Goal: Task Accomplishment & Management: Manage account settings

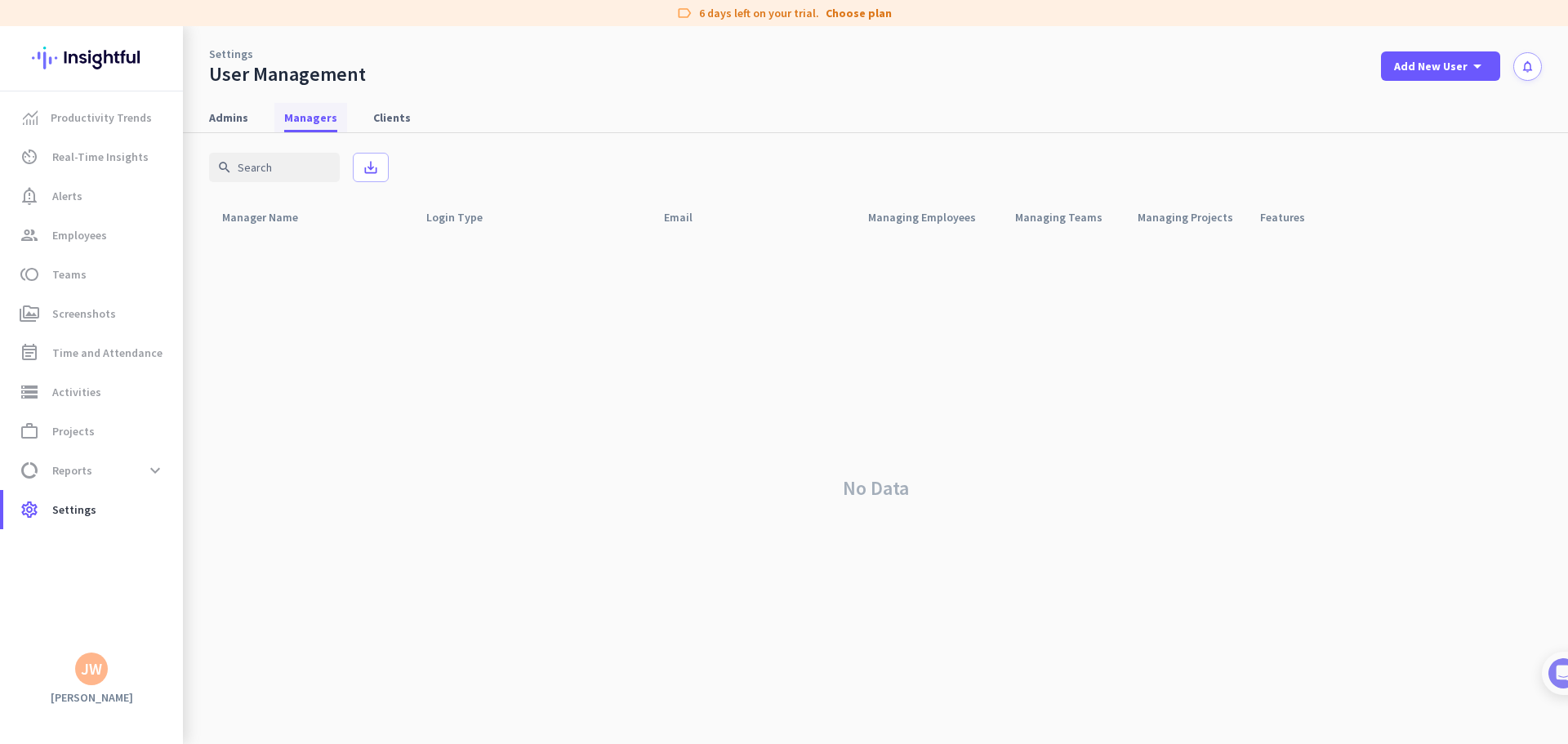
click at [293, 120] on span "Managers" at bounding box center [310, 118] width 53 height 17
click at [394, 115] on span "Clients" at bounding box center [392, 118] width 38 height 17
click at [338, 282] on div "No Data" at bounding box center [875, 488] width 1333 height 512
click at [228, 118] on span "Admins" at bounding box center [229, 118] width 39 height 17
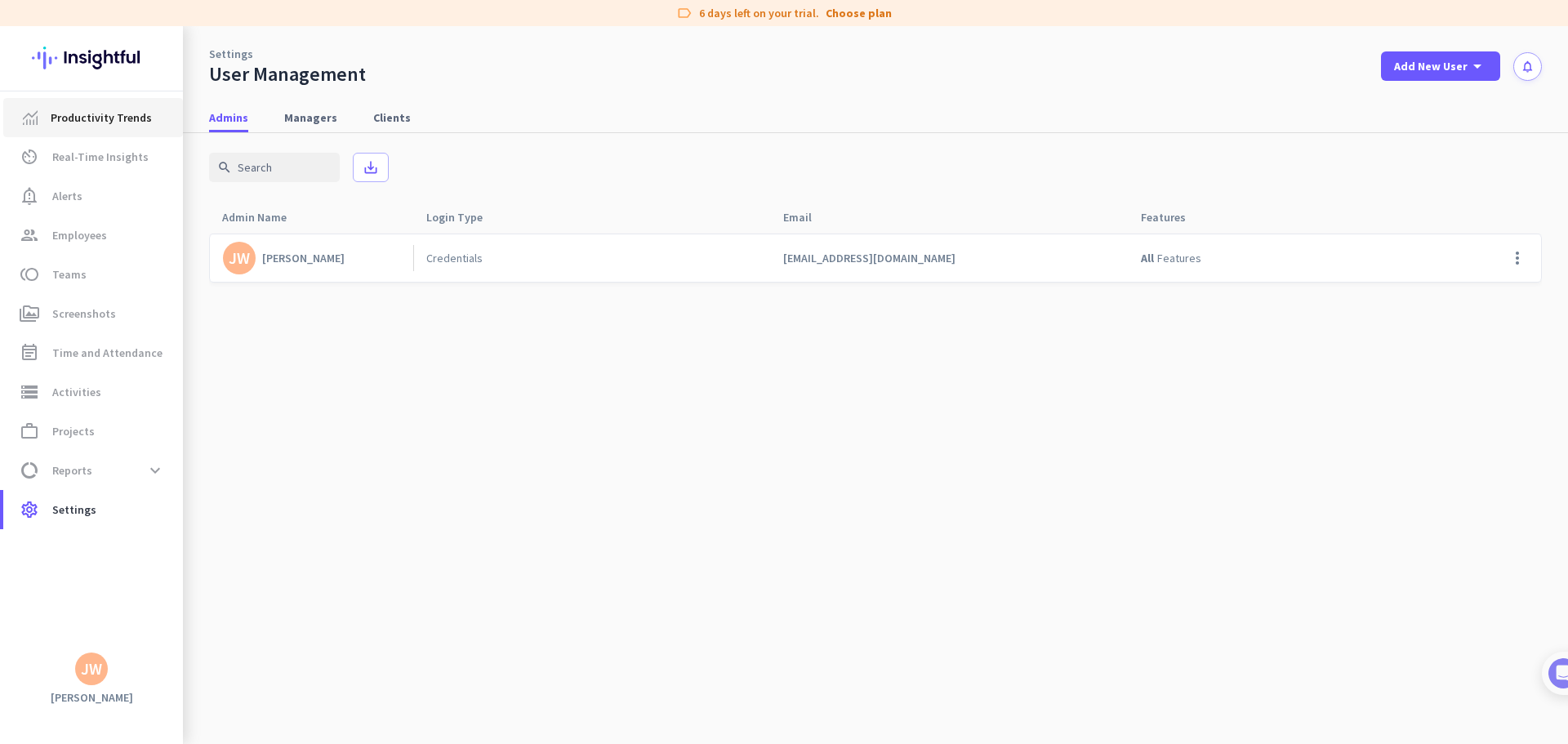
click at [115, 124] on span "Productivity Trends" at bounding box center [101, 118] width 101 height 19
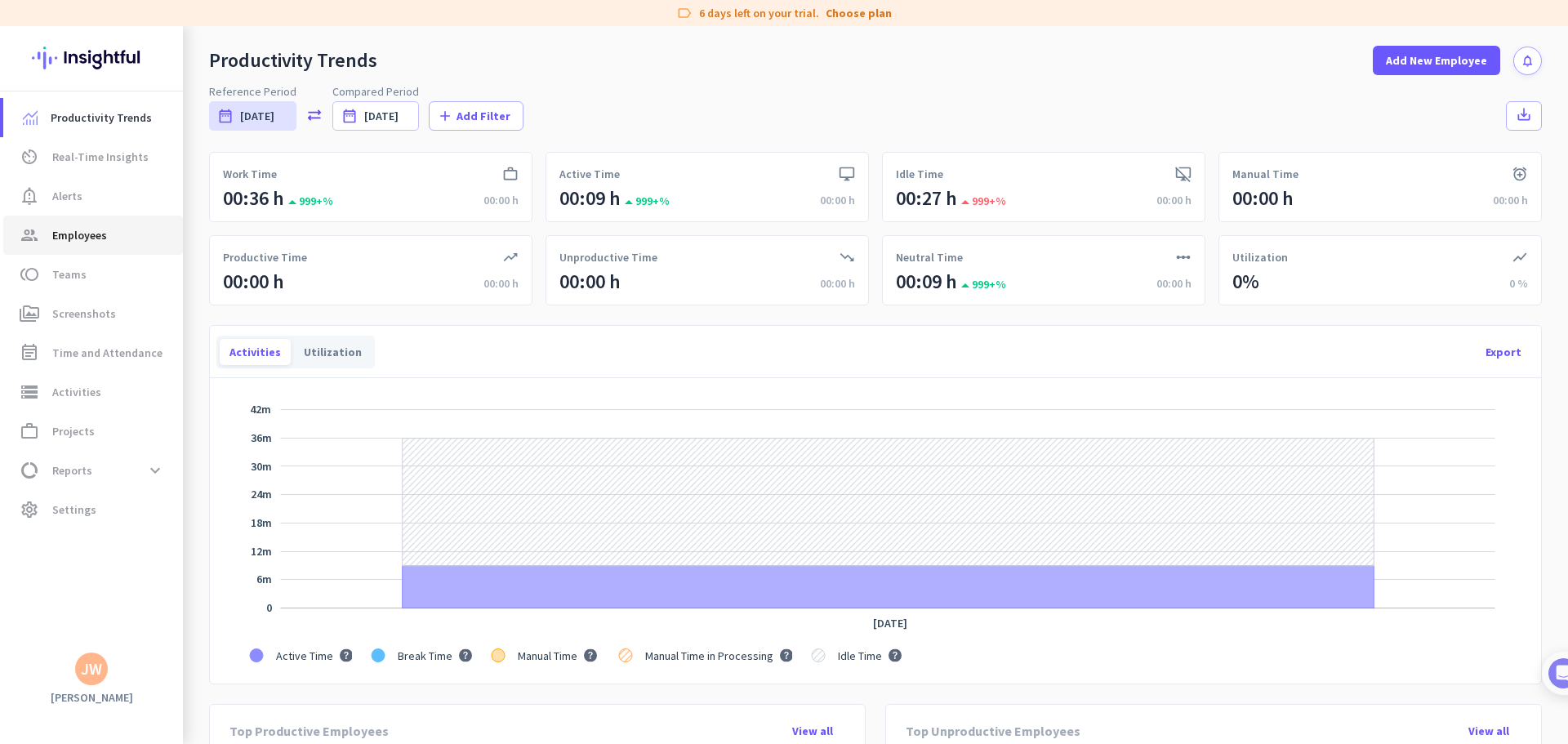
click at [68, 229] on span "Employees" at bounding box center [80, 235] width 54 height 19
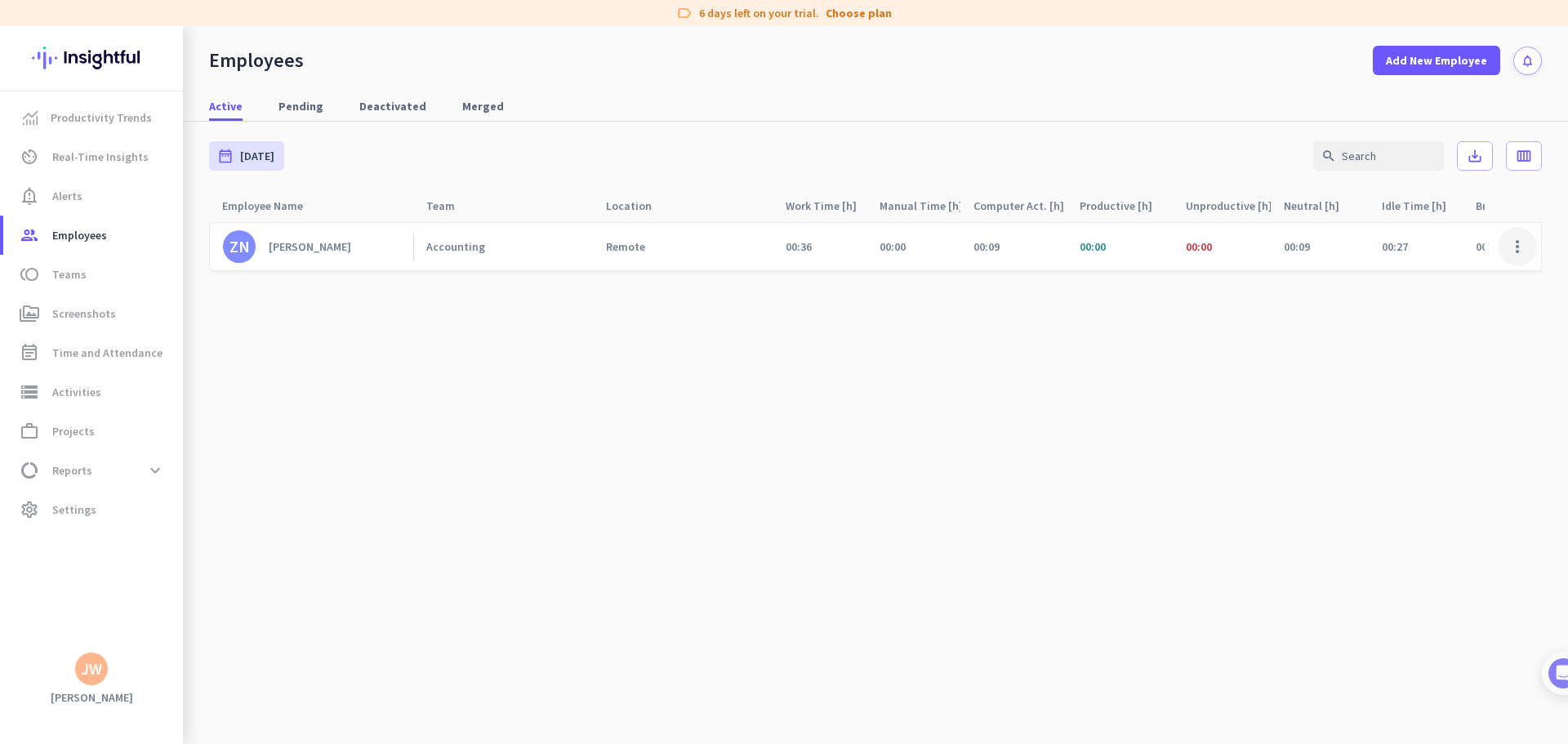
click at [1513, 252] on span at bounding box center [1517, 246] width 39 height 39
click at [1454, 277] on span "Edit" at bounding box center [1470, 280] width 108 height 17
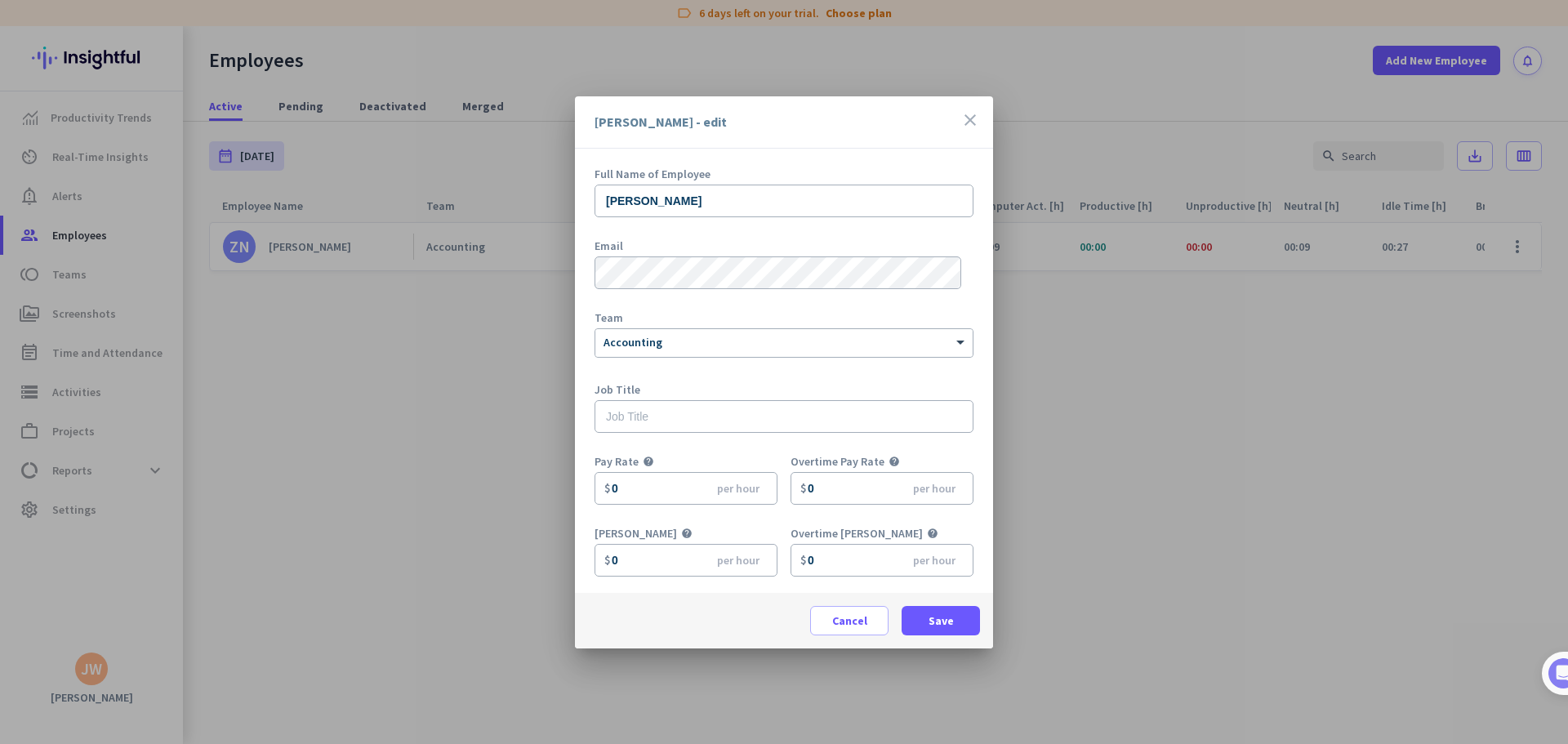
scroll to position [72, 0]
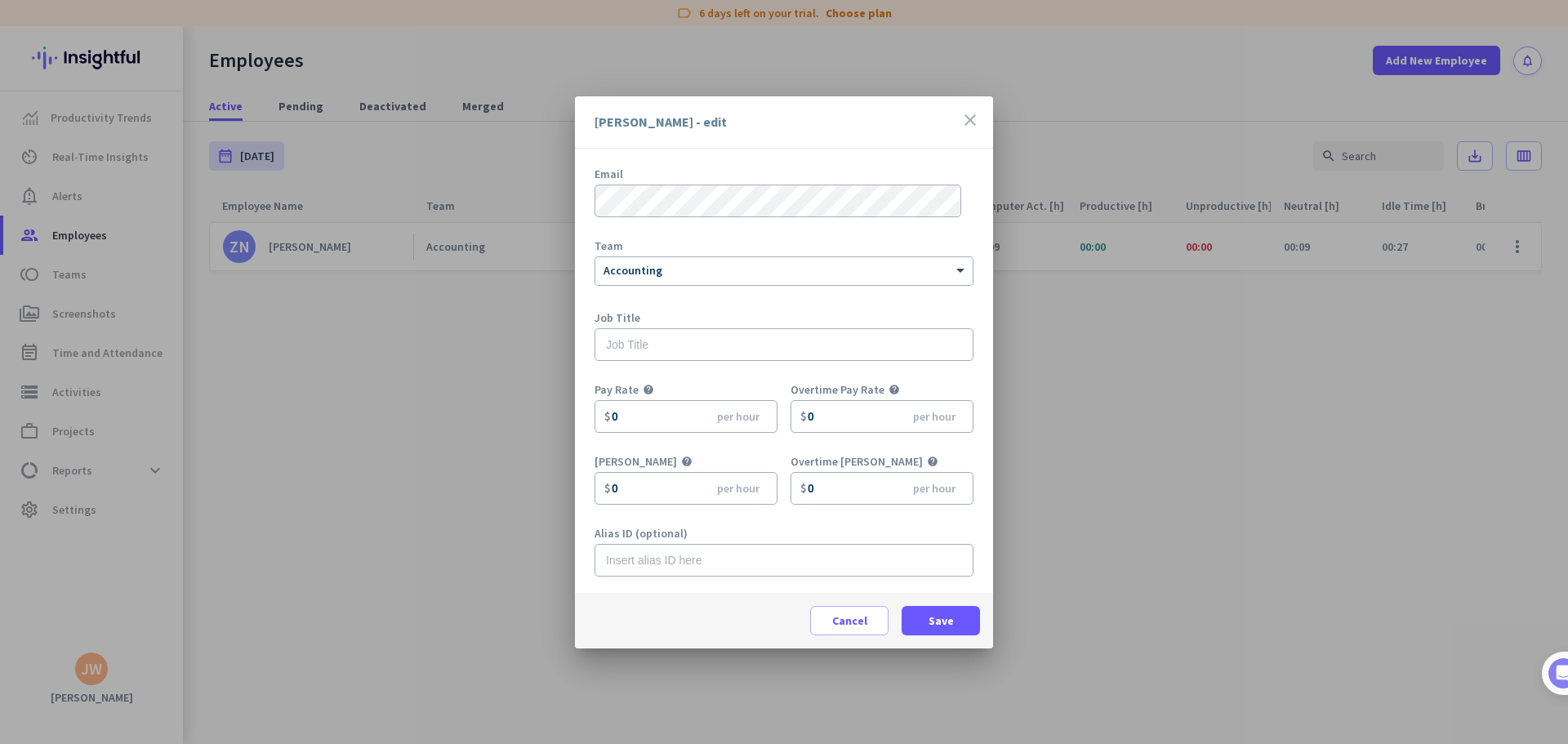
drag, startPoint x: 968, startPoint y: 116, endPoint x: 928, endPoint y: 114, distance: 40.0
click at [967, 116] on icon "close" at bounding box center [971, 120] width 19 height 19
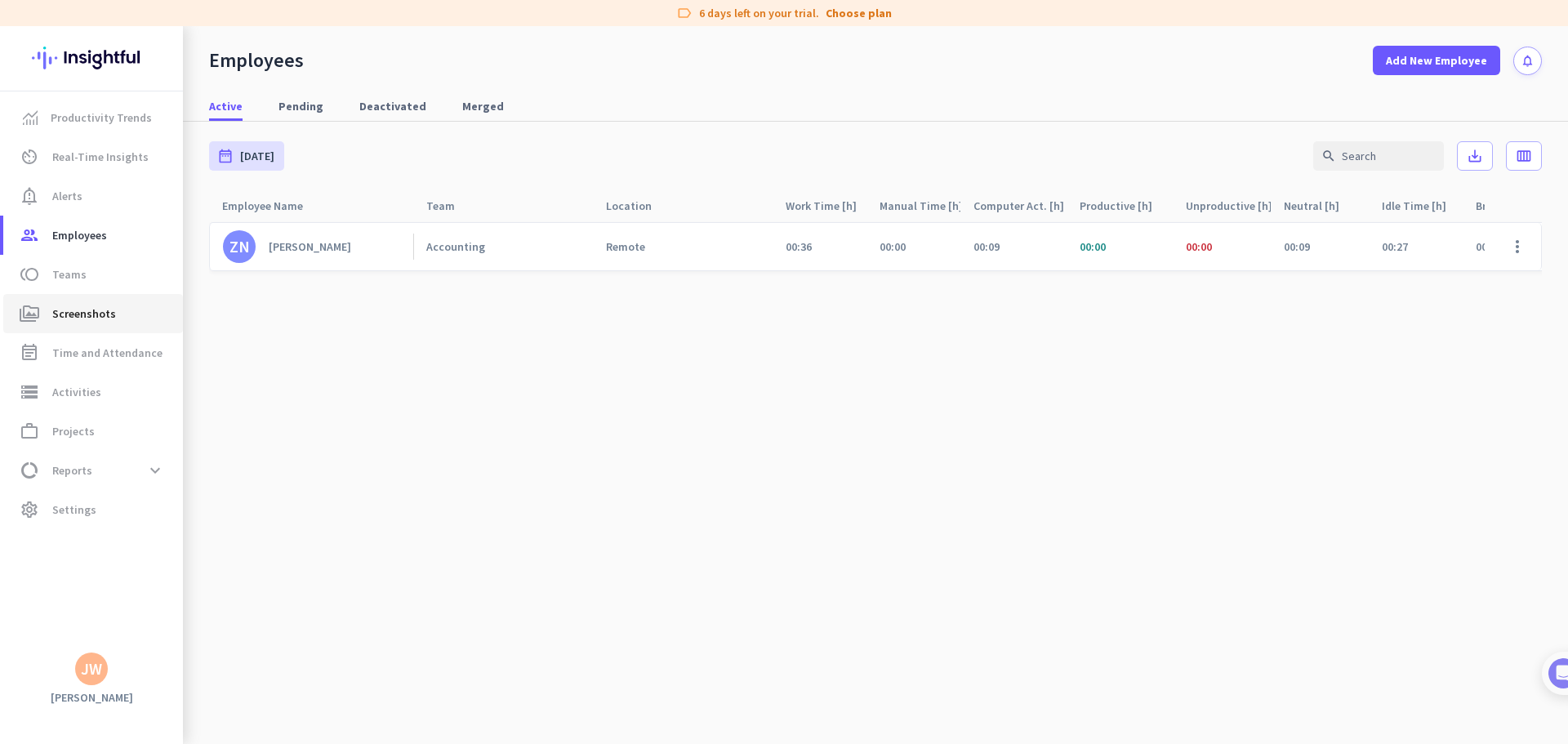
click at [63, 306] on span "Screenshots" at bounding box center [84, 313] width 63 height 19
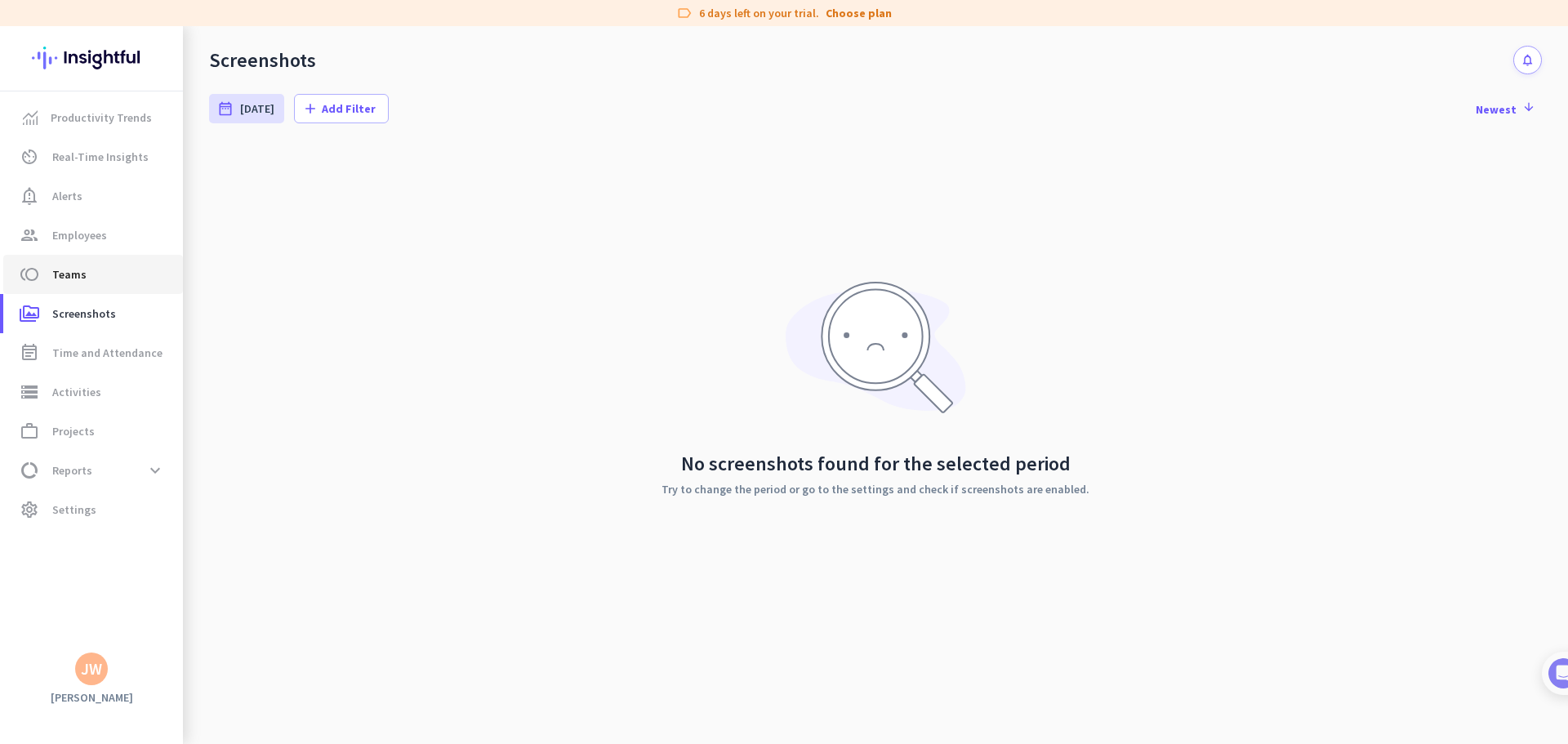
click at [59, 275] on span "Teams" at bounding box center [69, 274] width 34 height 19
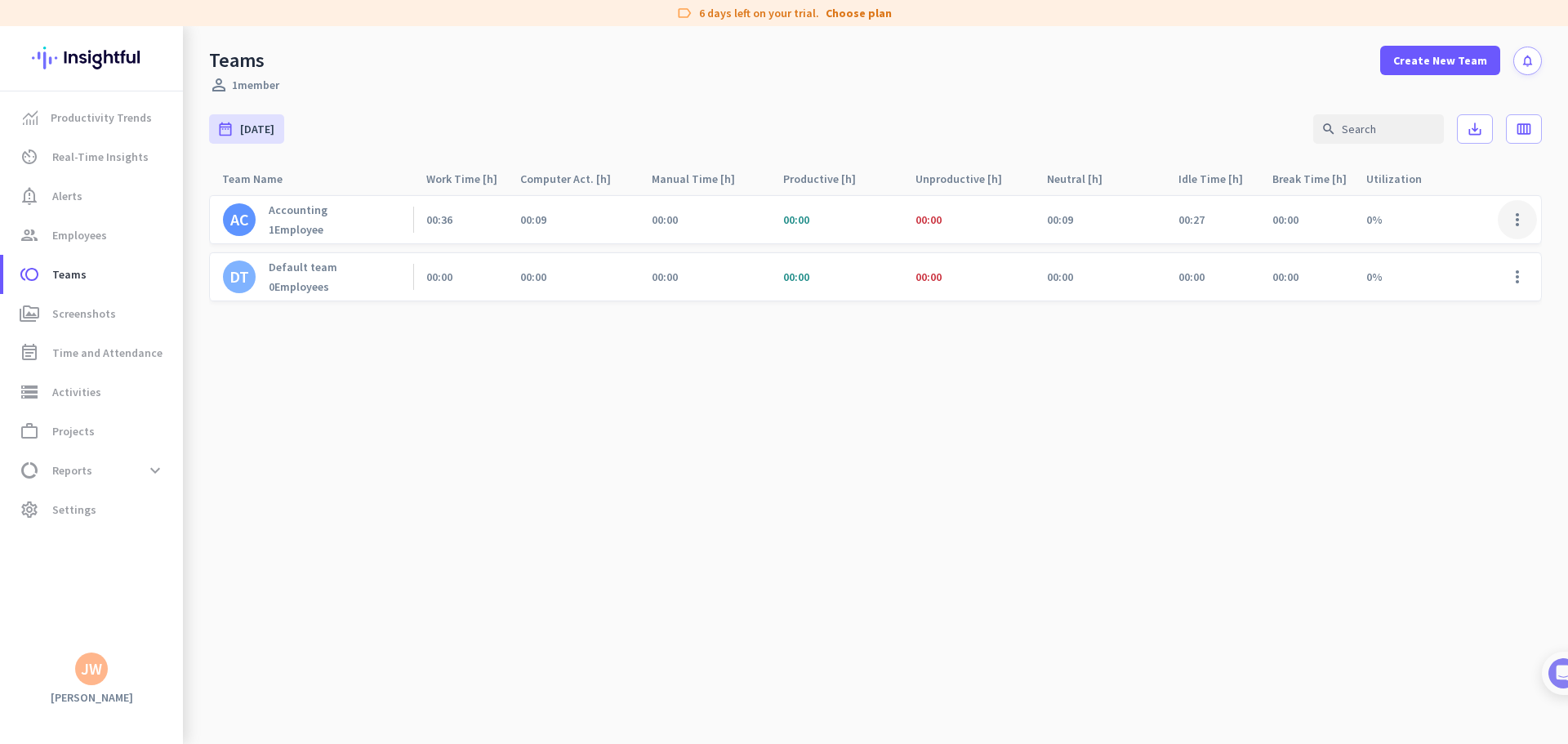
click at [1515, 222] on span at bounding box center [1517, 220] width 39 height 39
click at [1496, 249] on span "Edit" at bounding box center [1474, 254] width 101 height 17
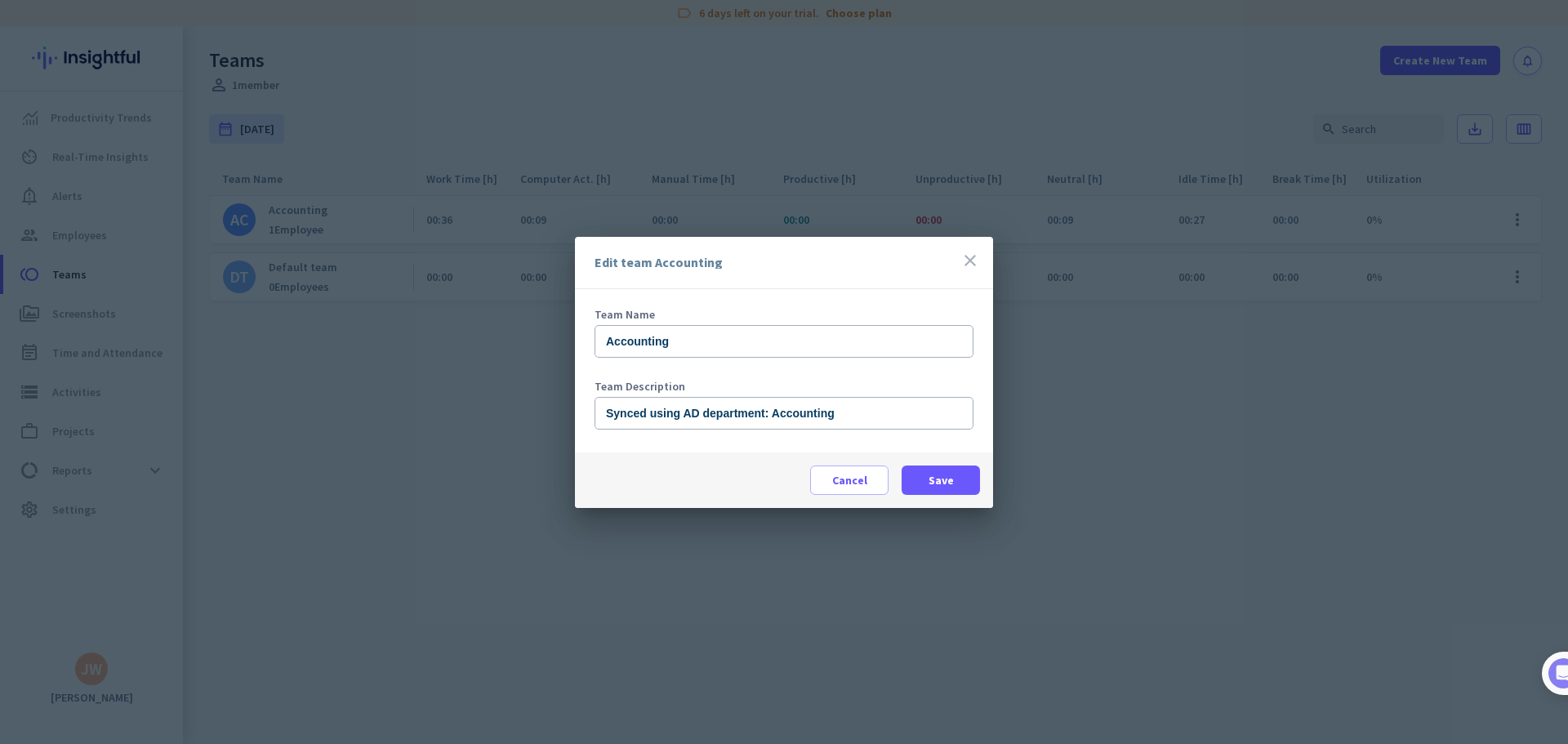
click at [990, 263] on div "Edit team Accounting close" at bounding box center [784, 264] width 418 height 53
click at [939, 263] on div "Edit team Accounting close" at bounding box center [784, 264] width 418 height 53
click at [969, 258] on icon "close" at bounding box center [971, 261] width 19 height 19
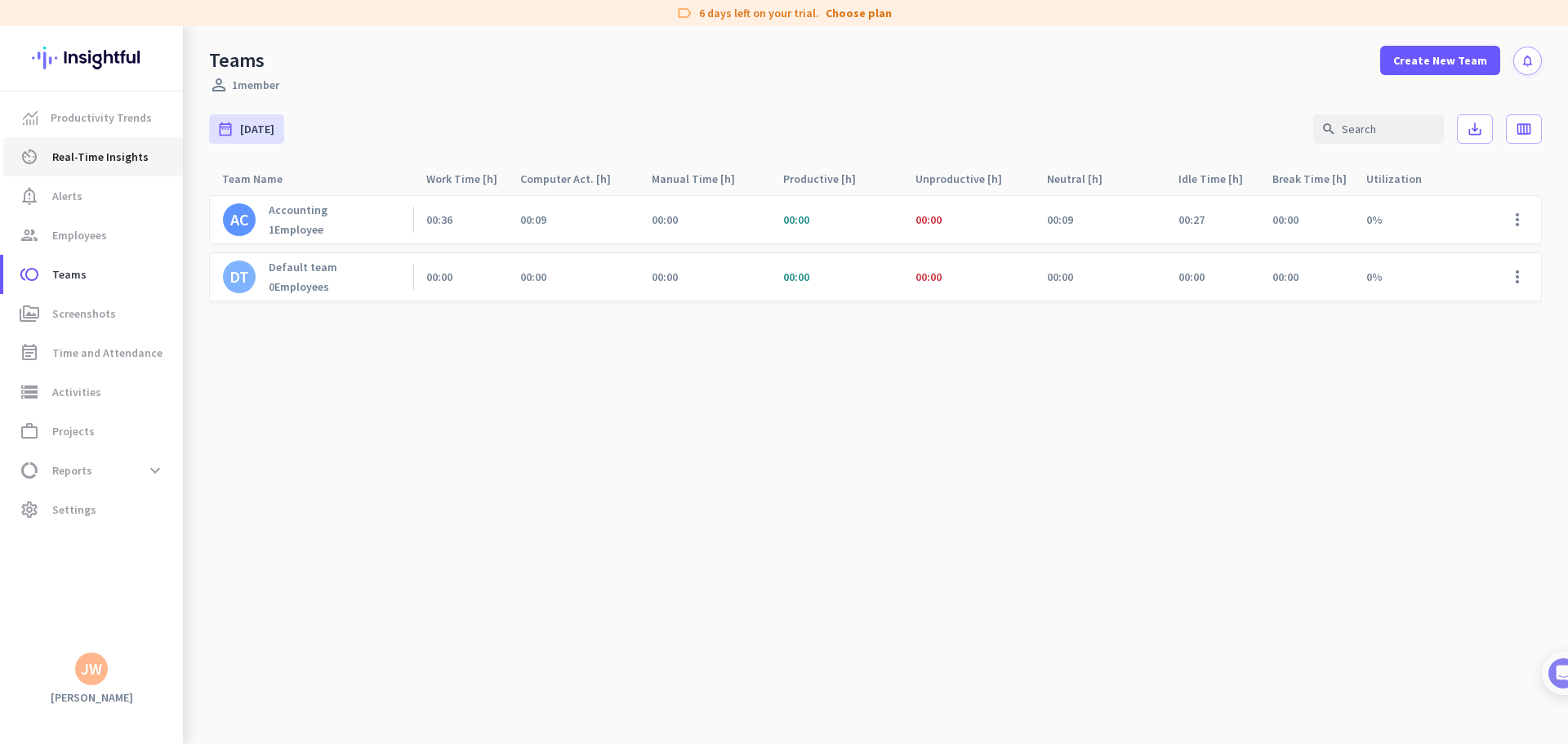
click at [100, 161] on span "Real-Time Insights" at bounding box center [100, 157] width 96 height 19
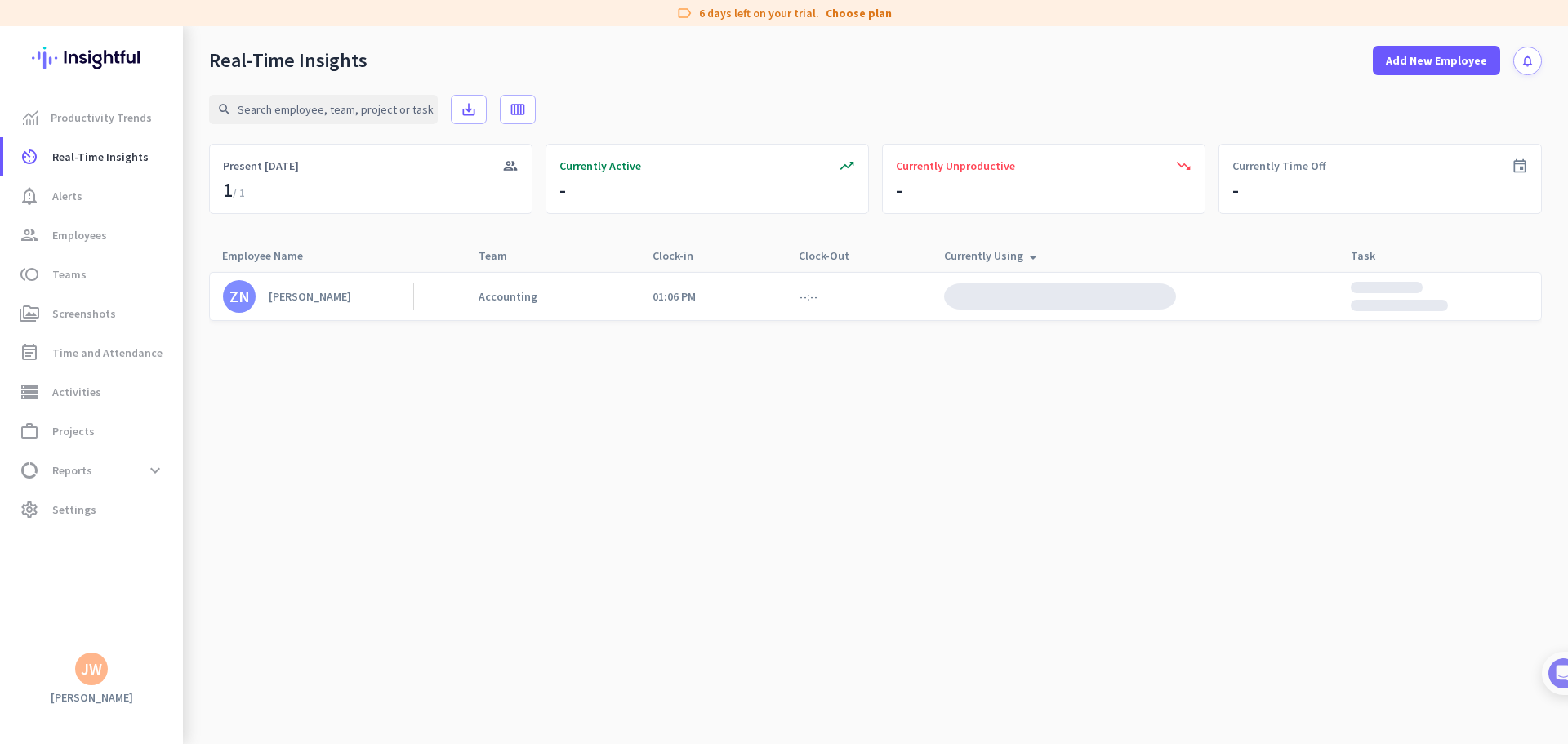
click at [1017, 277] on div at bounding box center [1053, 296] width 245 height 48
click at [1042, 255] on div "Currently Using arrow_drop_up" at bounding box center [1053, 256] width 245 height 31
click at [1032, 258] on icon "arrow_drop_up" at bounding box center [1033, 257] width 19 height 19
click at [1018, 261] on div "Currently Using arrow_drop_up" at bounding box center [994, 256] width 99 height 23
click at [349, 311] on link "ZN [PERSON_NAME]" at bounding box center [318, 297] width 191 height 33
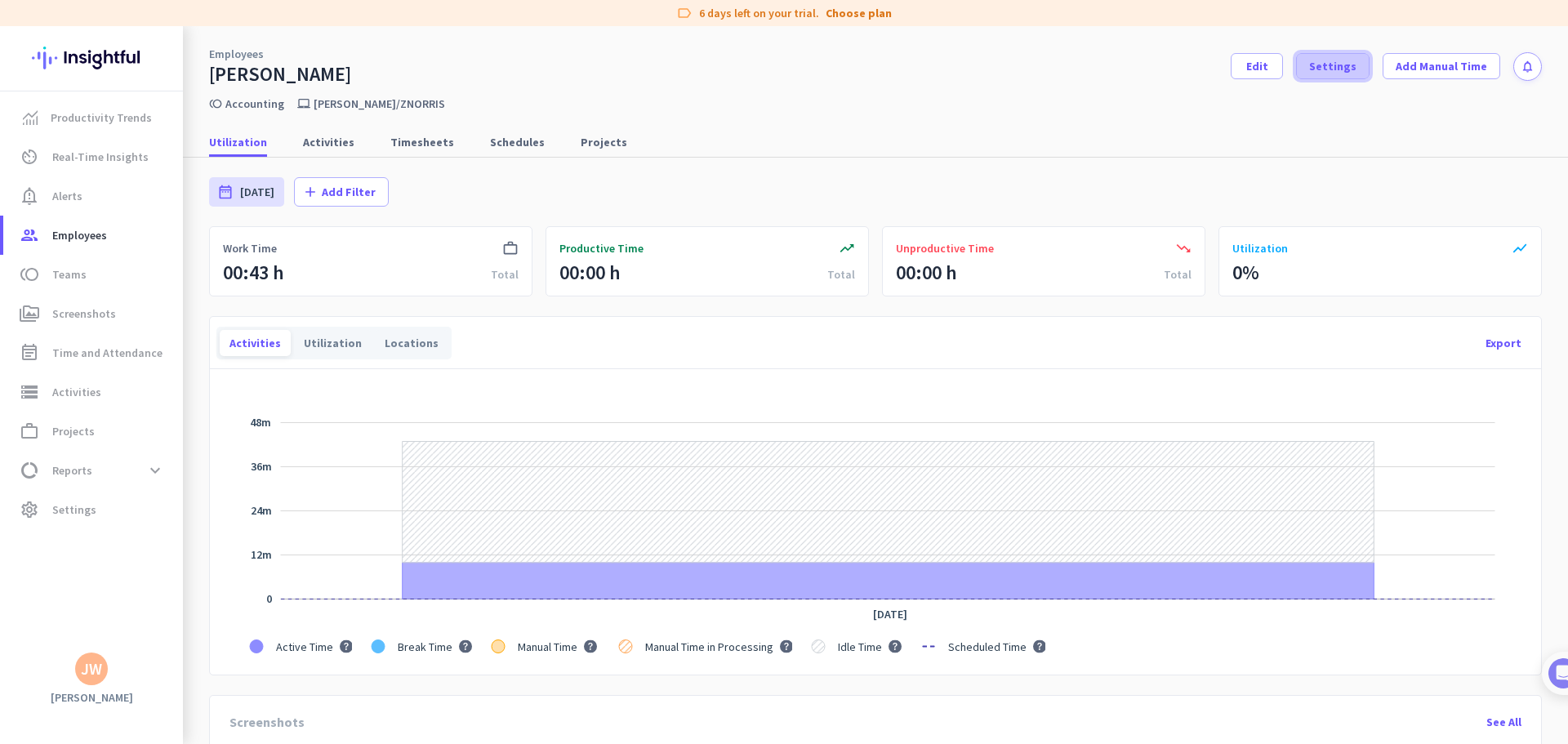
click at [1351, 68] on span at bounding box center [1334, 66] width 72 height 39
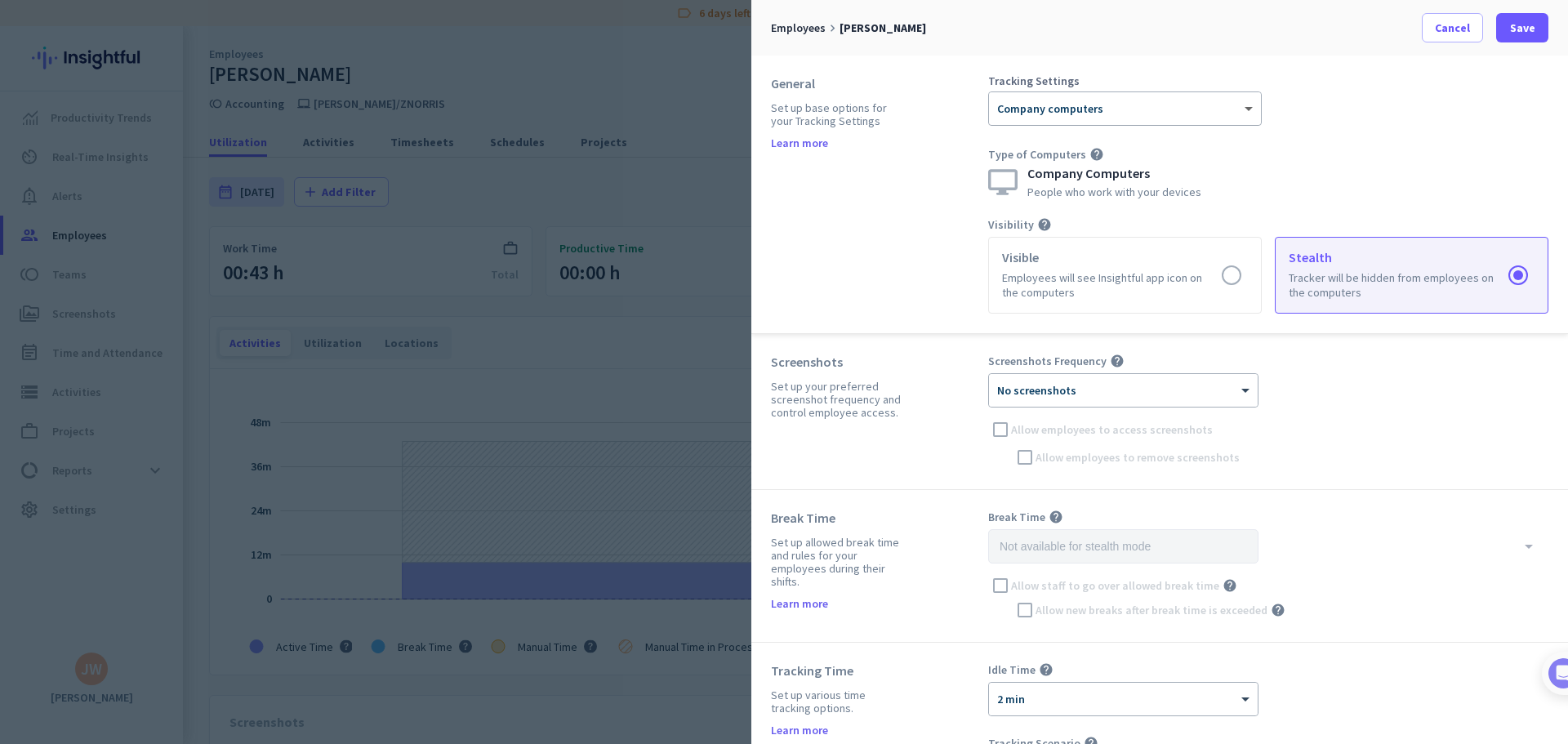
click at [1251, 110] on span at bounding box center [1251, 109] width 20 height 14
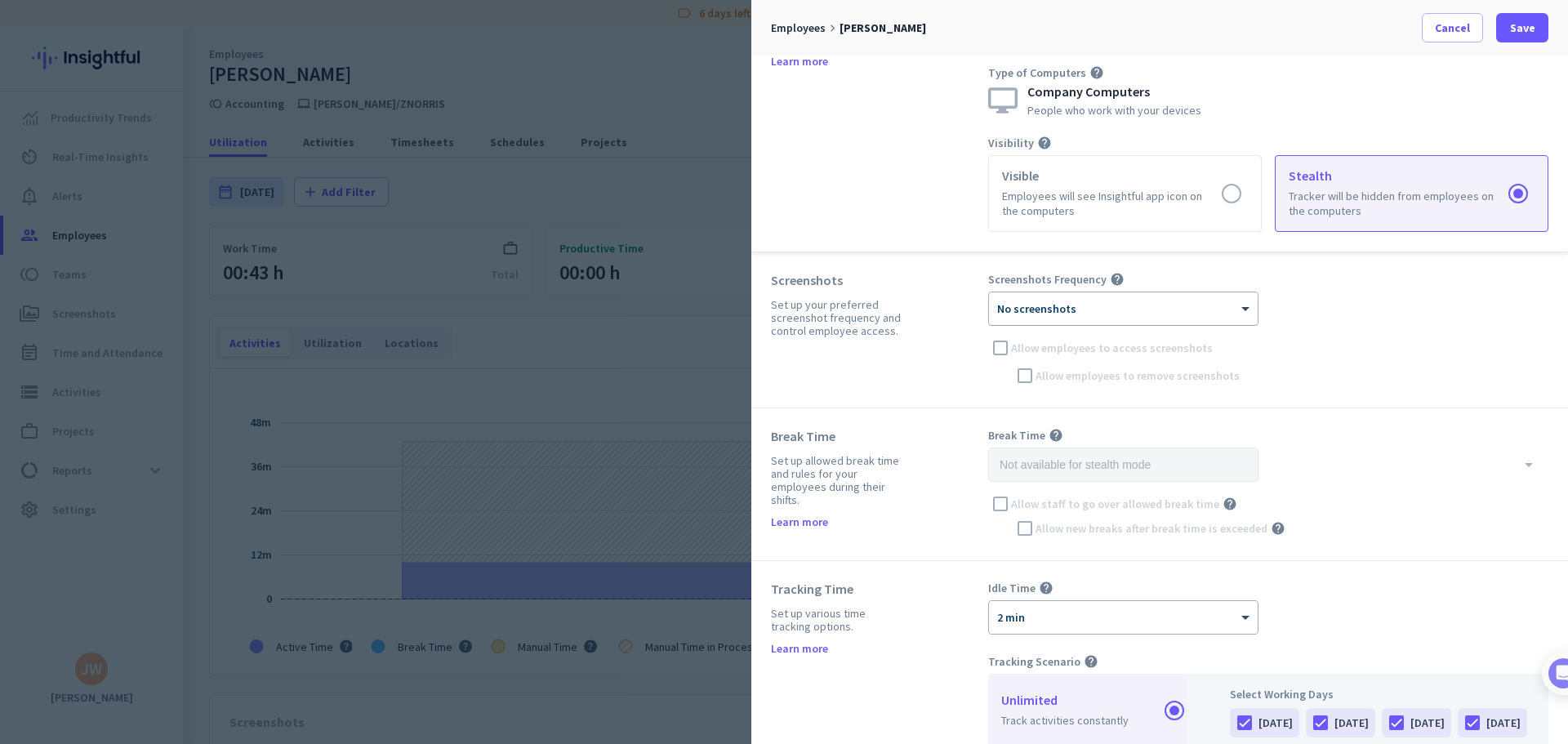
click at [1173, 310] on div "× No screenshots" at bounding box center [1113, 309] width 248 height 14
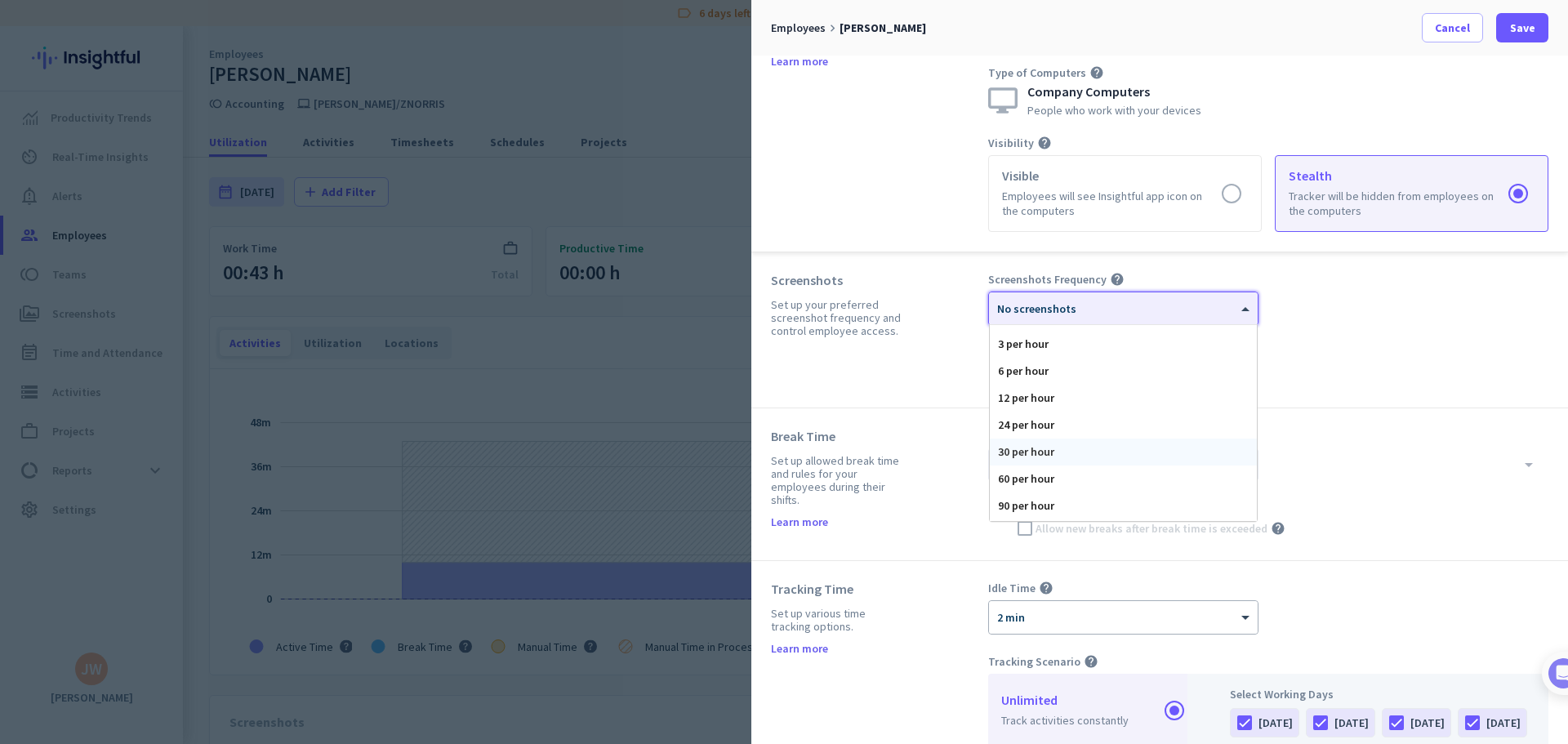
scroll to position [18, 0]
click at [1042, 478] on div "30 per hour" at bounding box center [1123, 481] width 267 height 27
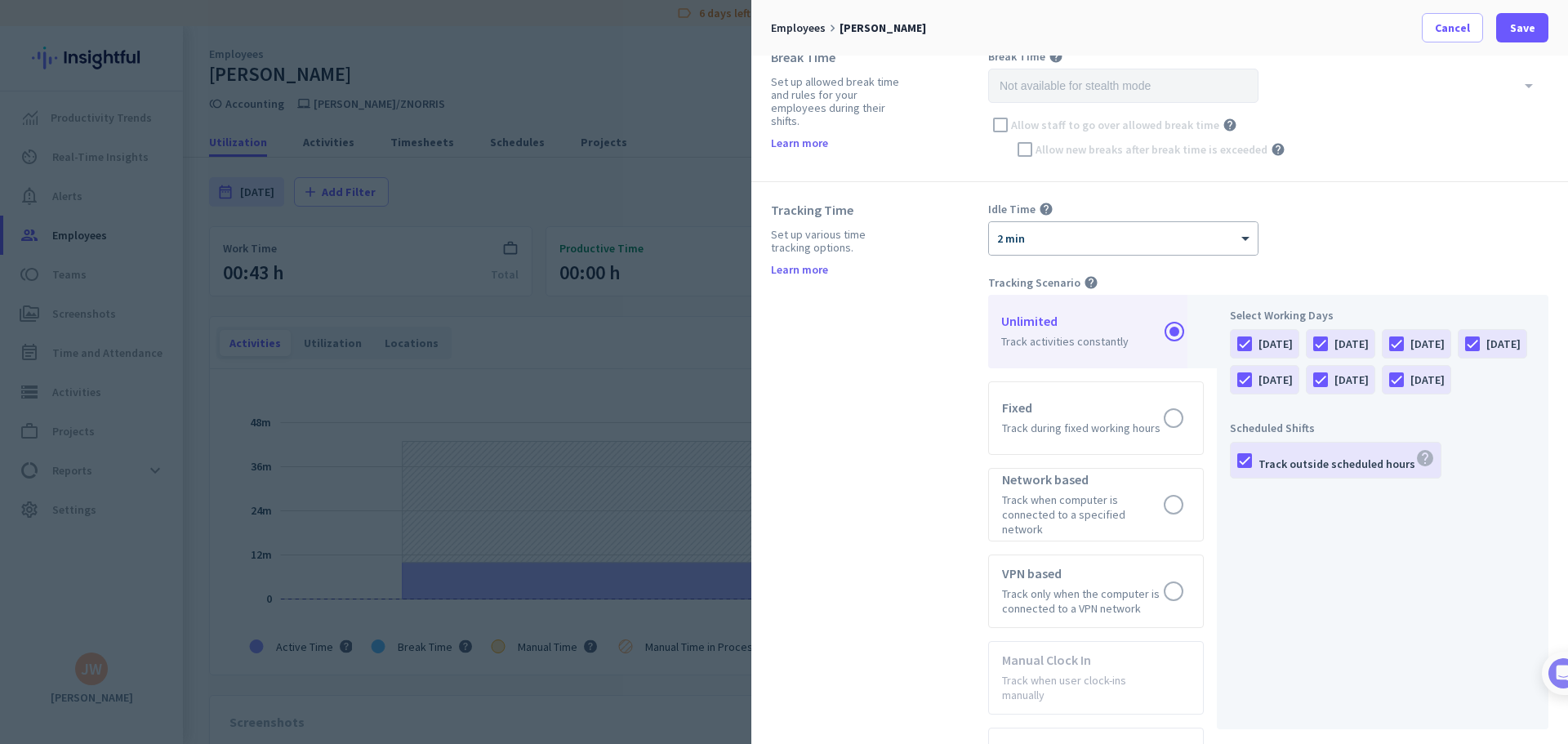
scroll to position [490, 0]
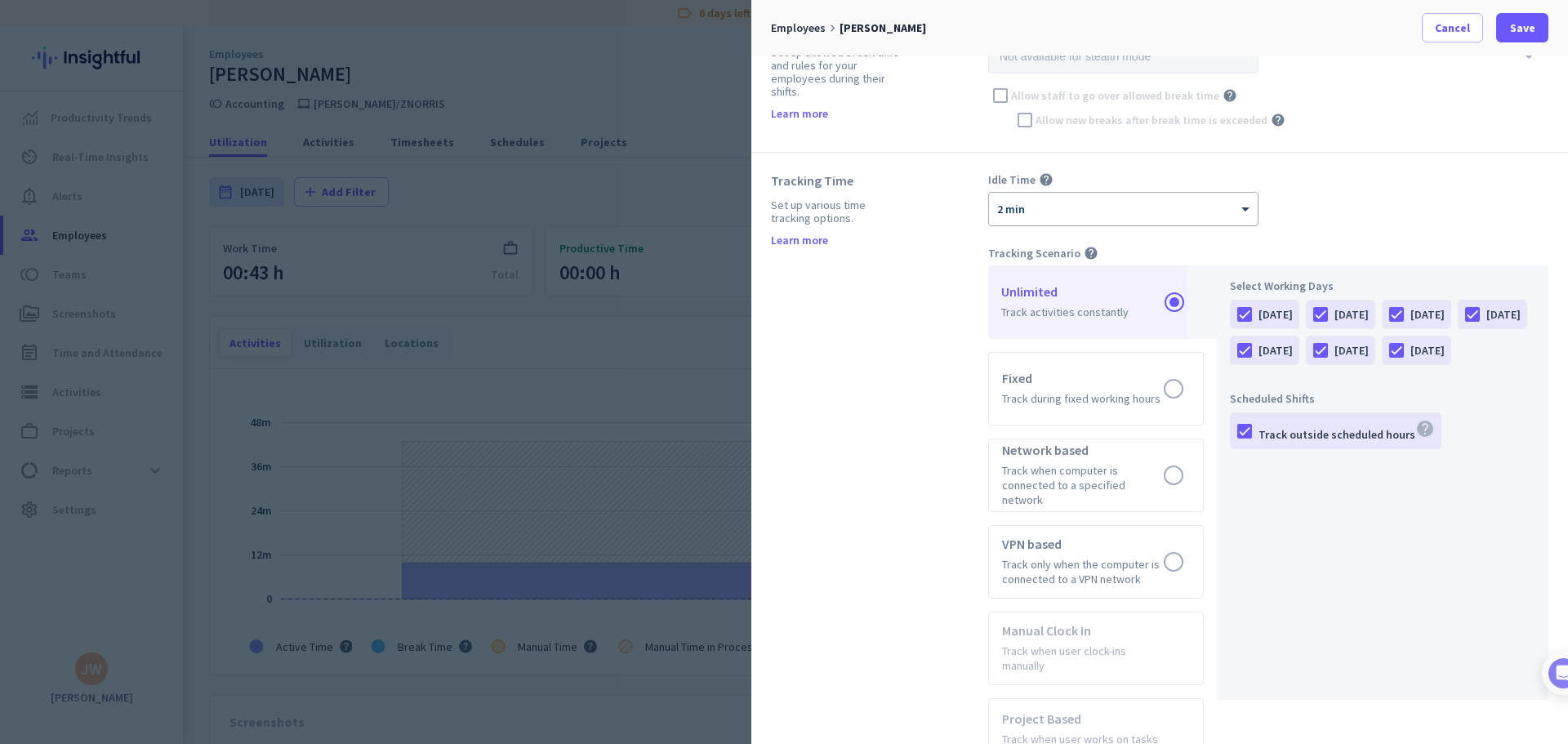
click at [1077, 206] on div at bounding box center [1123, 203] width 268 height 14
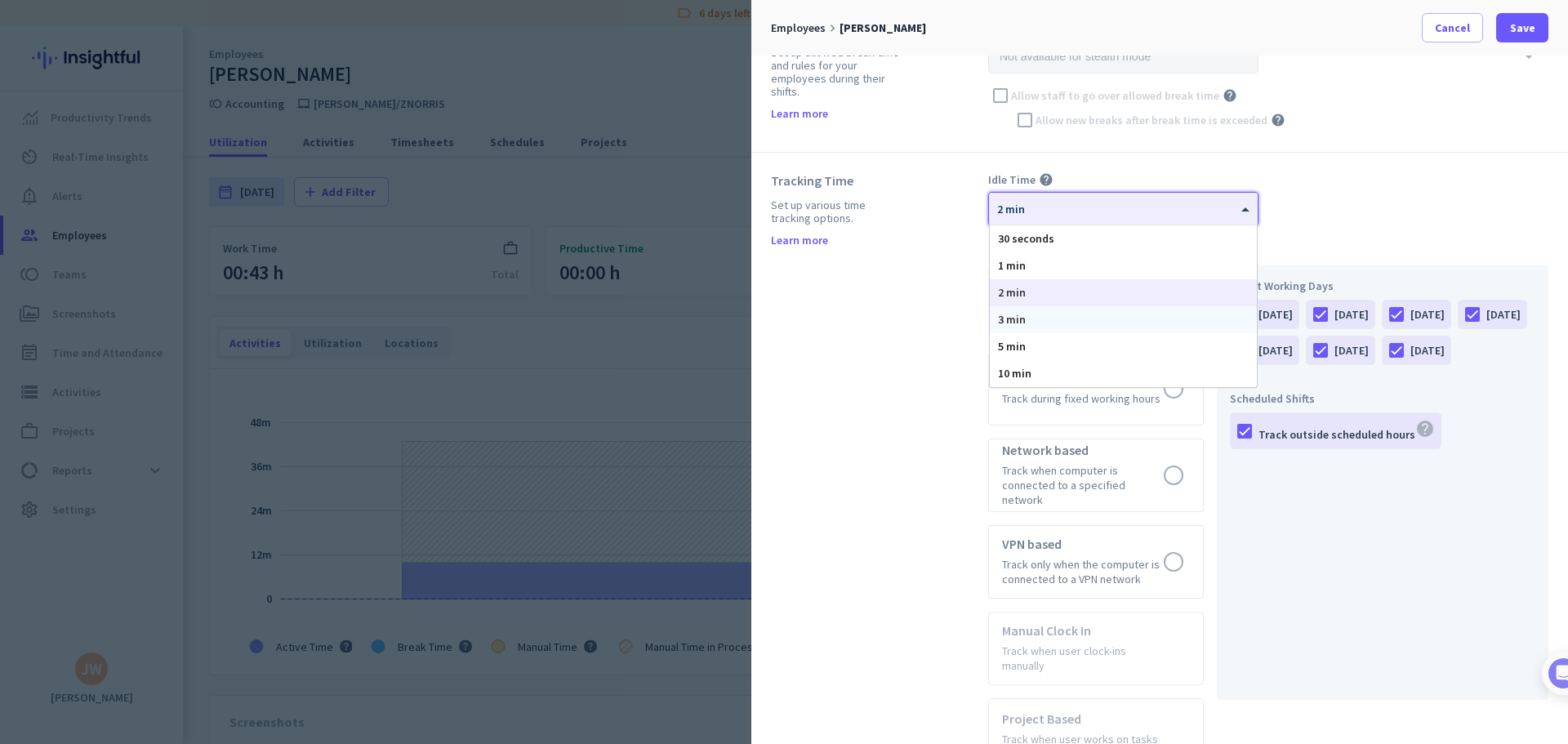
drag, startPoint x: 1026, startPoint y: 345, endPoint x: 1010, endPoint y: 322, distance: 28.0
click at [1010, 322] on div "30 seconds 1 min 2 min 3 min 5 min 10 min" at bounding box center [1123, 306] width 267 height 161
click at [1010, 322] on span "3 min" at bounding box center [1012, 319] width 28 height 15
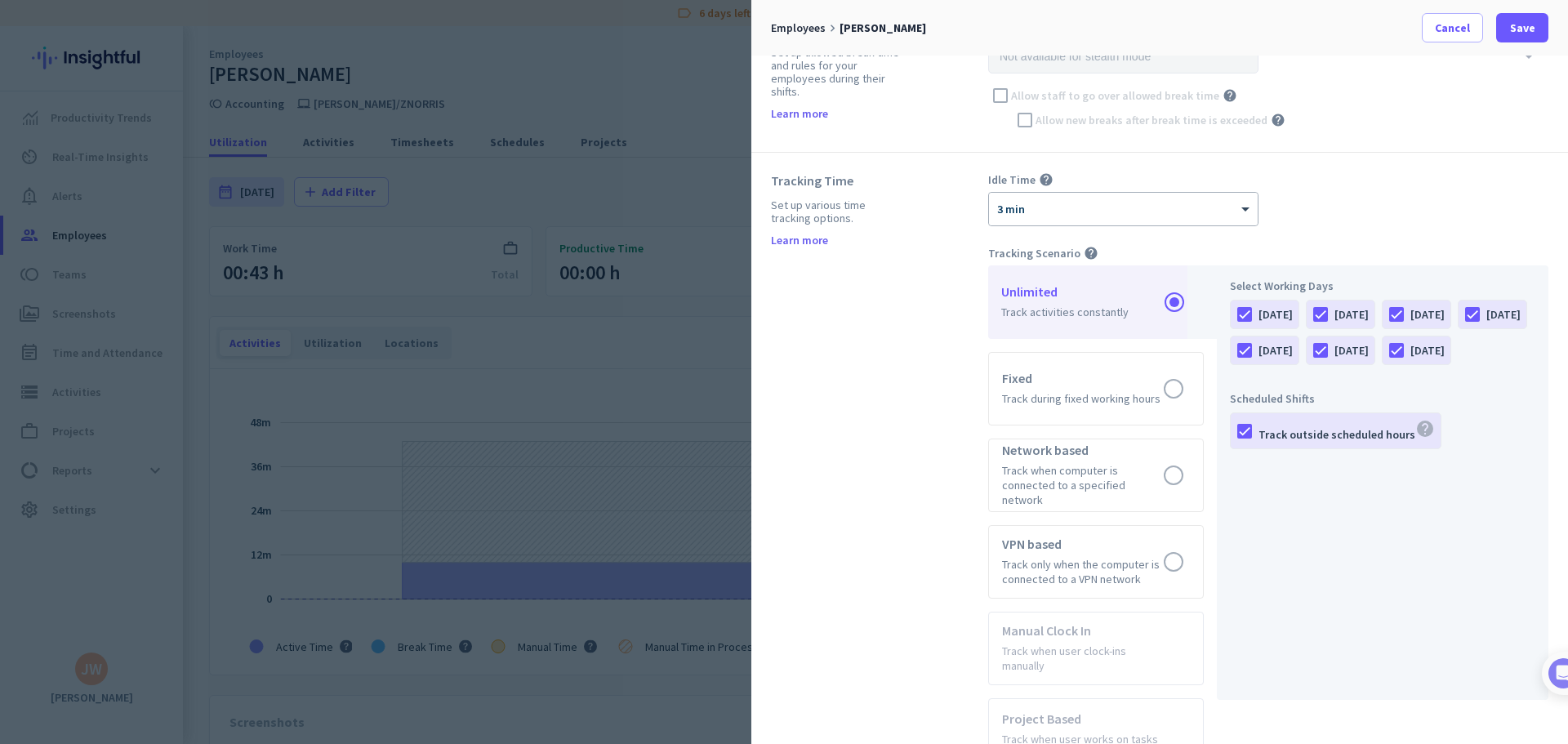
click at [1347, 196] on div "Idle Time help × 3 min" at bounding box center [1268, 198] width 560 height 53
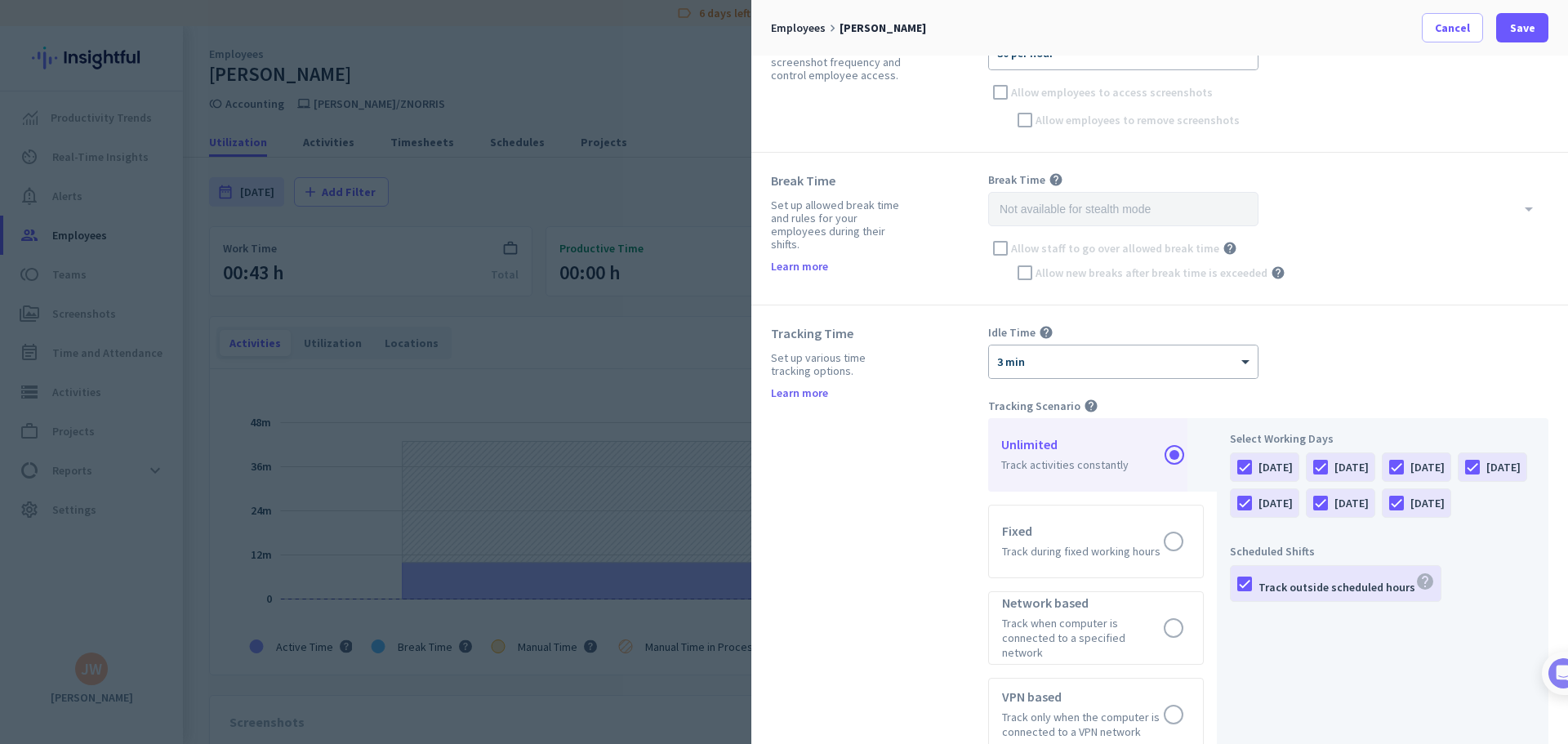
scroll to position [0, 0]
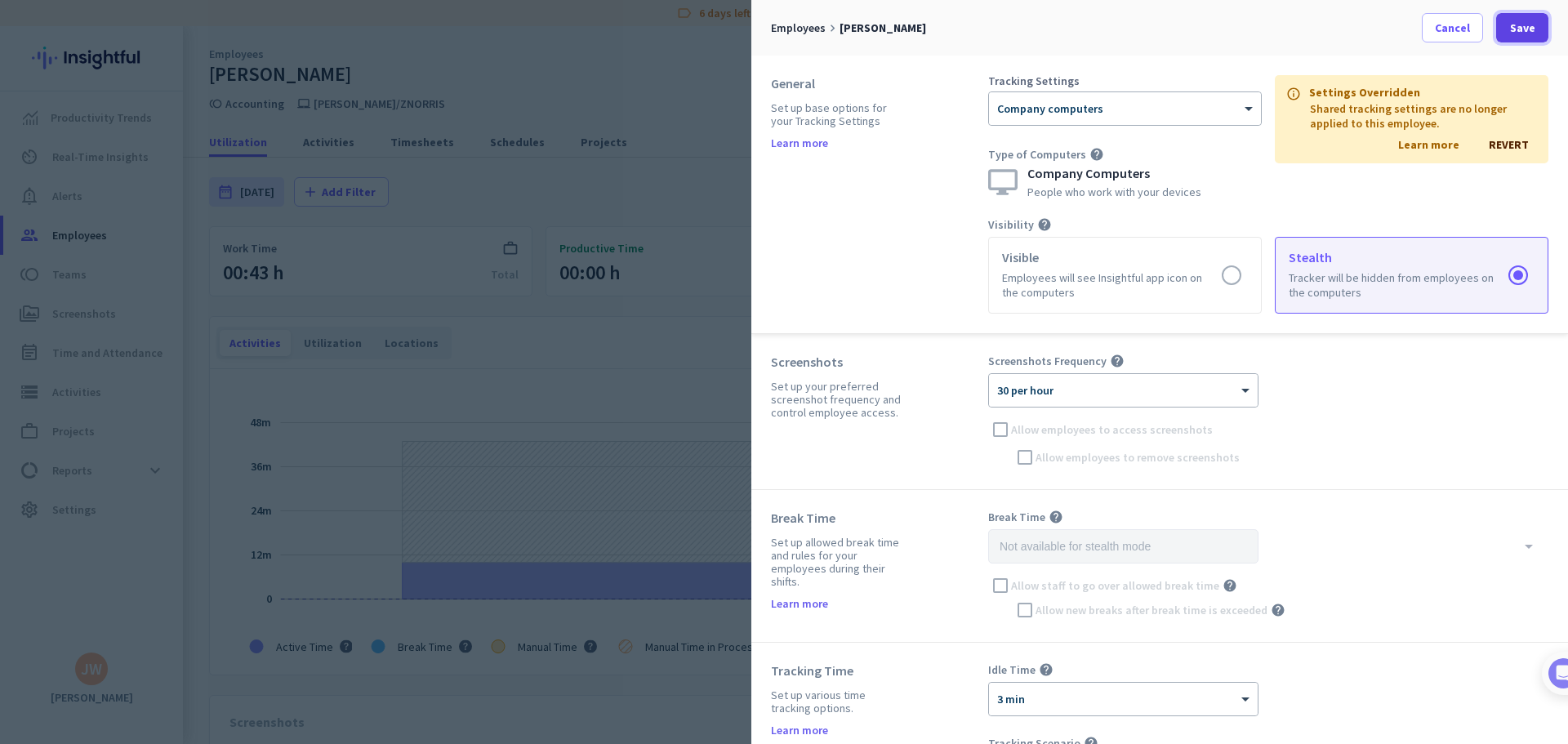
click at [1515, 32] on span "Save" at bounding box center [1523, 27] width 25 height 17
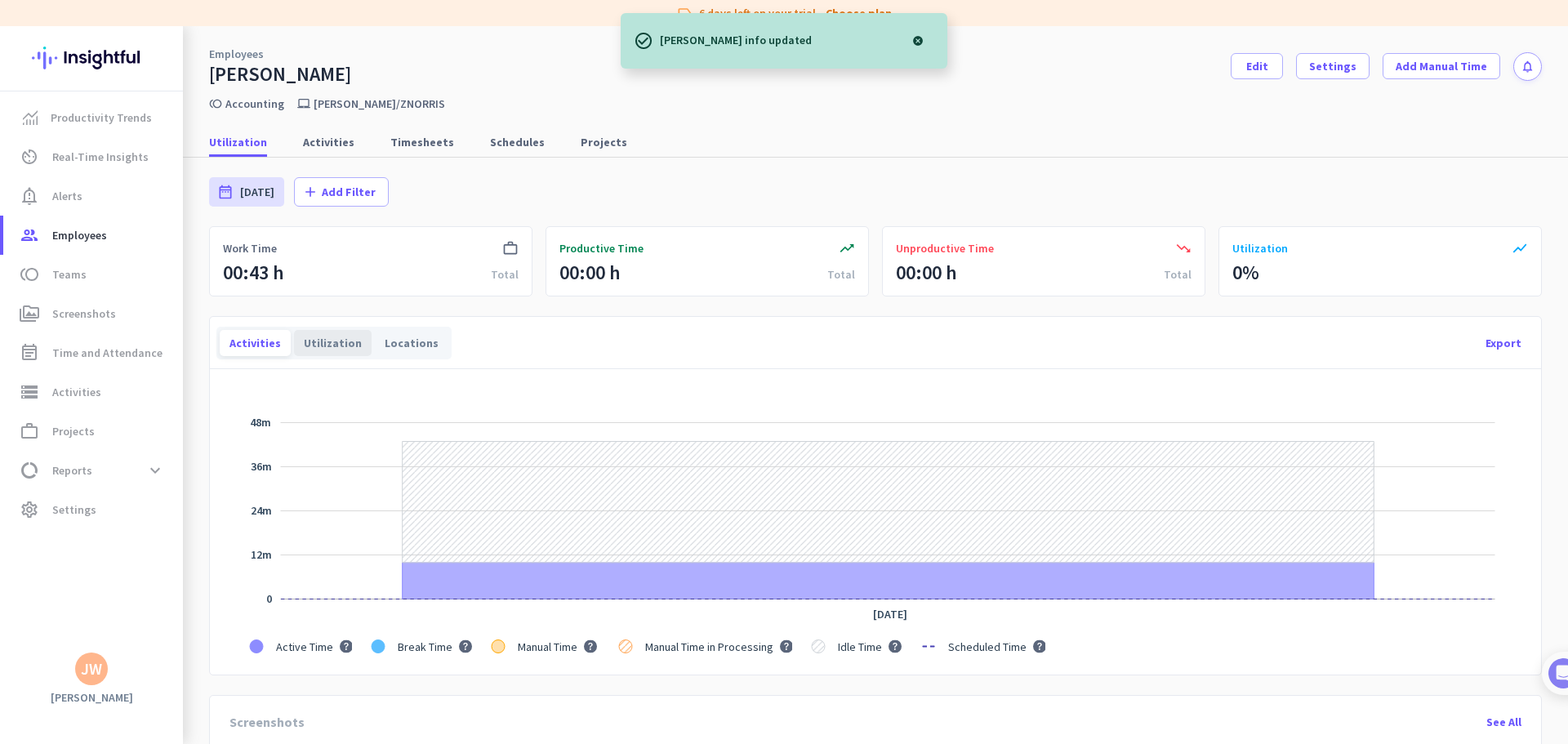
click at [313, 351] on div "Utilization" at bounding box center [333, 342] width 78 height 26
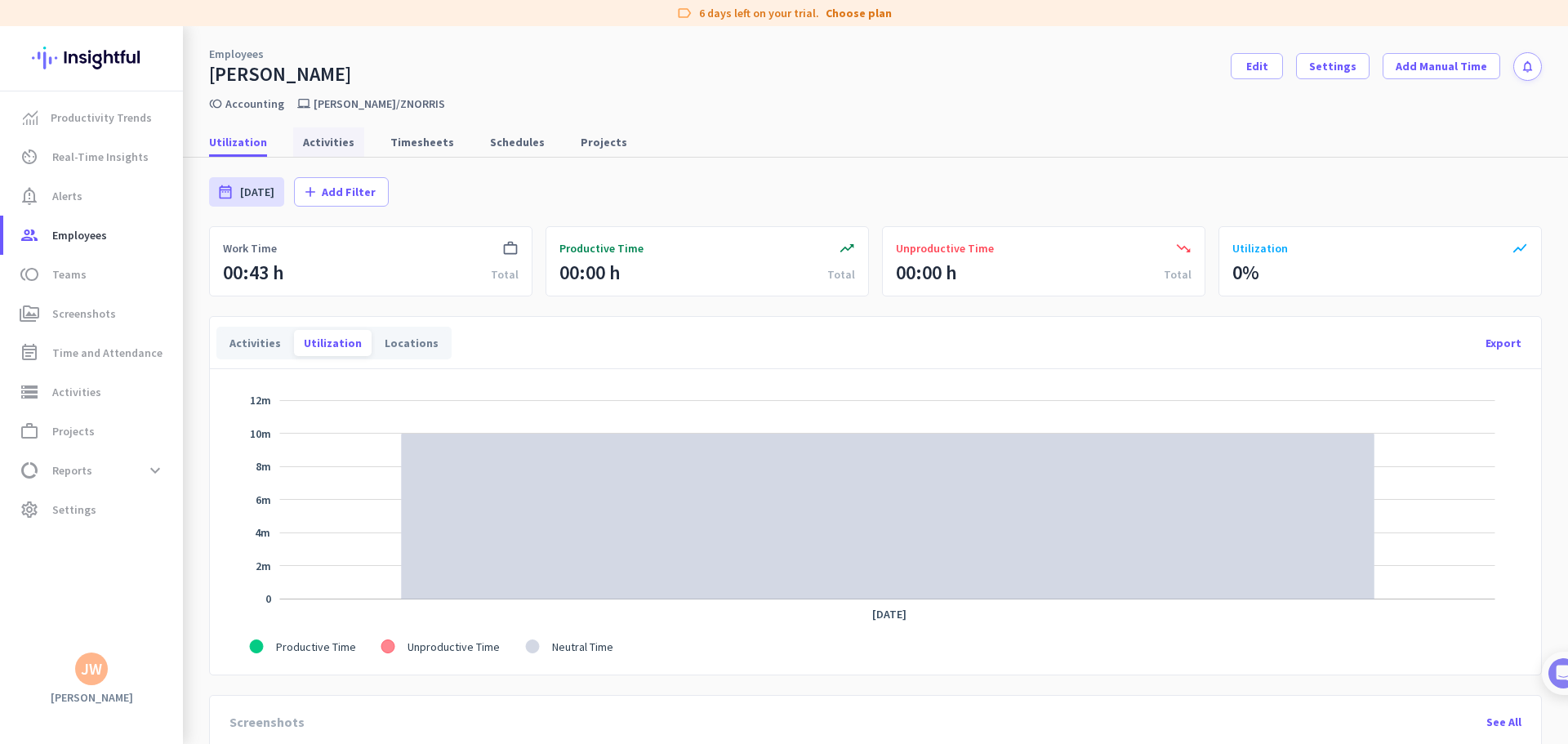
click at [319, 136] on span "Activities" at bounding box center [329, 142] width 52 height 17
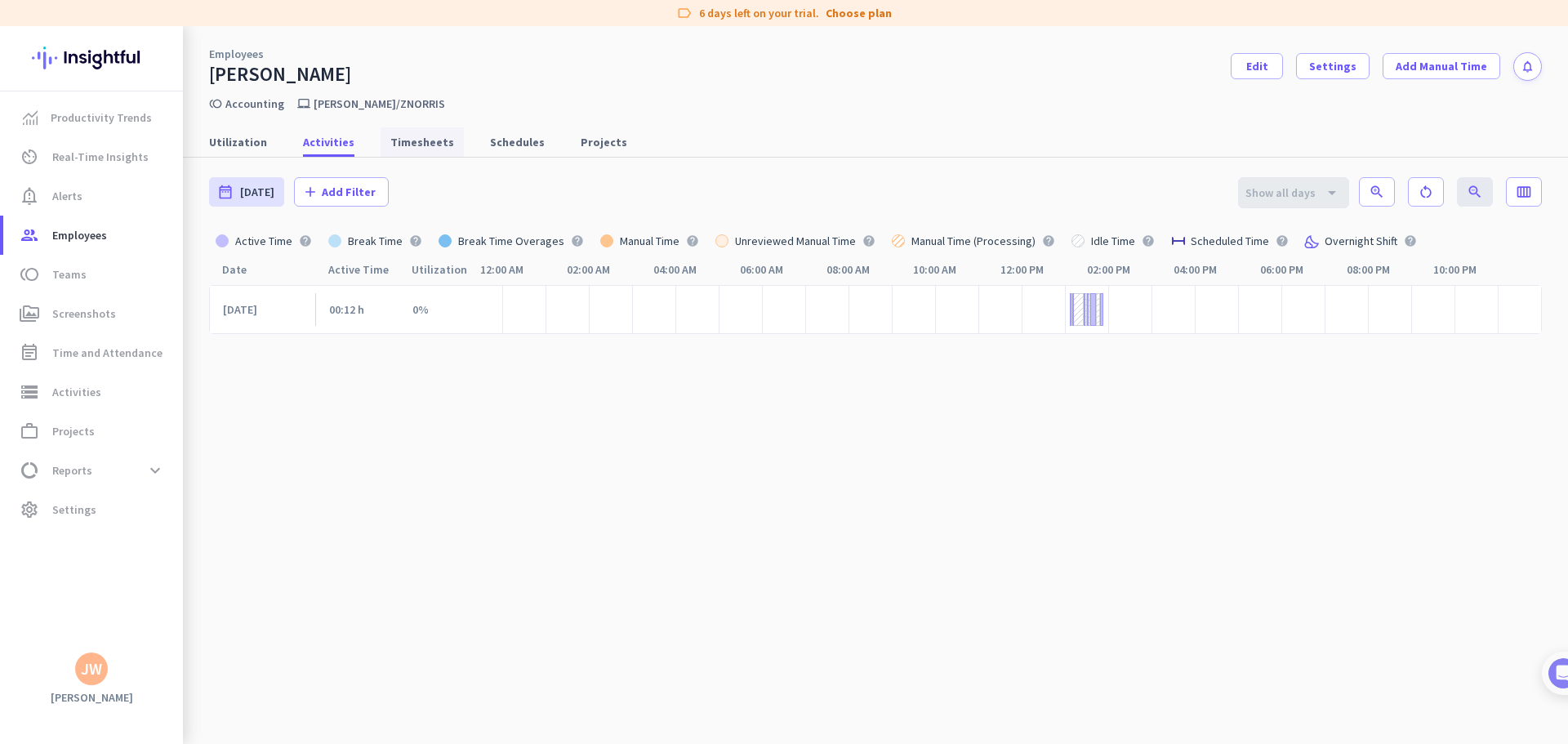
click at [408, 137] on span "Timesheets" at bounding box center [421, 142] width 63 height 17
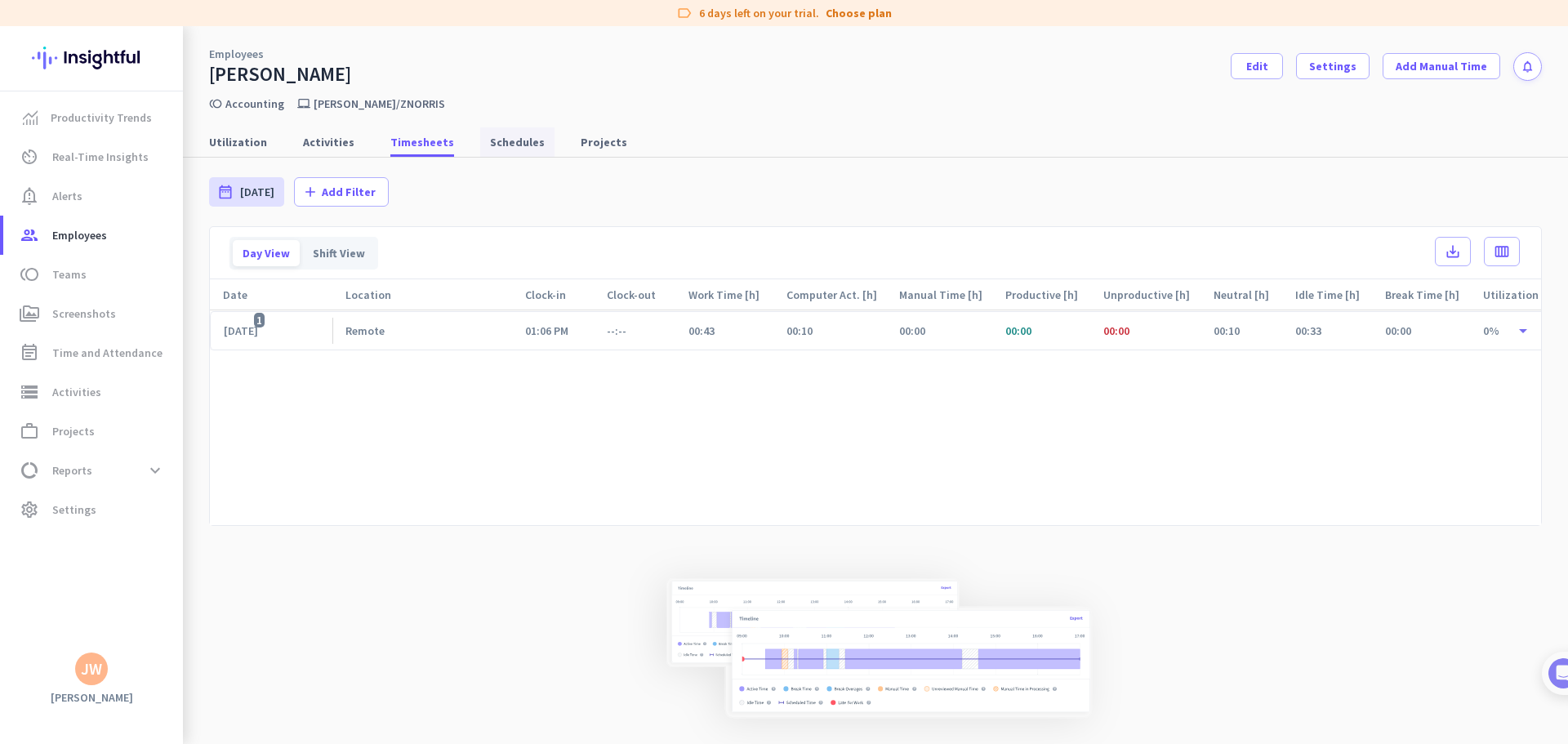
click at [508, 141] on span "Schedules" at bounding box center [517, 142] width 54 height 17
type input "[DATE] - [DATE]"
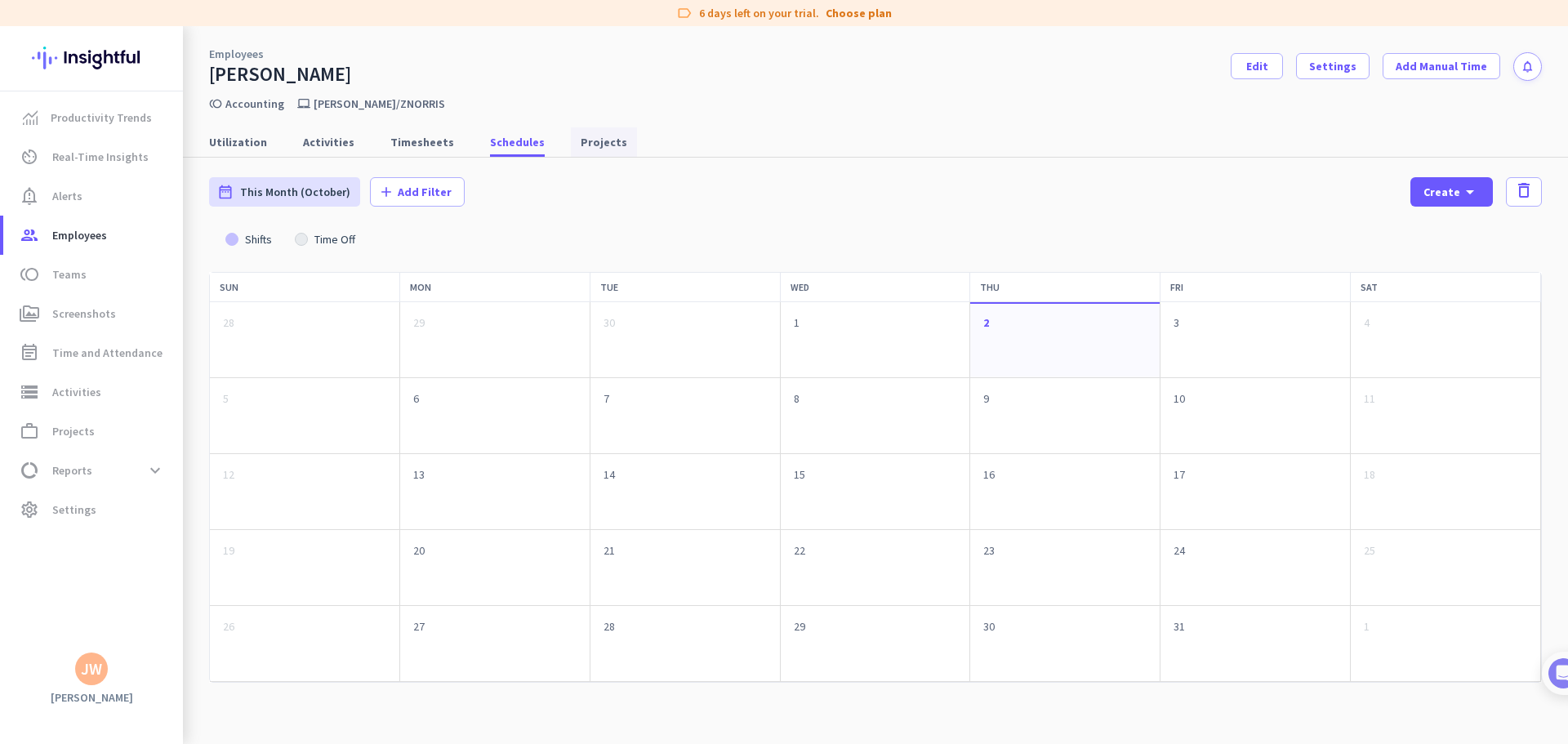
click at [587, 145] on span "Projects" at bounding box center [604, 142] width 47 height 17
type input "[DATE] - [DATE]"
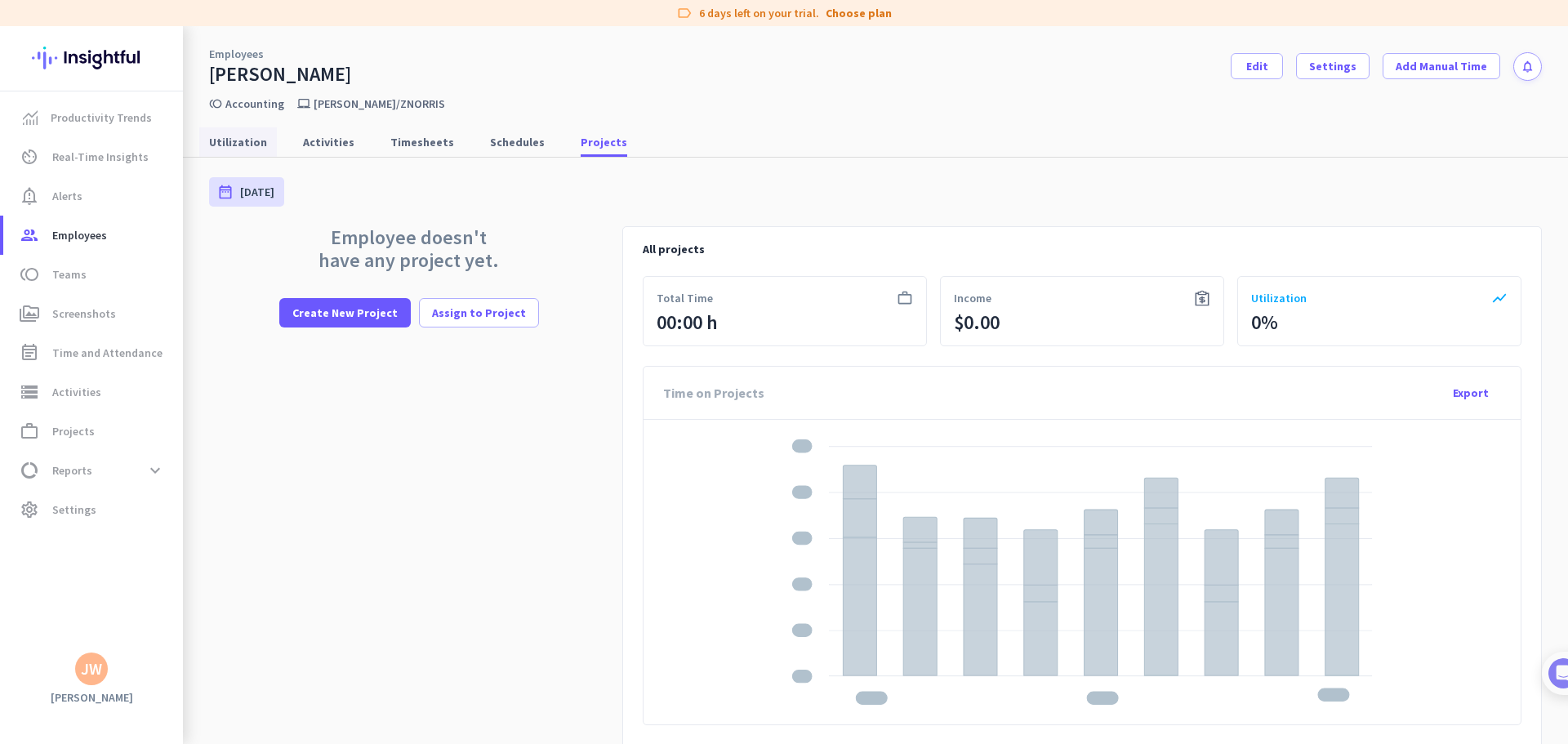
click at [234, 147] on span "Utilization" at bounding box center [238, 142] width 58 height 17
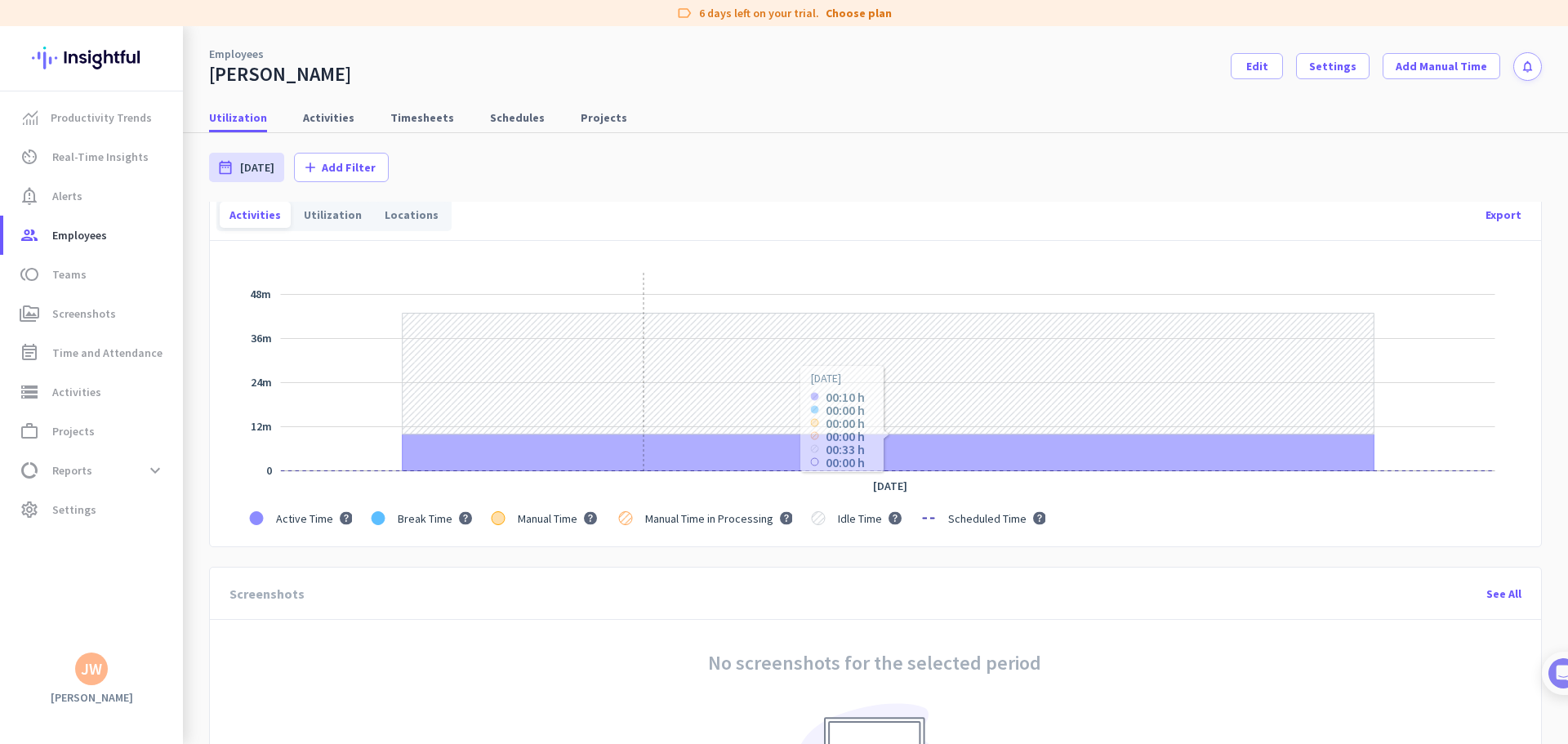
scroll to position [408, 0]
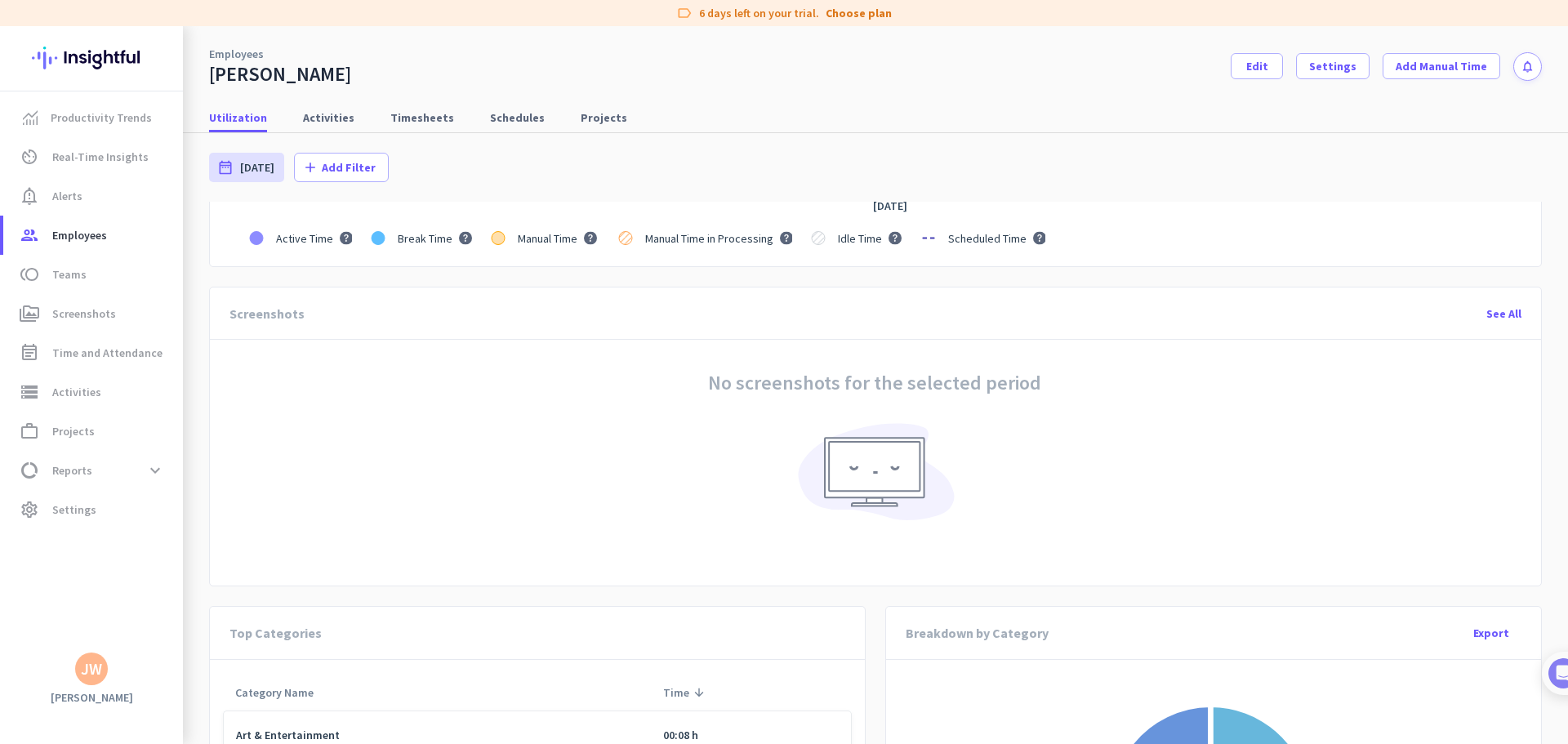
click at [1510, 312] on div "See All" at bounding box center [1504, 313] width 61 height 39
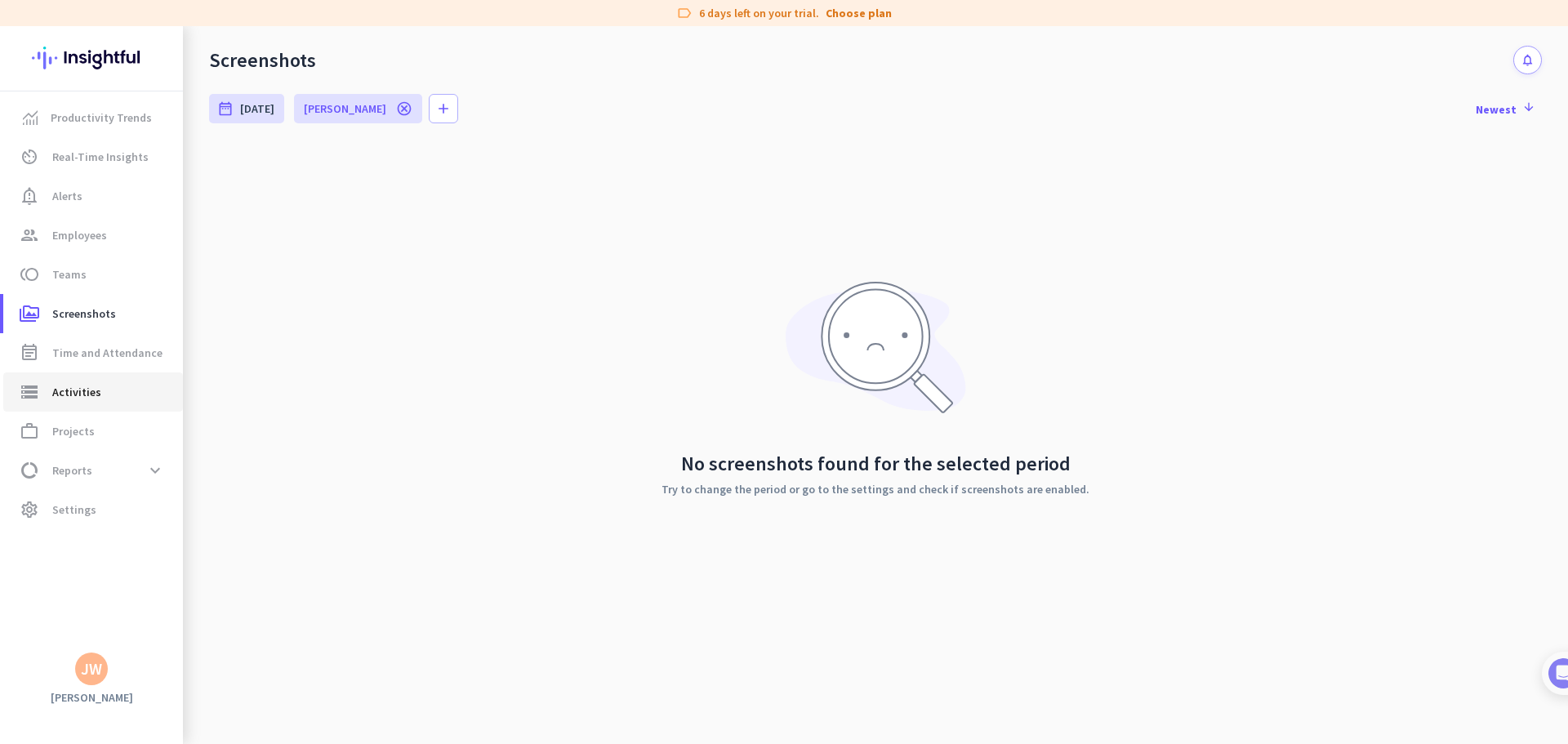
click at [74, 400] on span "Activities" at bounding box center [77, 392] width 49 height 19
type input "[DATE]"
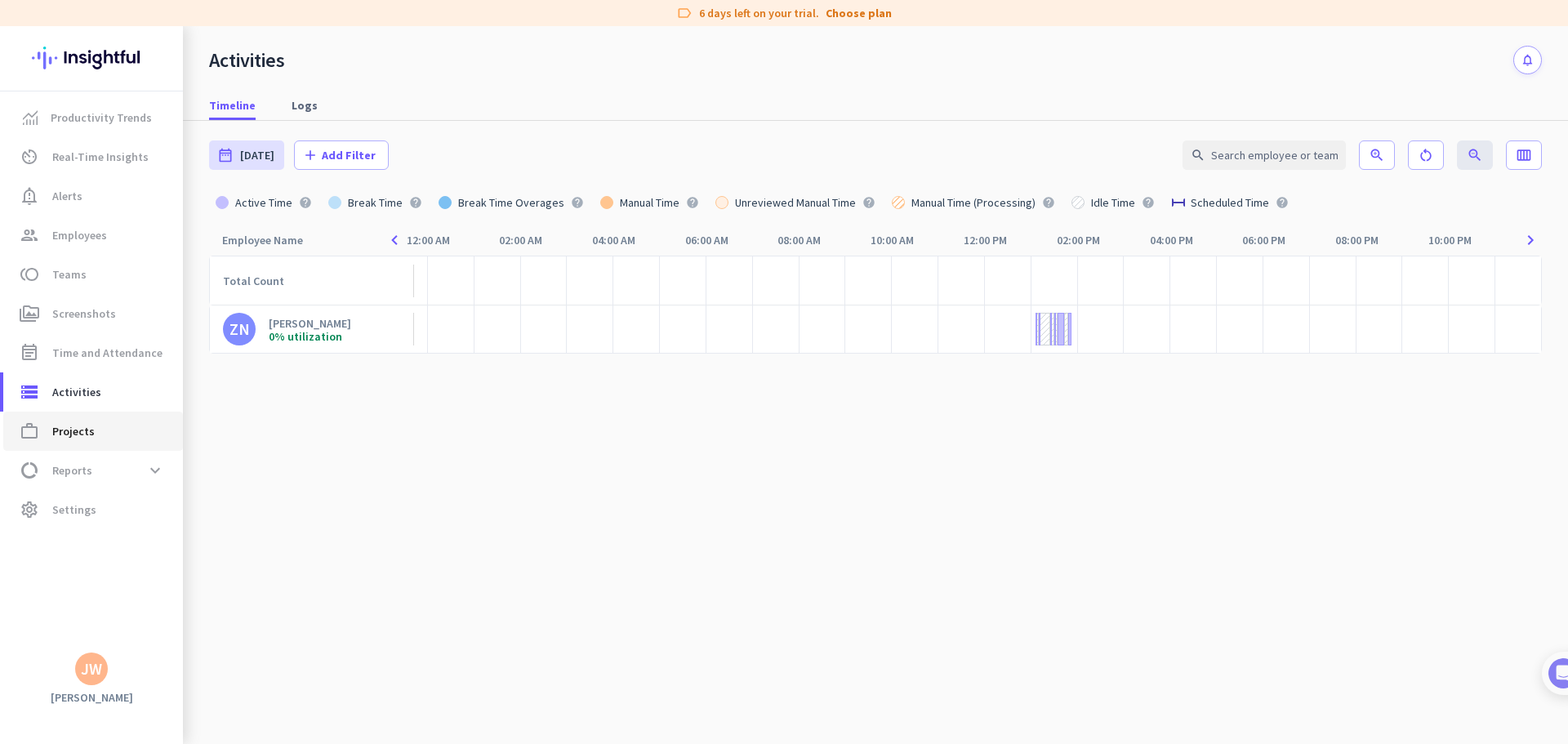
click at [67, 432] on span "Projects" at bounding box center [74, 431] width 43 height 19
type input "[DATE] - [DATE]"
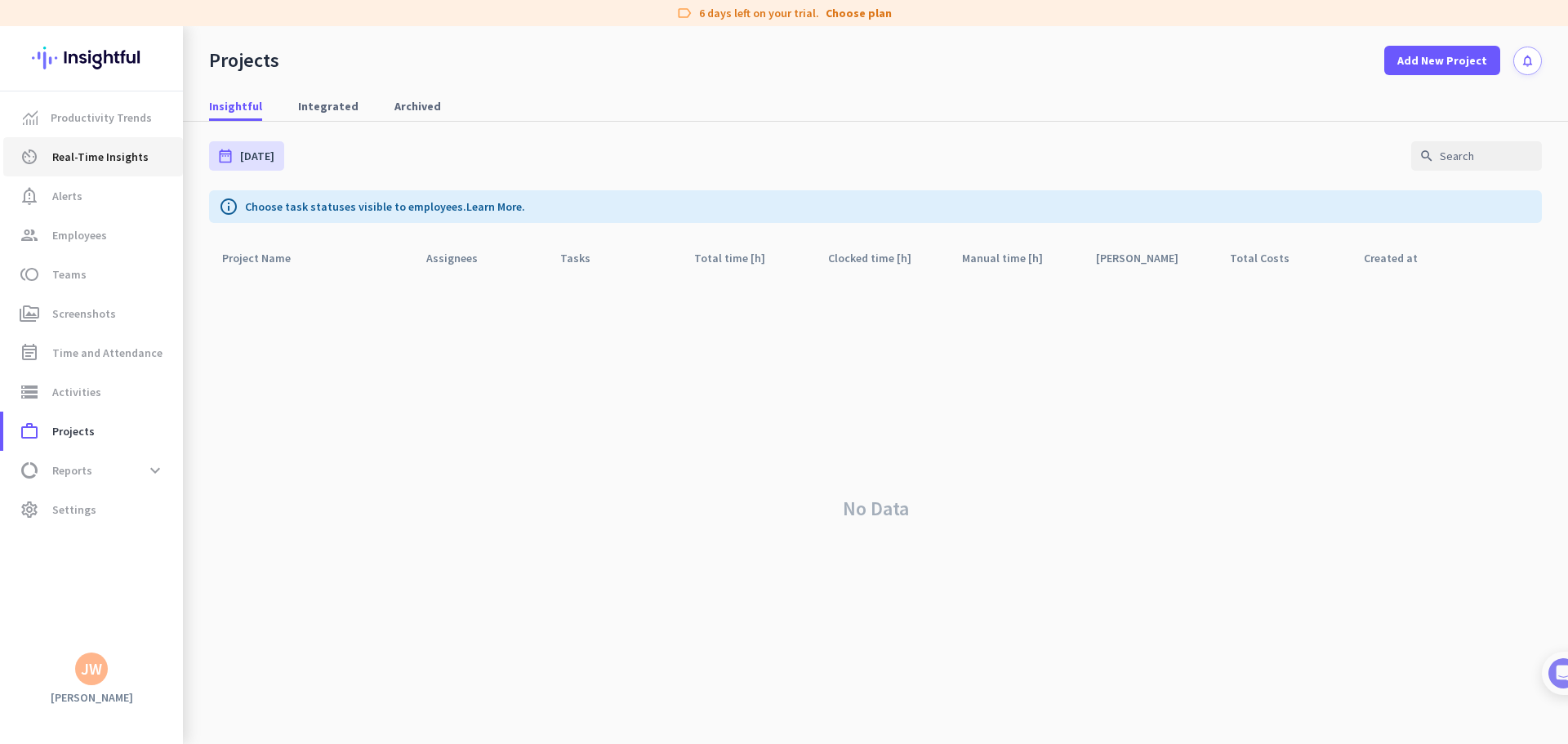
click at [84, 160] on span "Real-Time Insights" at bounding box center [100, 157] width 96 height 19
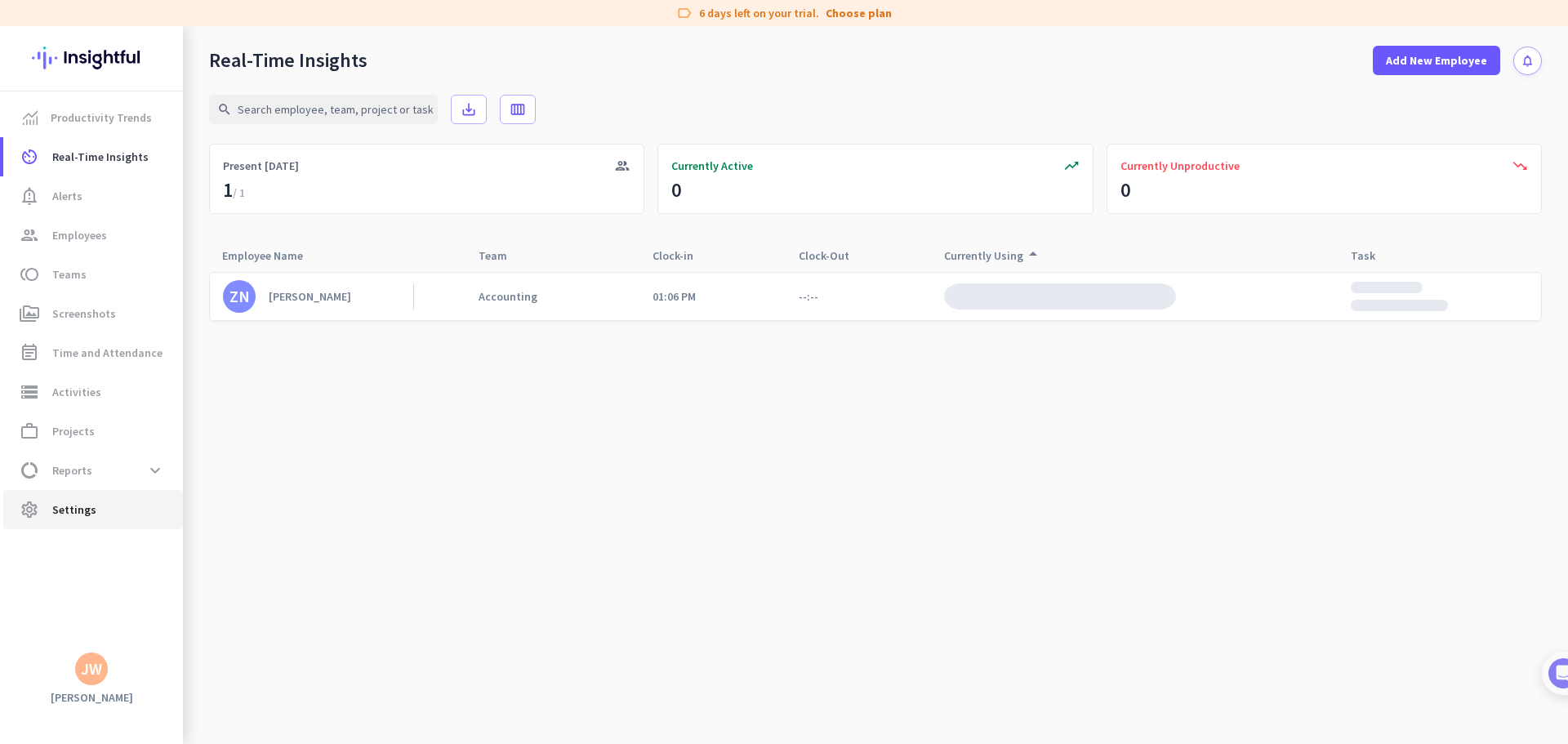
click at [91, 512] on span "Settings" at bounding box center [74, 510] width 44 height 19
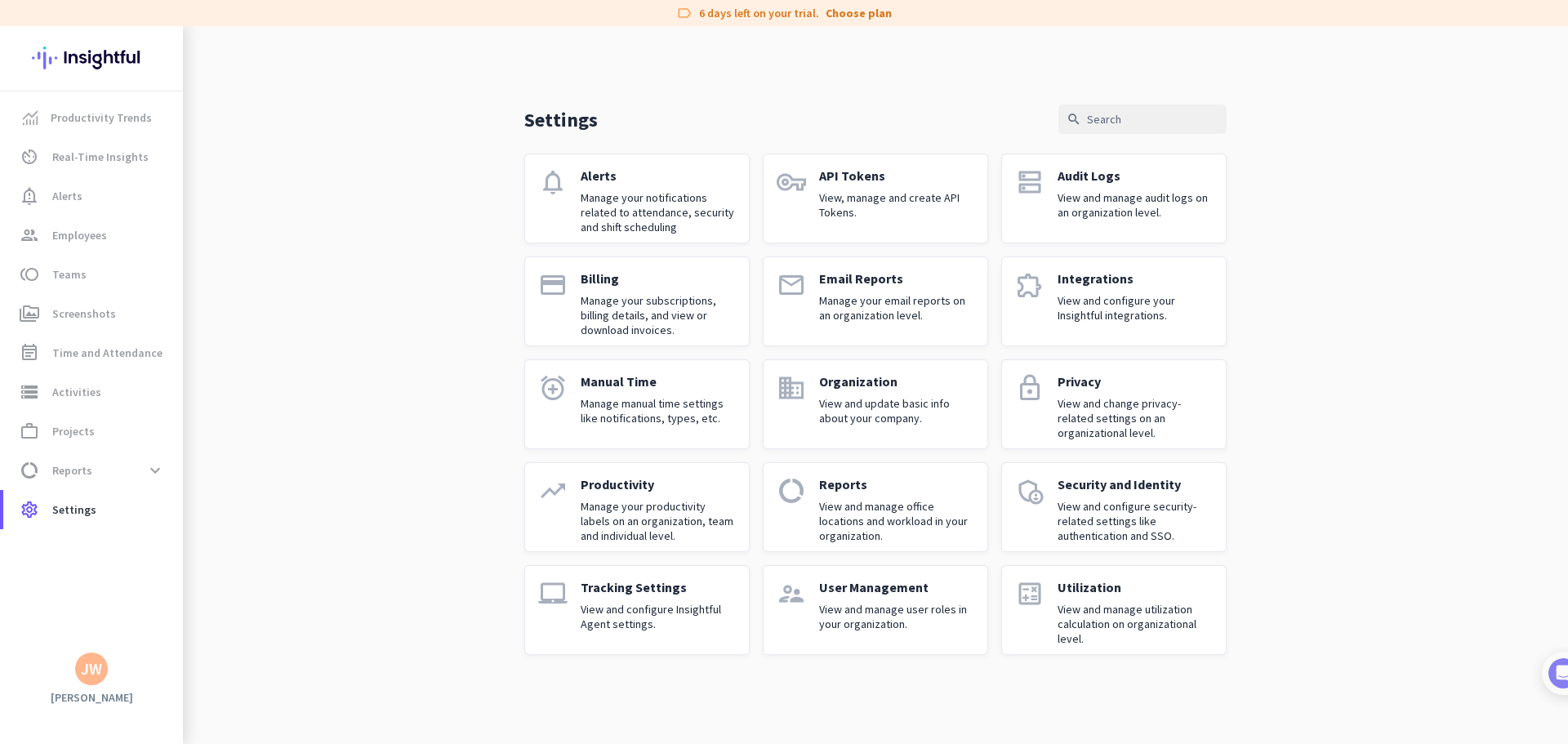
click at [831, 401] on p "View and update basic info about your company." at bounding box center [897, 410] width 156 height 29
click at [615, 516] on p "Manage your productivity labels on an organization, team and individual level." at bounding box center [659, 520] width 156 height 44
click at [631, 590] on p "Tracking Settings" at bounding box center [659, 586] width 156 height 17
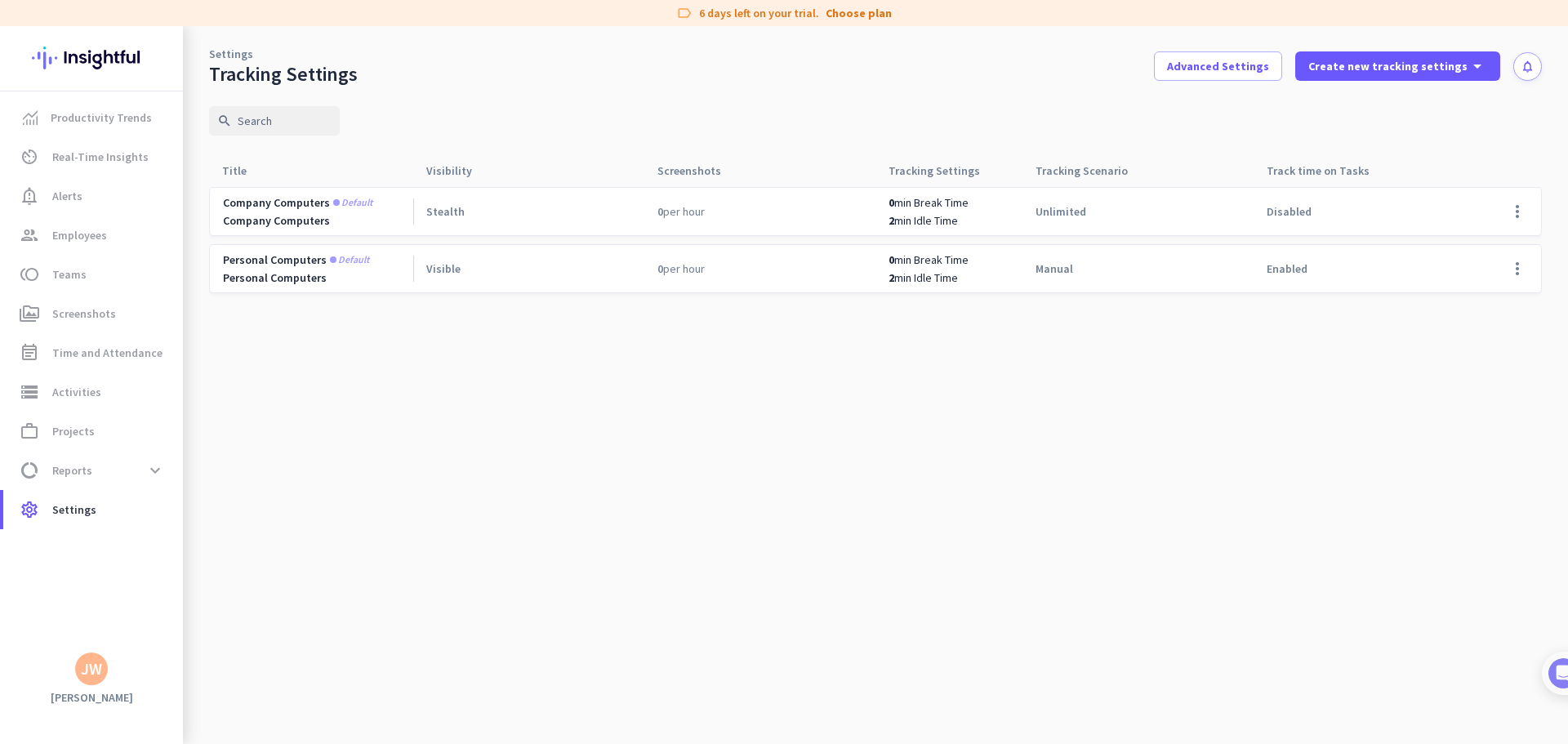
click at [477, 212] on div "Stealth" at bounding box center [529, 211] width 232 height 48
drag, startPoint x: 731, startPoint y: 230, endPoint x: 771, endPoint y: 230, distance: 40.0
click at [741, 230] on div "0 per hour" at bounding box center [761, 211] width 232 height 48
click at [1511, 211] on span at bounding box center [1517, 211] width 39 height 39
click at [1475, 246] on span "Edit" at bounding box center [1484, 245] width 79 height 17
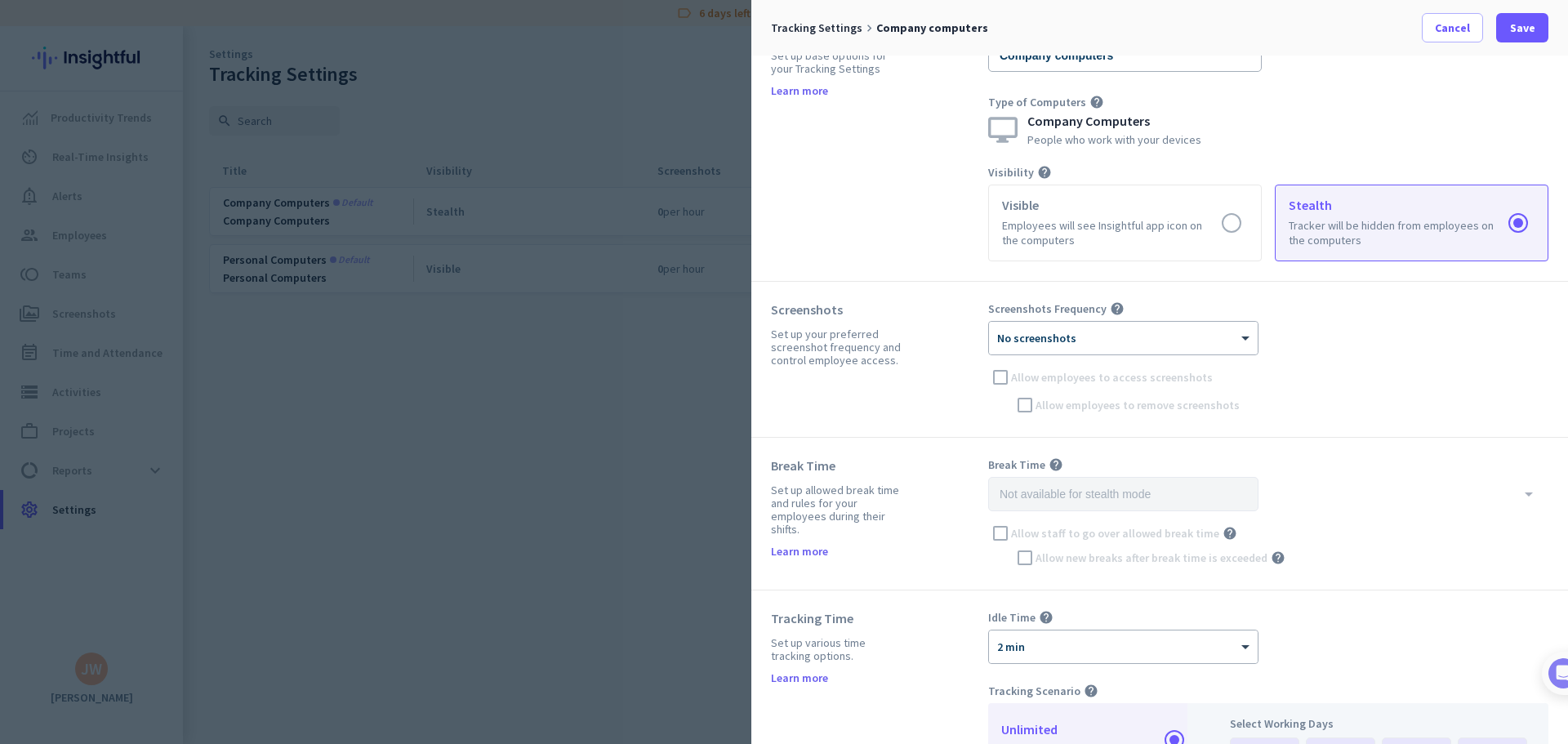
scroll to position [82, 0]
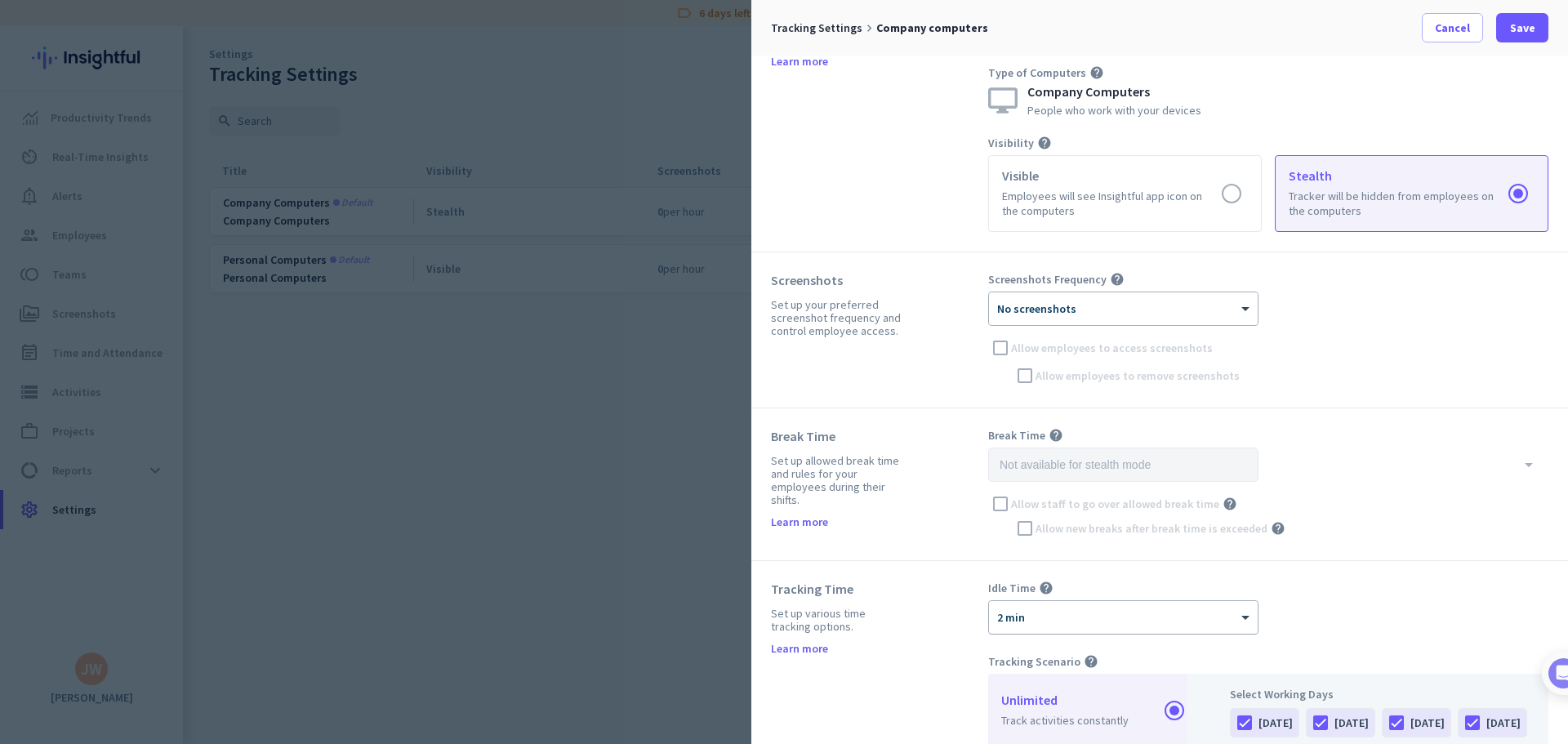
click at [1056, 618] on div at bounding box center [1123, 612] width 268 height 14
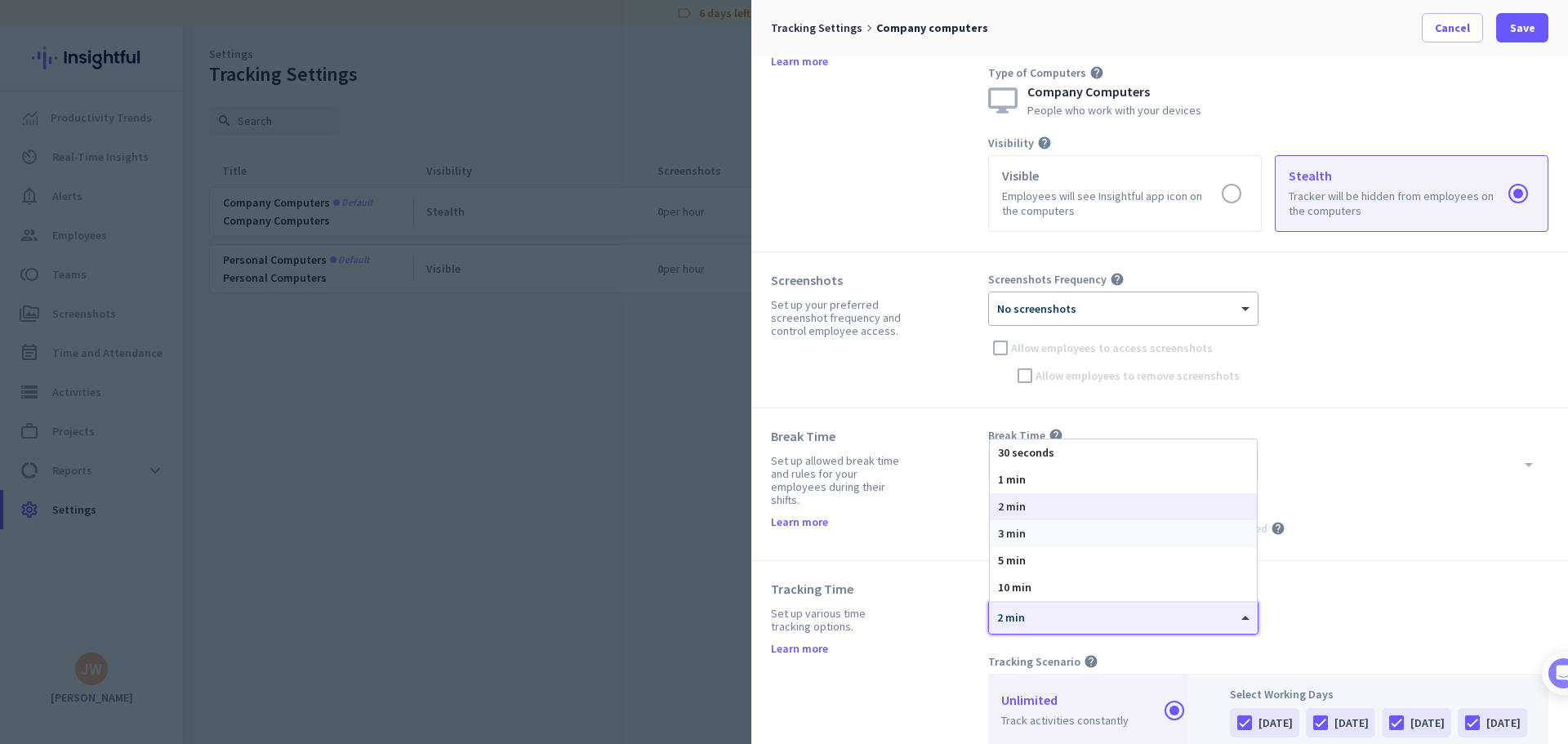
drag, startPoint x: 1032, startPoint y: 517, endPoint x: 1023, endPoint y: 537, distance: 21.9
click at [1023, 537] on div "30 seconds 1 min 2 min 3 min 5 min 10 min" at bounding box center [1123, 520] width 267 height 161
click at [1023, 537] on span "3 min" at bounding box center [1012, 533] width 28 height 15
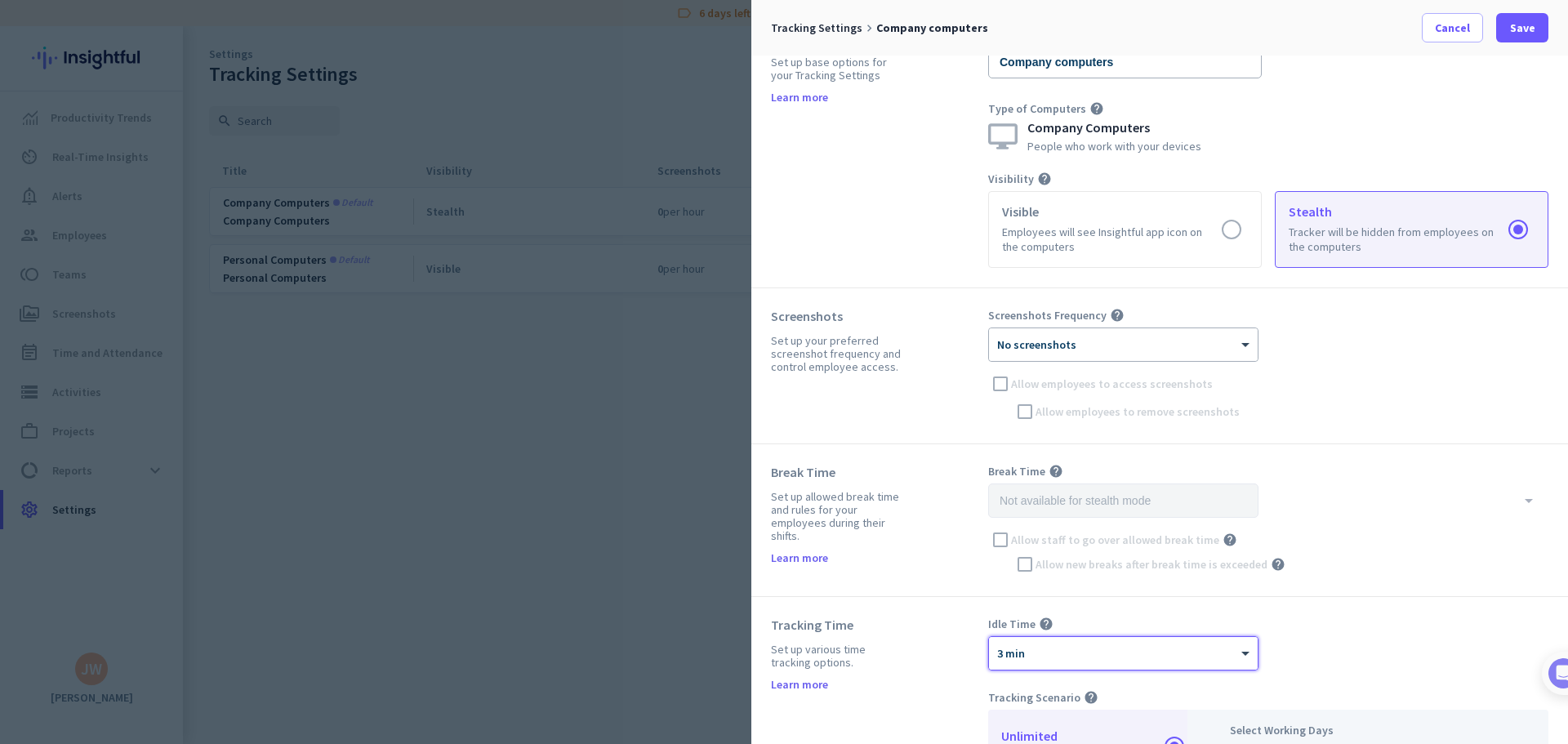
scroll to position [163, 0]
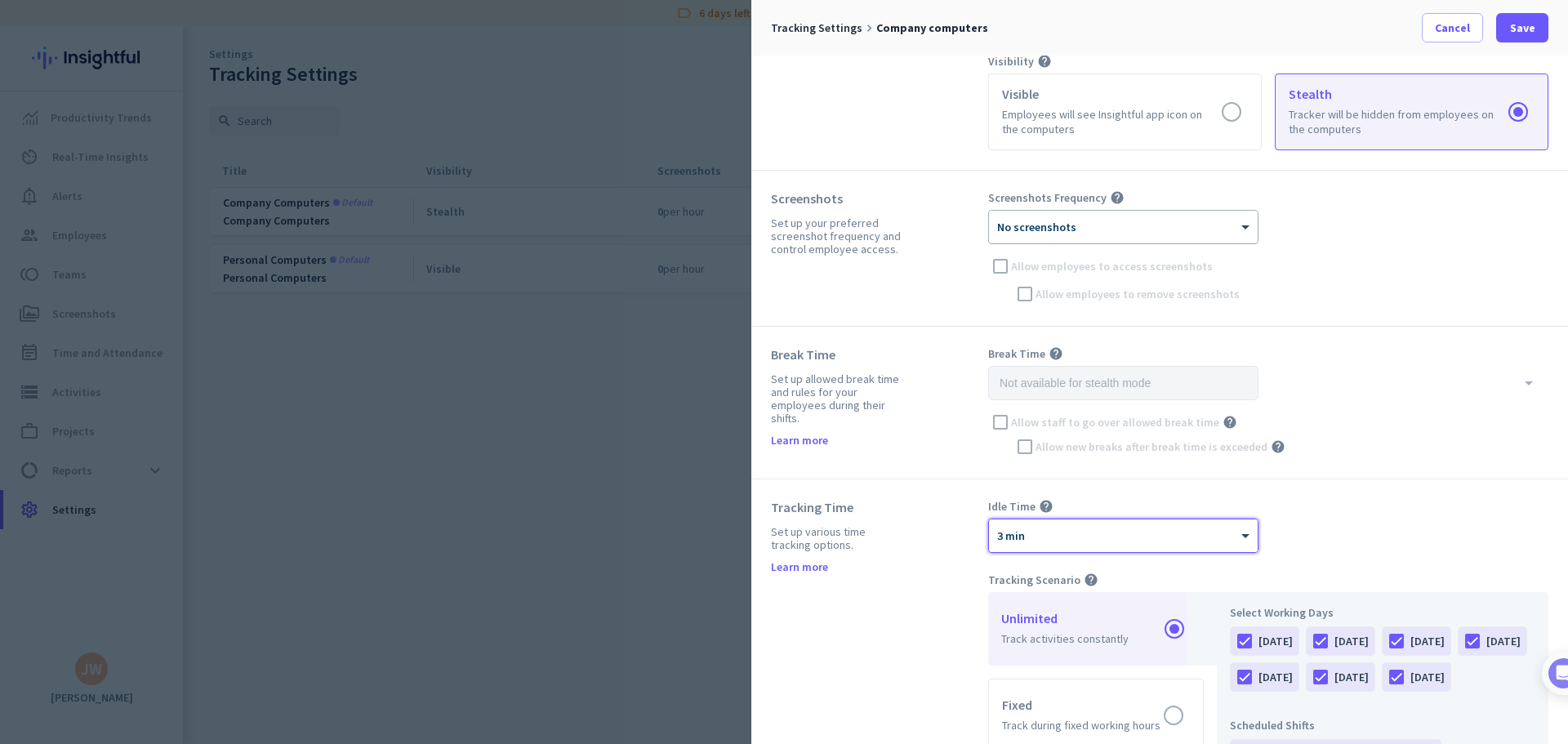
click at [1110, 222] on div at bounding box center [1123, 222] width 268 height 14
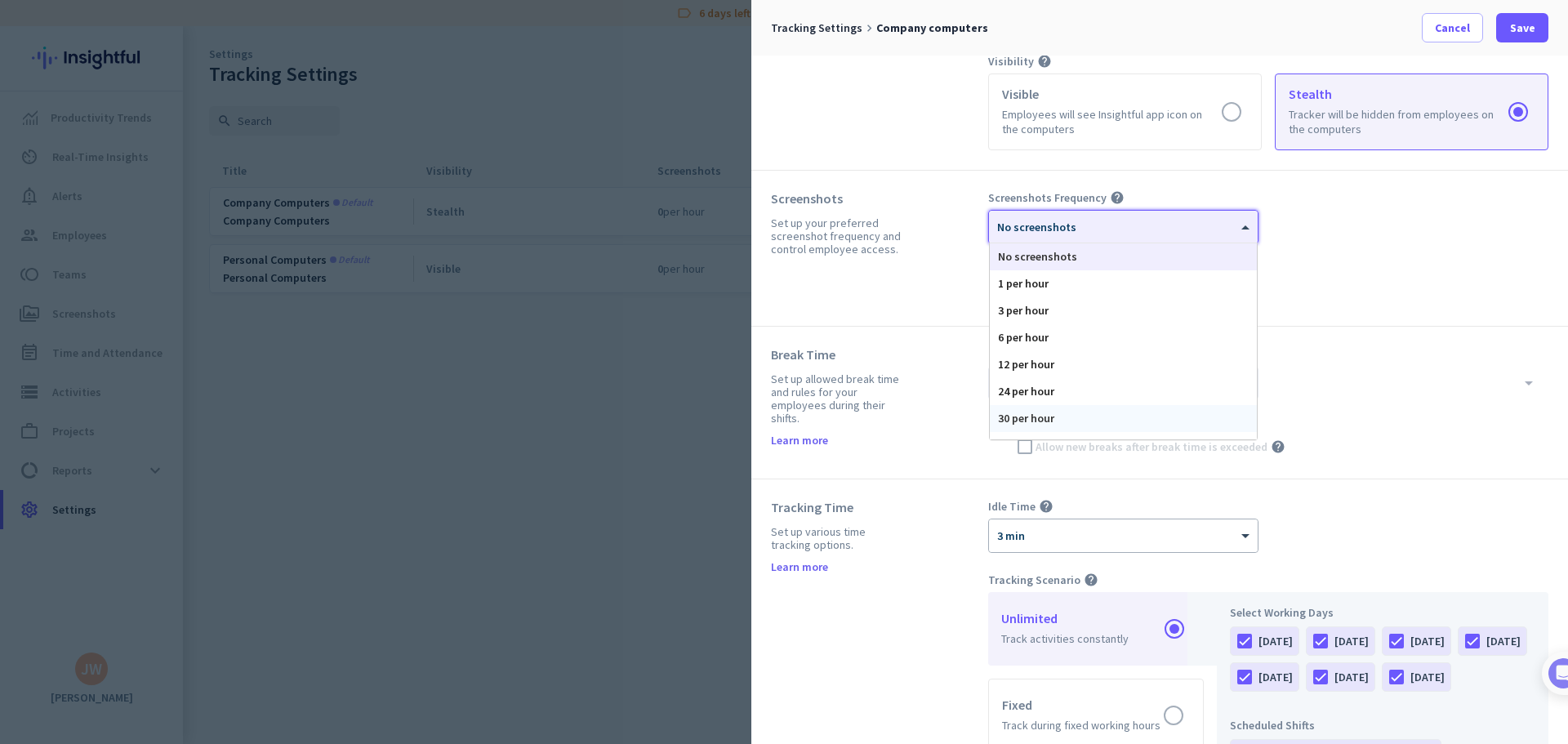
click at [1063, 423] on div "30 per hour" at bounding box center [1123, 419] width 267 height 27
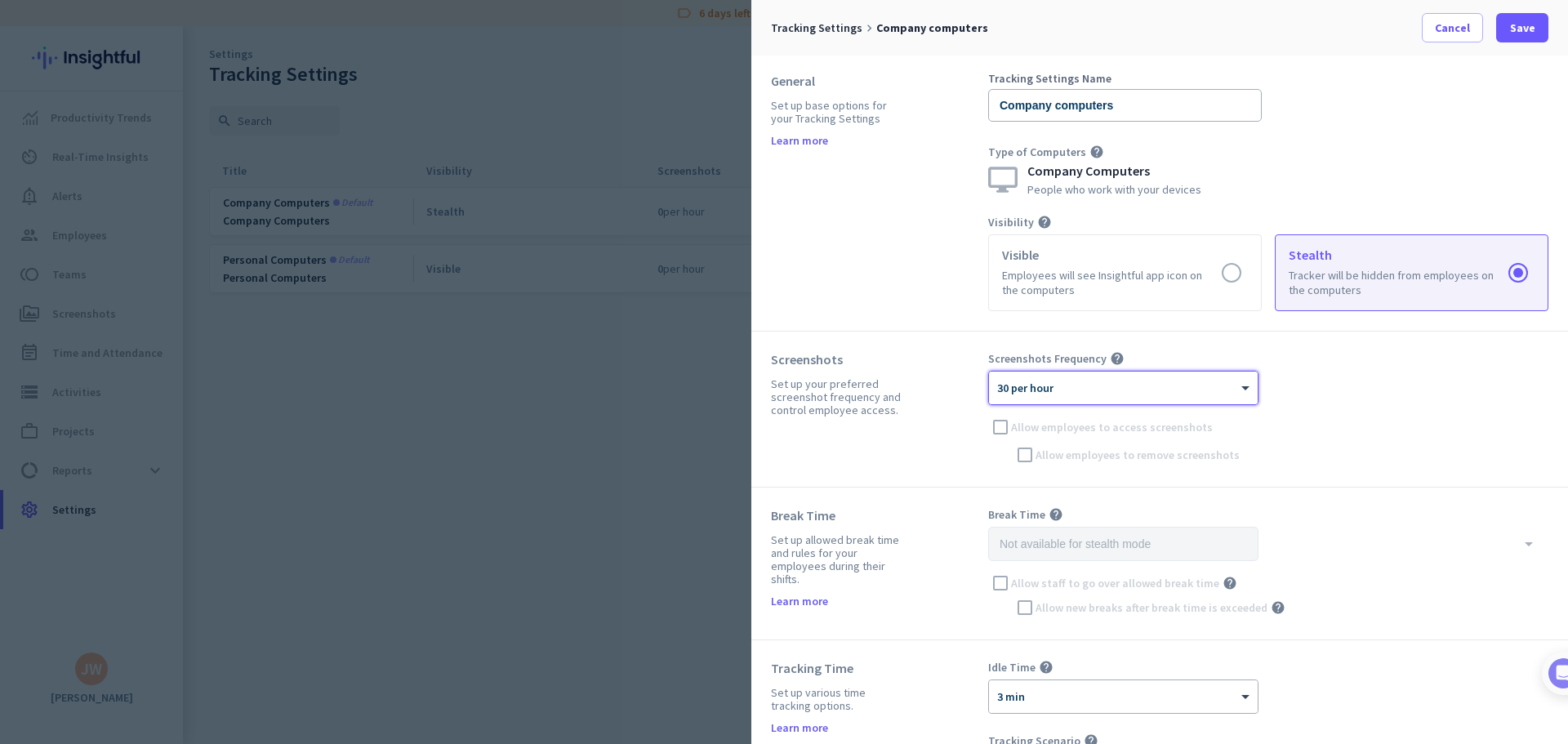
scroll to position [0, 0]
click at [1515, 34] on span "Save" at bounding box center [1523, 27] width 25 height 17
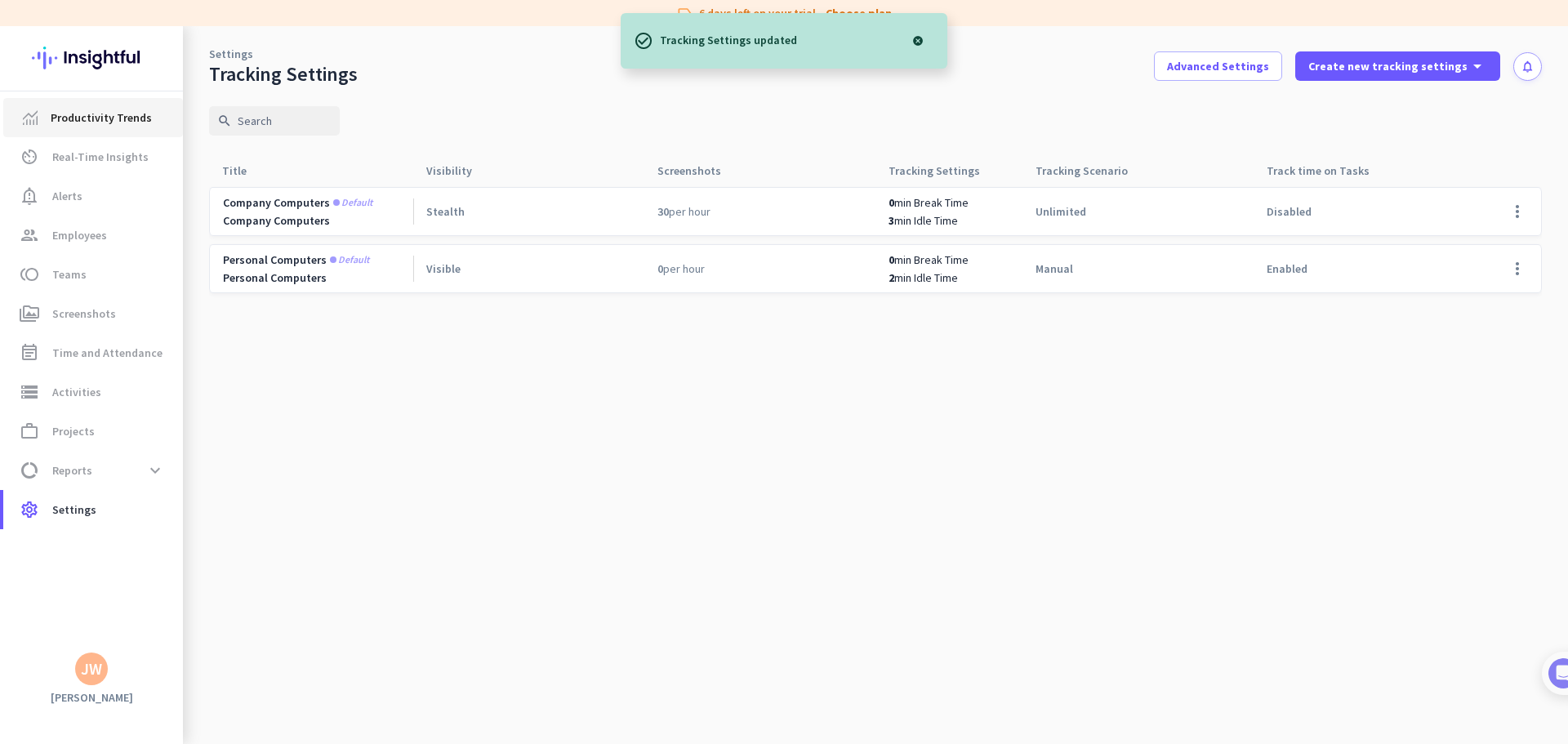
click at [81, 127] on link "Productivity Trends" at bounding box center [92, 118] width 180 height 39
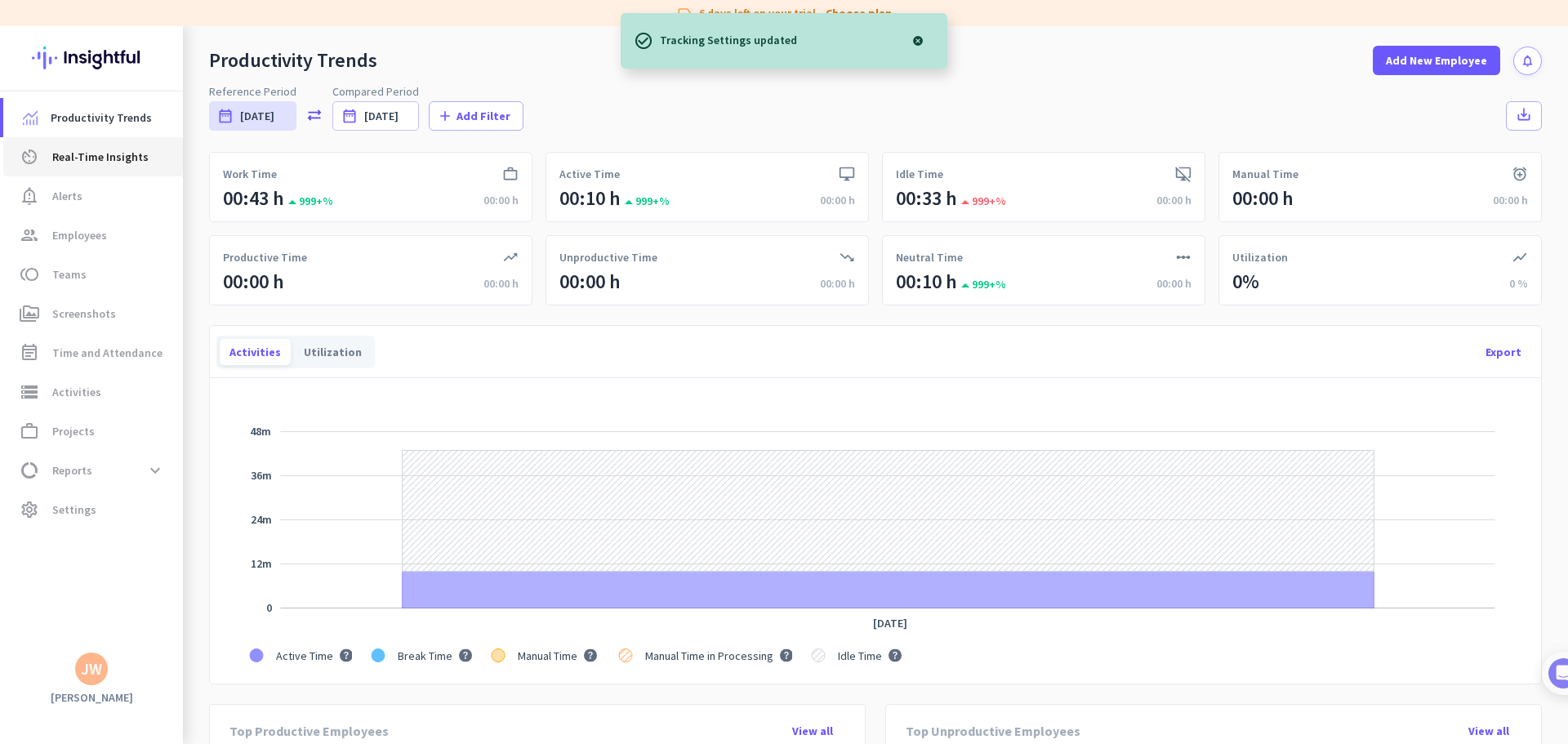
click at [19, 156] on icon "av_timer" at bounding box center [29, 157] width 19 height 19
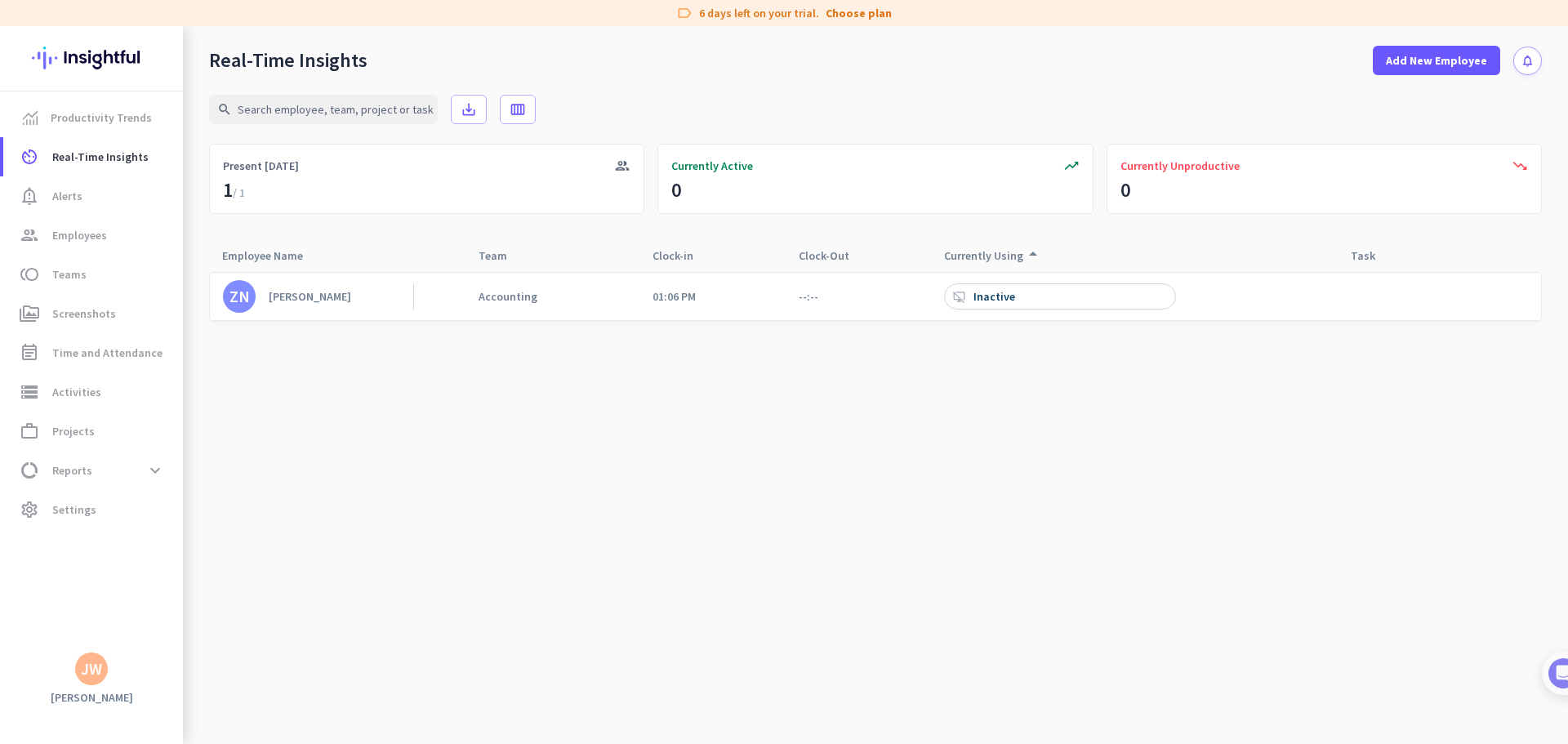
click at [1513, 301] on div at bounding box center [1440, 296] width 204 height 48
click at [1129, 304] on div "desktop_access_disabled Inactive" at bounding box center [1060, 296] width 232 height 26
click at [1087, 301] on div "desktop_access_disabled Inactive" at bounding box center [1060, 296] width 232 height 26
click at [1545, 294] on div "search save_alt calendar_view_week group Present [DATE] trending_up Currently A…" at bounding box center [875, 409] width 1385 height 669
click at [38, 199] on icon "notification_important" at bounding box center [29, 195] width 19 height 19
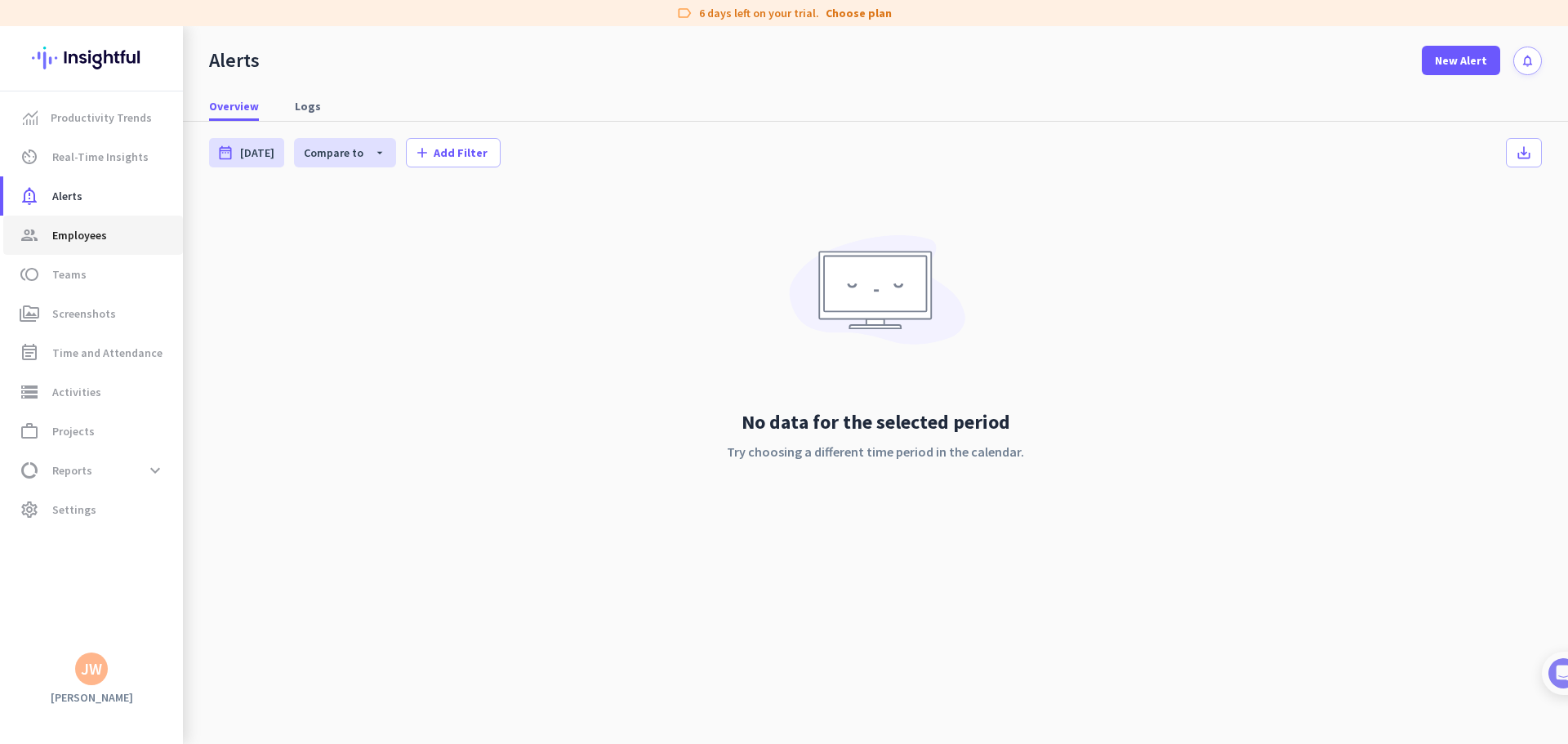
click at [55, 240] on span "Employees" at bounding box center [80, 235] width 54 height 19
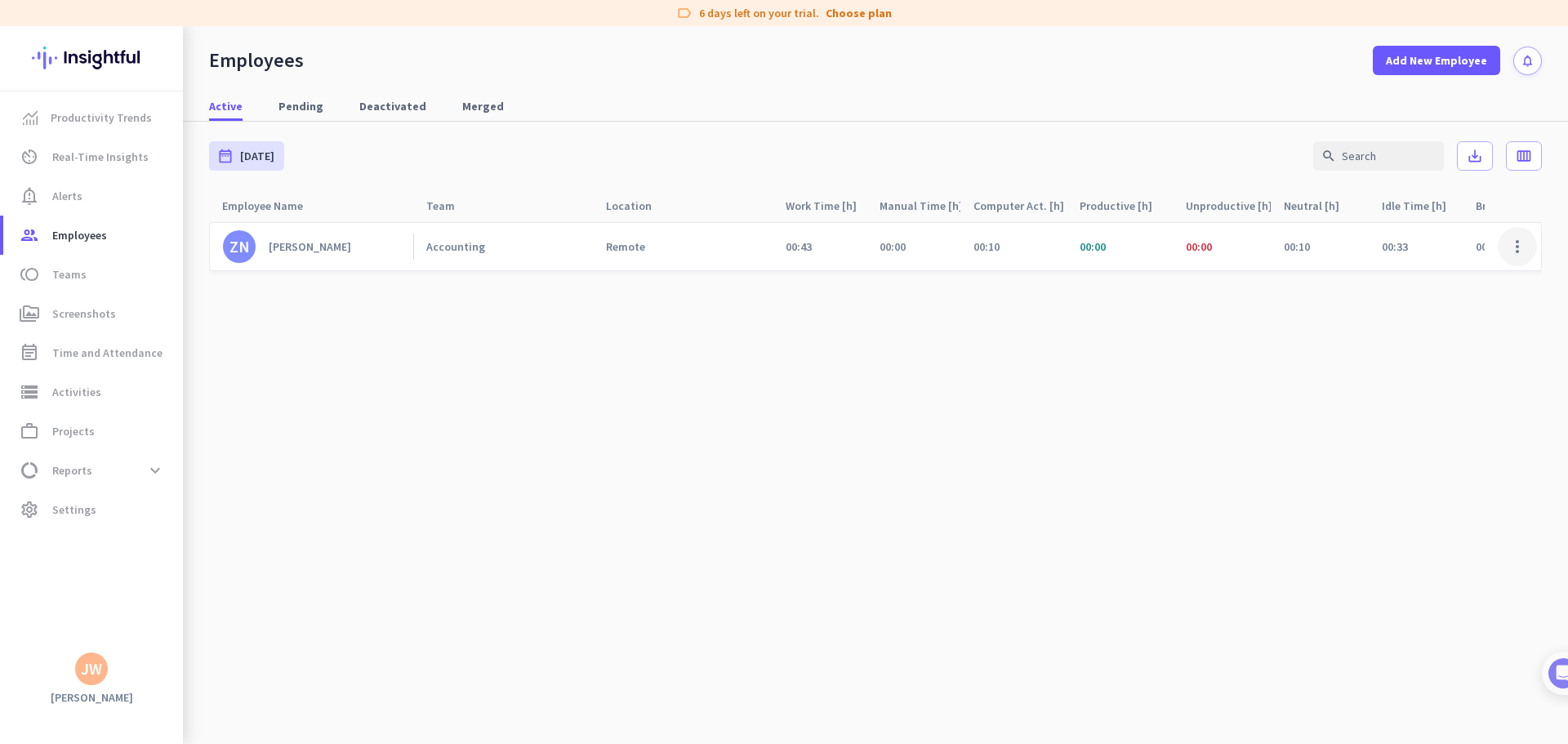
click at [1524, 247] on span at bounding box center [1517, 246] width 39 height 39
click at [1491, 277] on span "Edit" at bounding box center [1470, 280] width 108 height 17
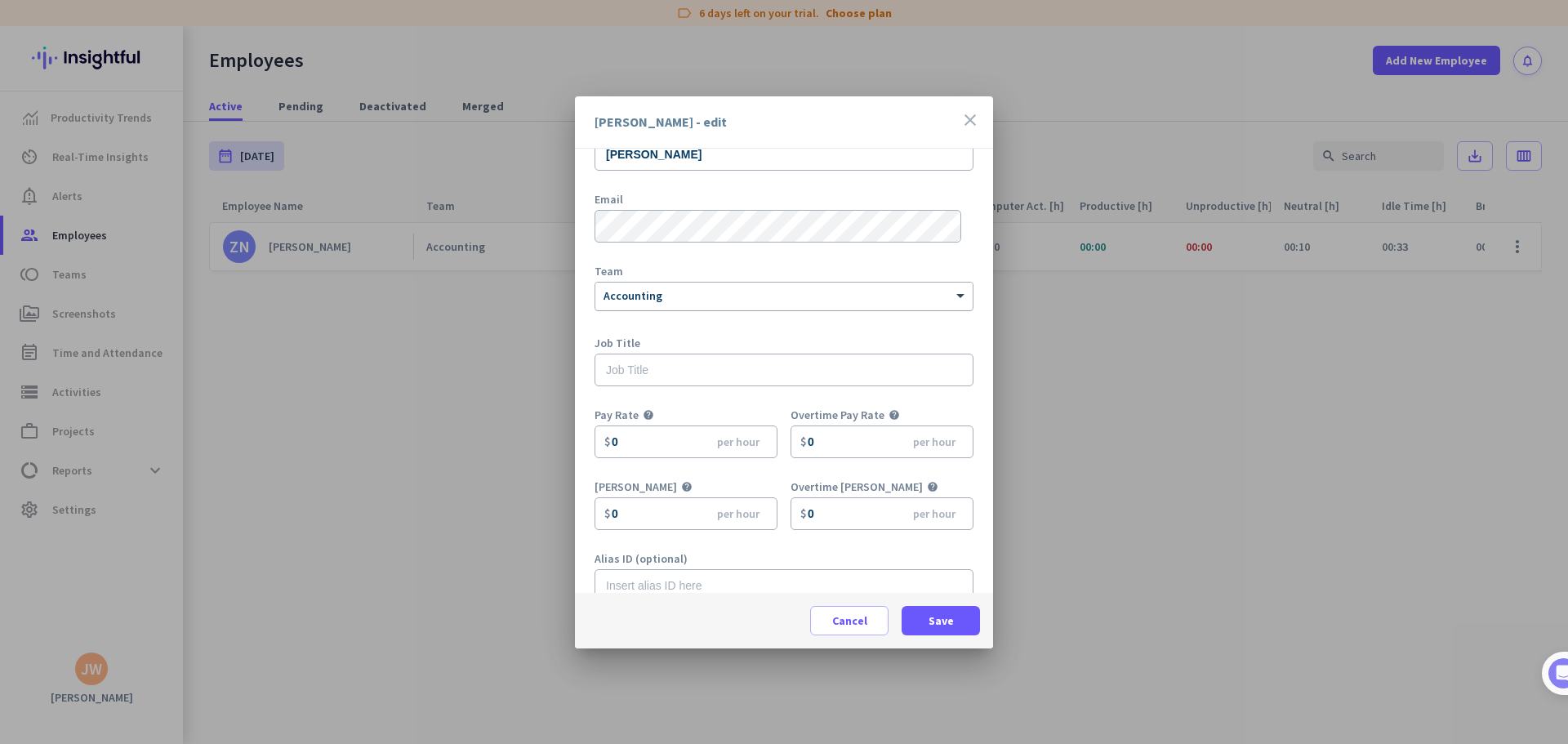
scroll to position [72, 0]
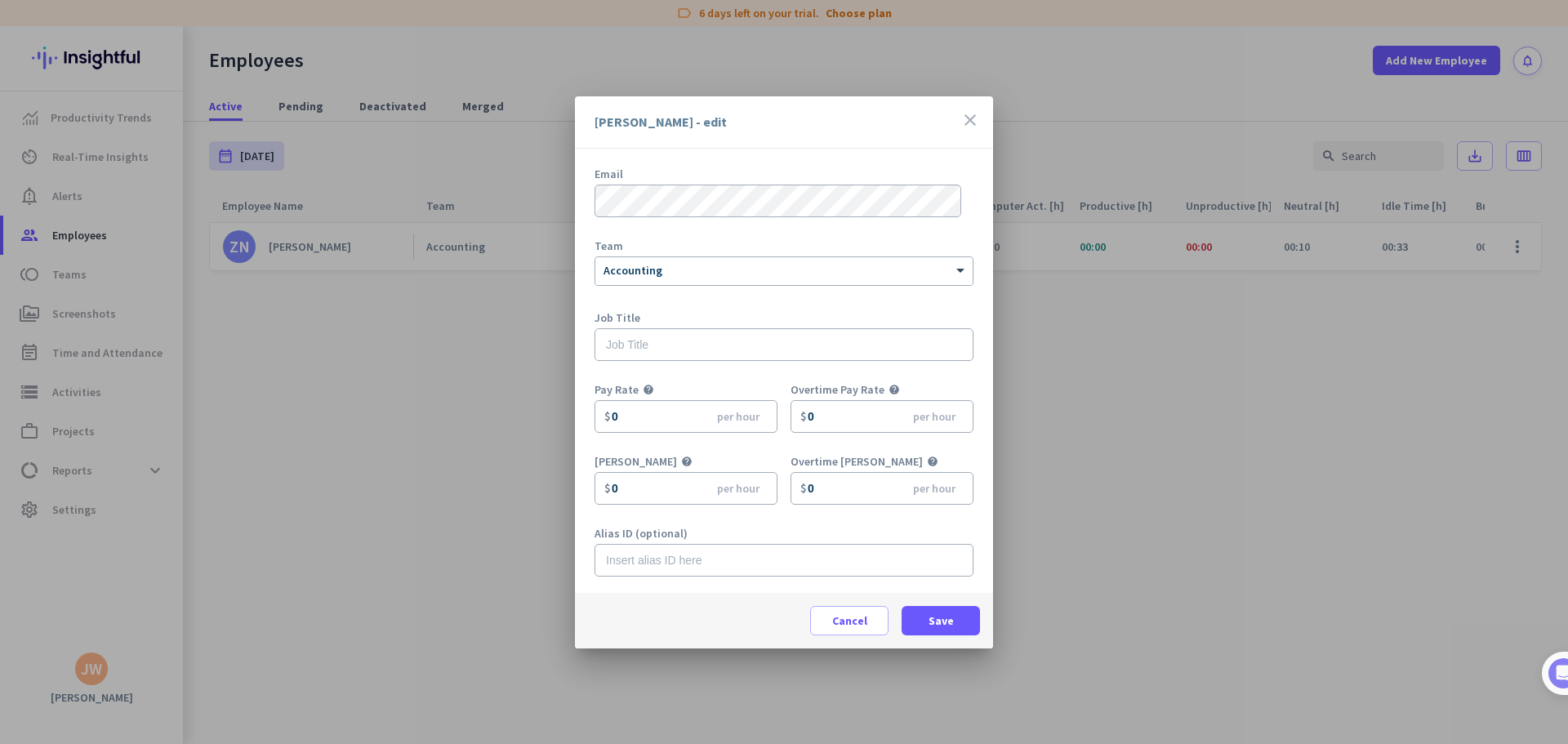
drag, startPoint x: 973, startPoint y: 114, endPoint x: 917, endPoint y: 124, distance: 56.9
click at [968, 115] on icon "close" at bounding box center [971, 120] width 19 height 19
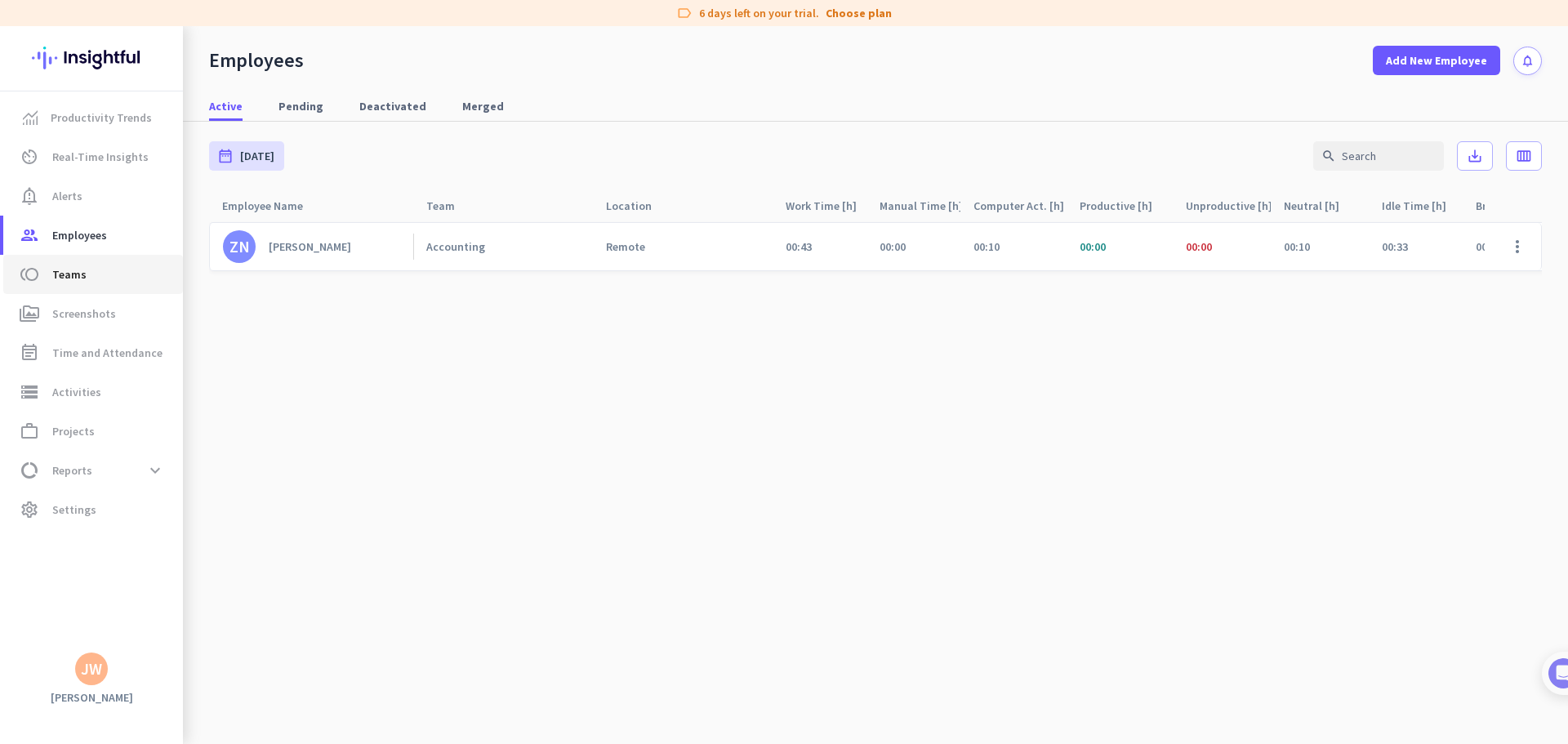
click at [64, 264] on link "toll Teams" at bounding box center [92, 274] width 180 height 39
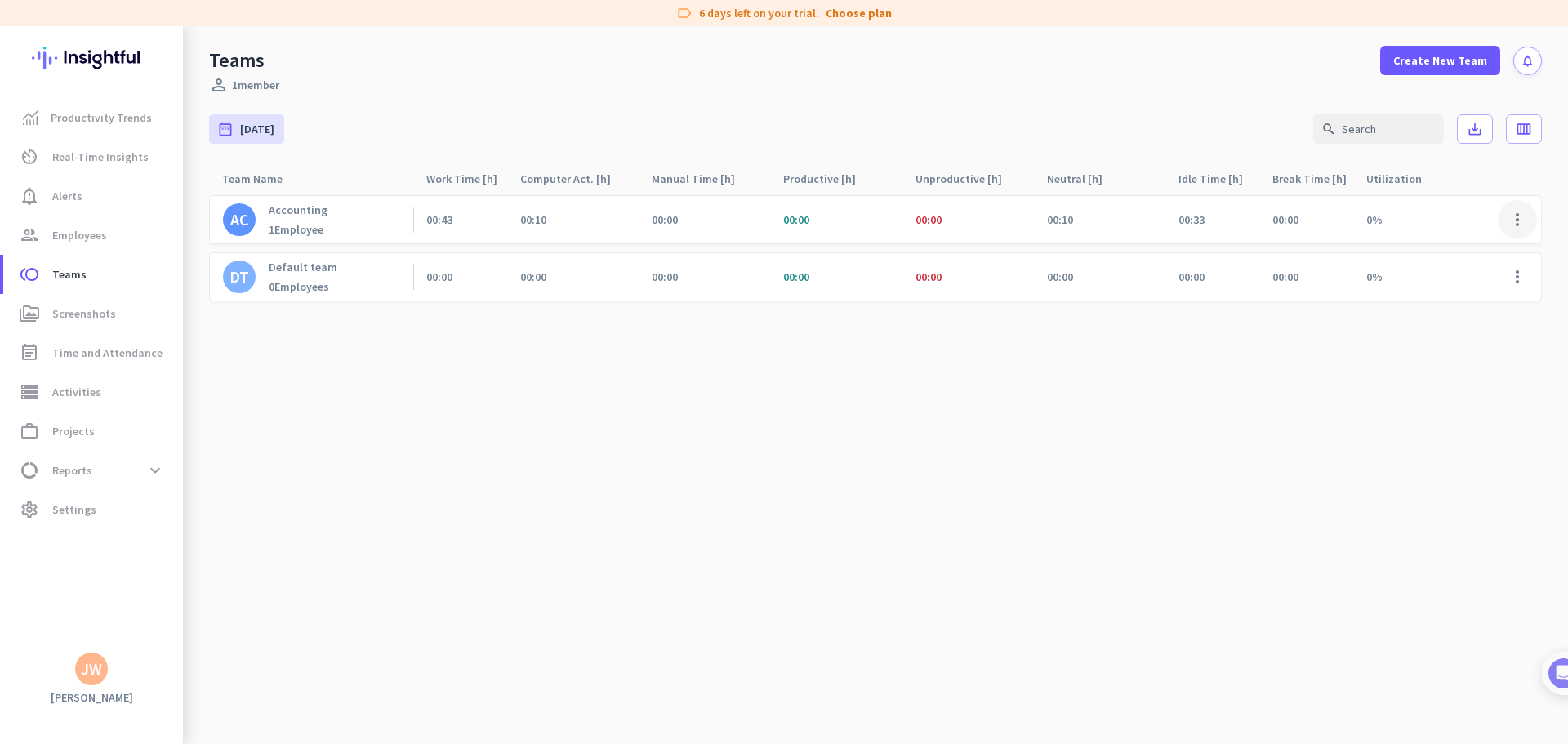
click at [1524, 222] on span at bounding box center [1517, 220] width 39 height 39
click at [1460, 253] on span "Edit" at bounding box center [1474, 254] width 101 height 17
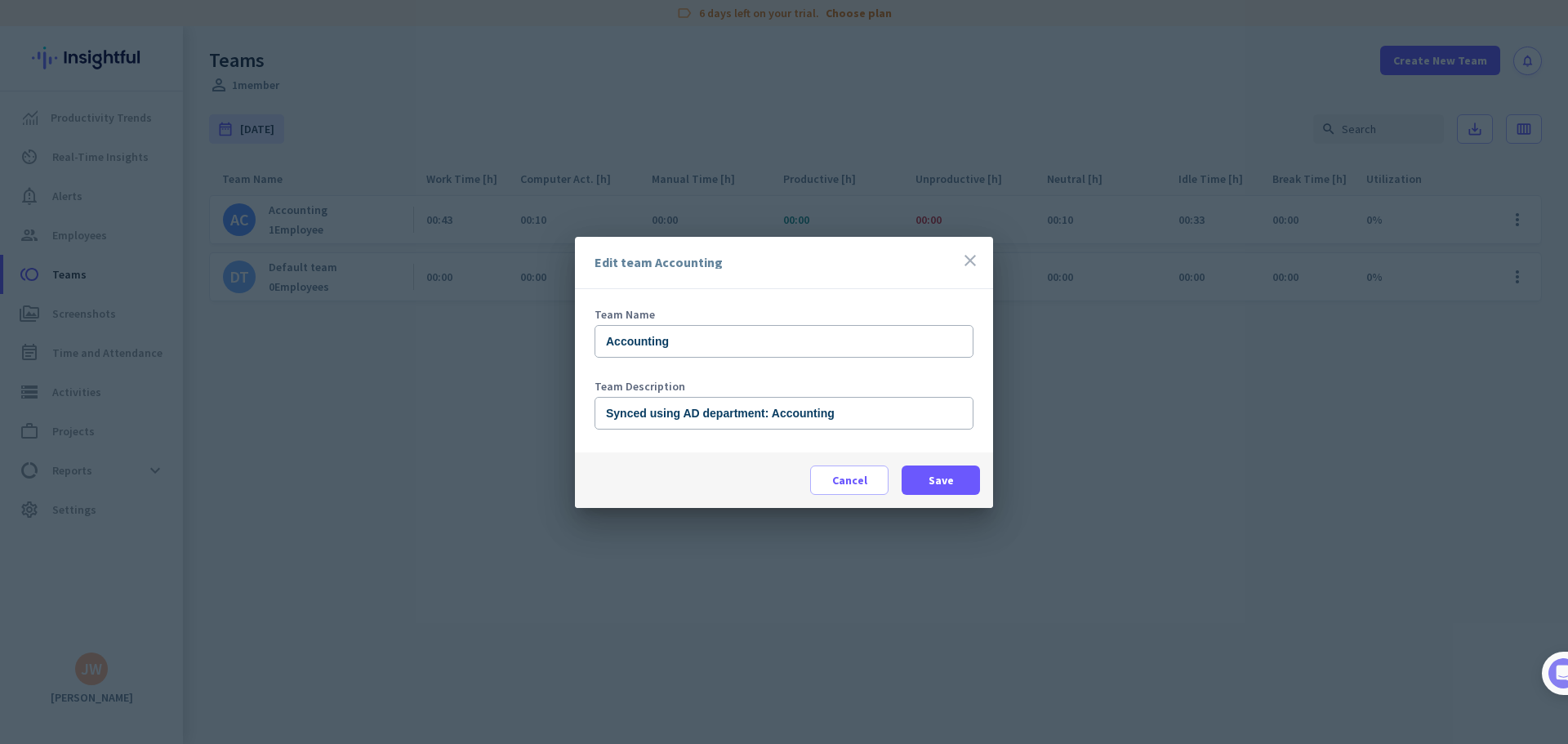
drag, startPoint x: 981, startPoint y: 258, endPoint x: 920, endPoint y: 265, distance: 61.4
click at [971, 261] on div "Edit team Accounting close" at bounding box center [784, 264] width 418 height 53
click at [974, 265] on icon "close" at bounding box center [971, 261] width 19 height 19
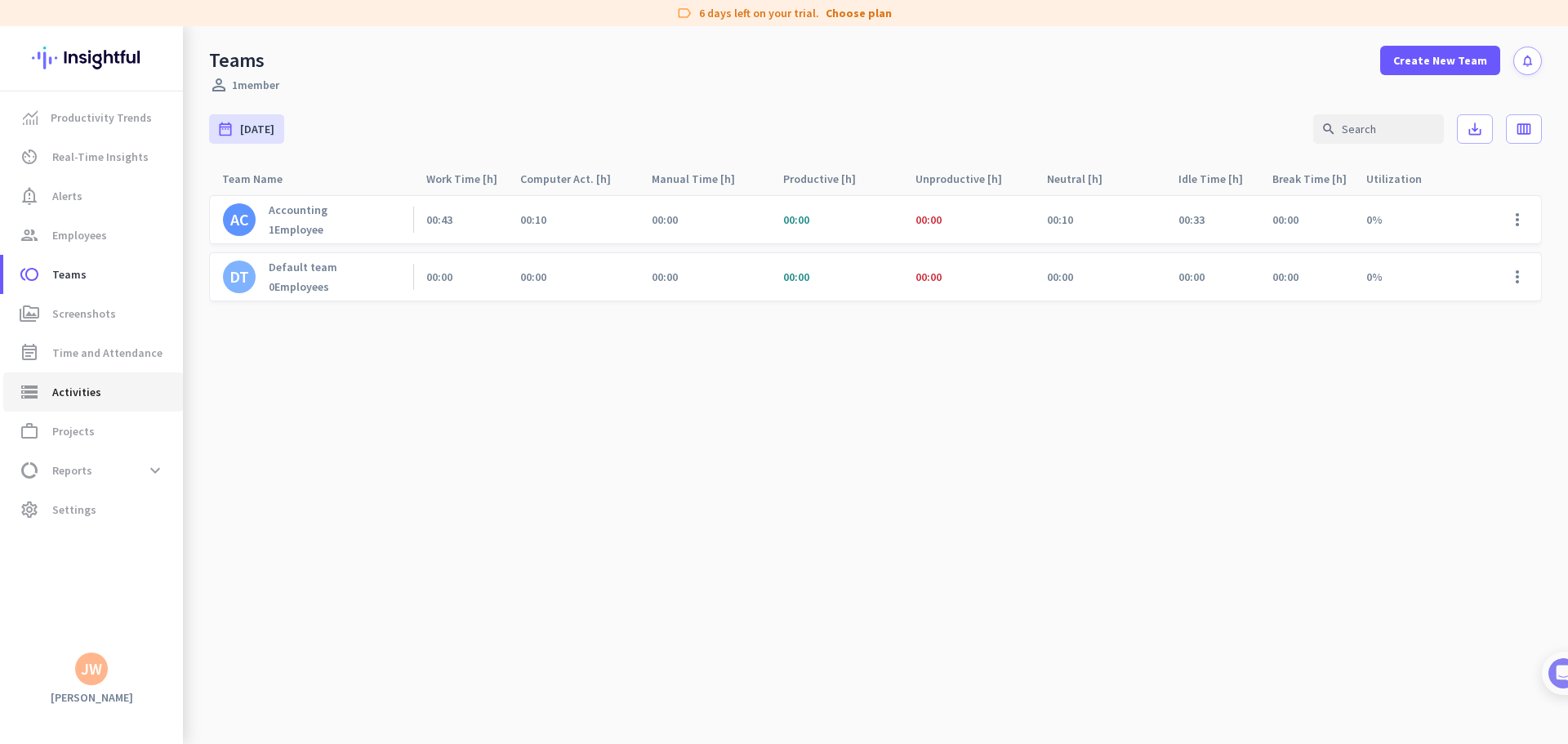
click at [83, 394] on span "Activities" at bounding box center [77, 392] width 49 height 19
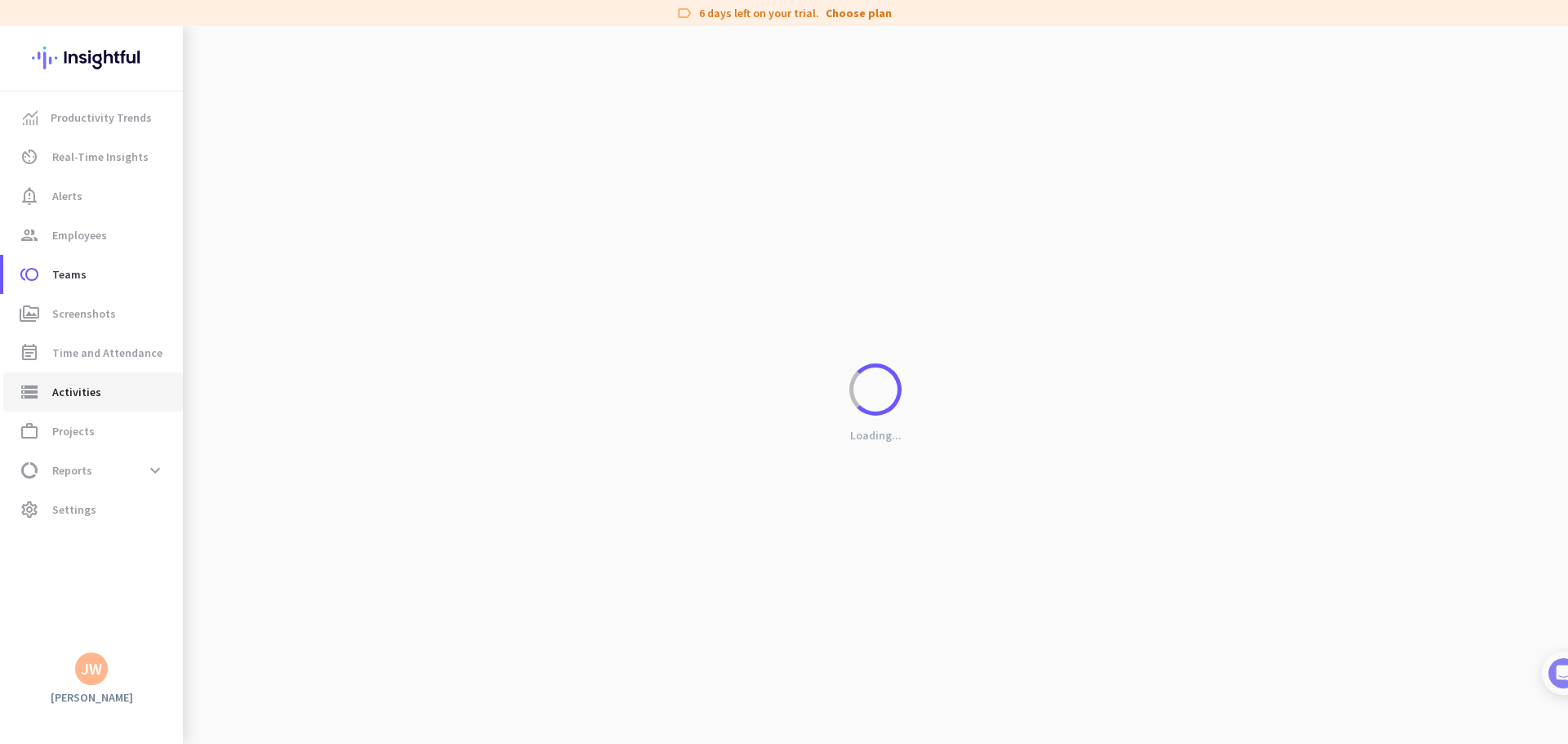
type input "[DATE]"
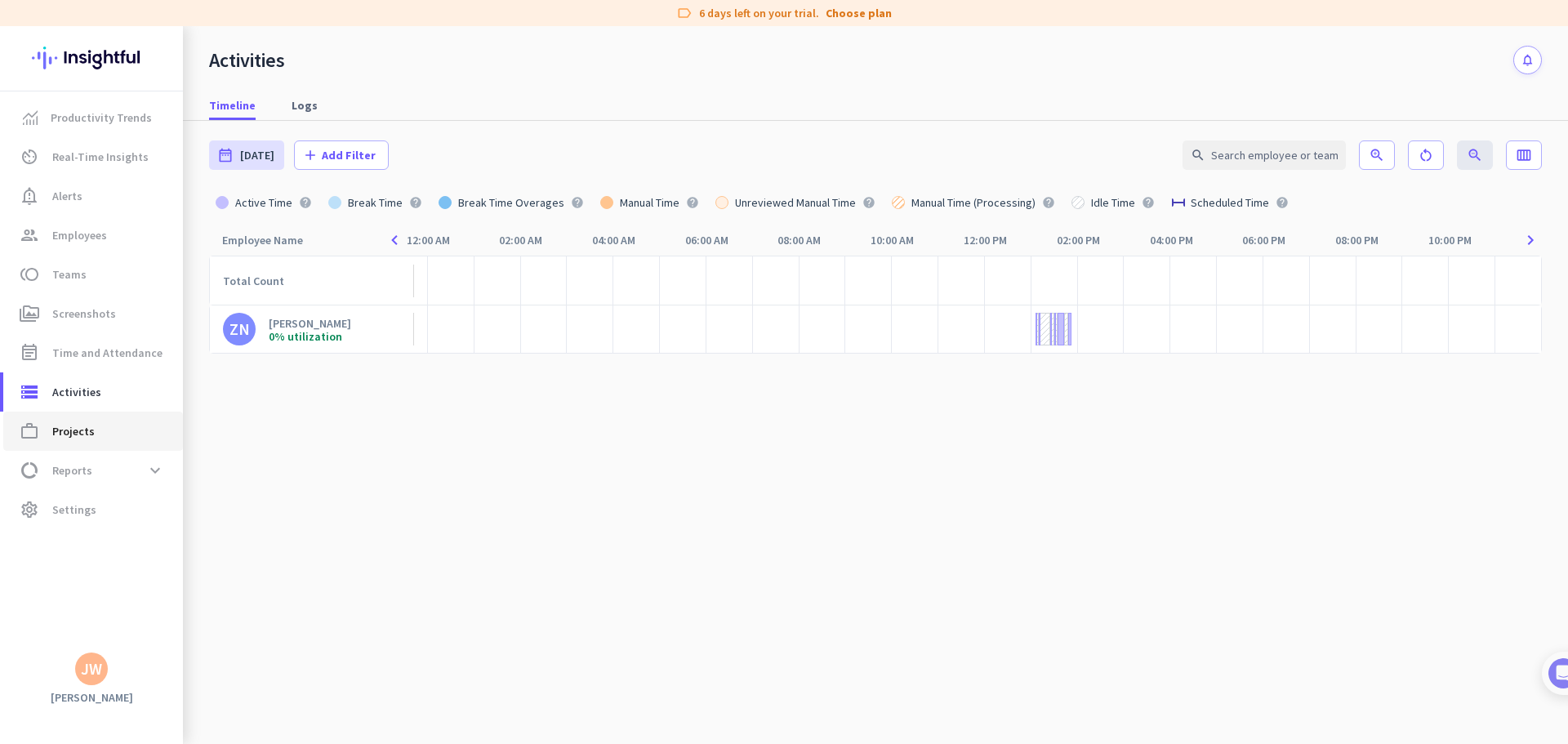
click at [57, 431] on span "Projects" at bounding box center [74, 431] width 43 height 19
type input "[DATE] - [DATE]"
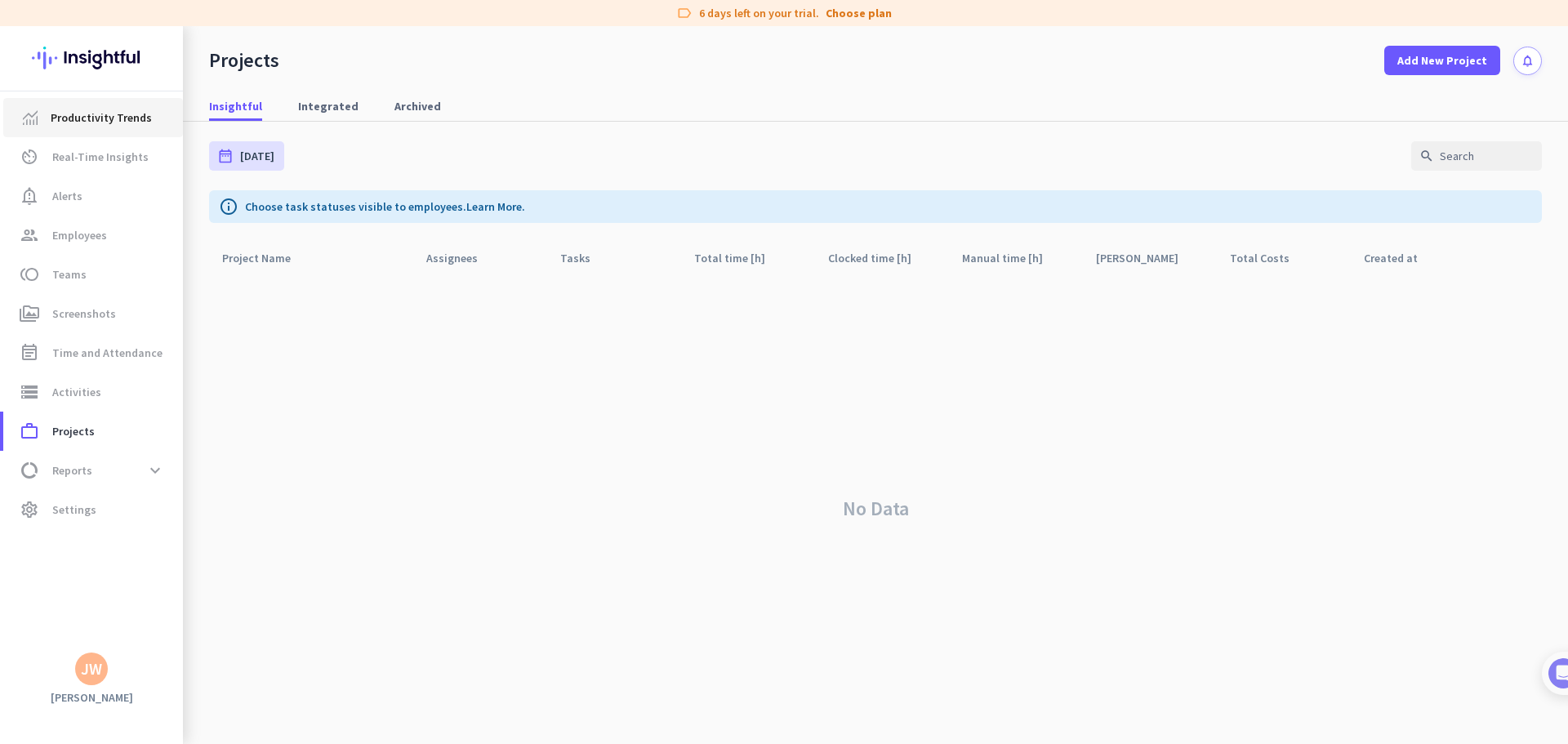
click at [96, 135] on link "Productivity Trends" at bounding box center [92, 118] width 180 height 39
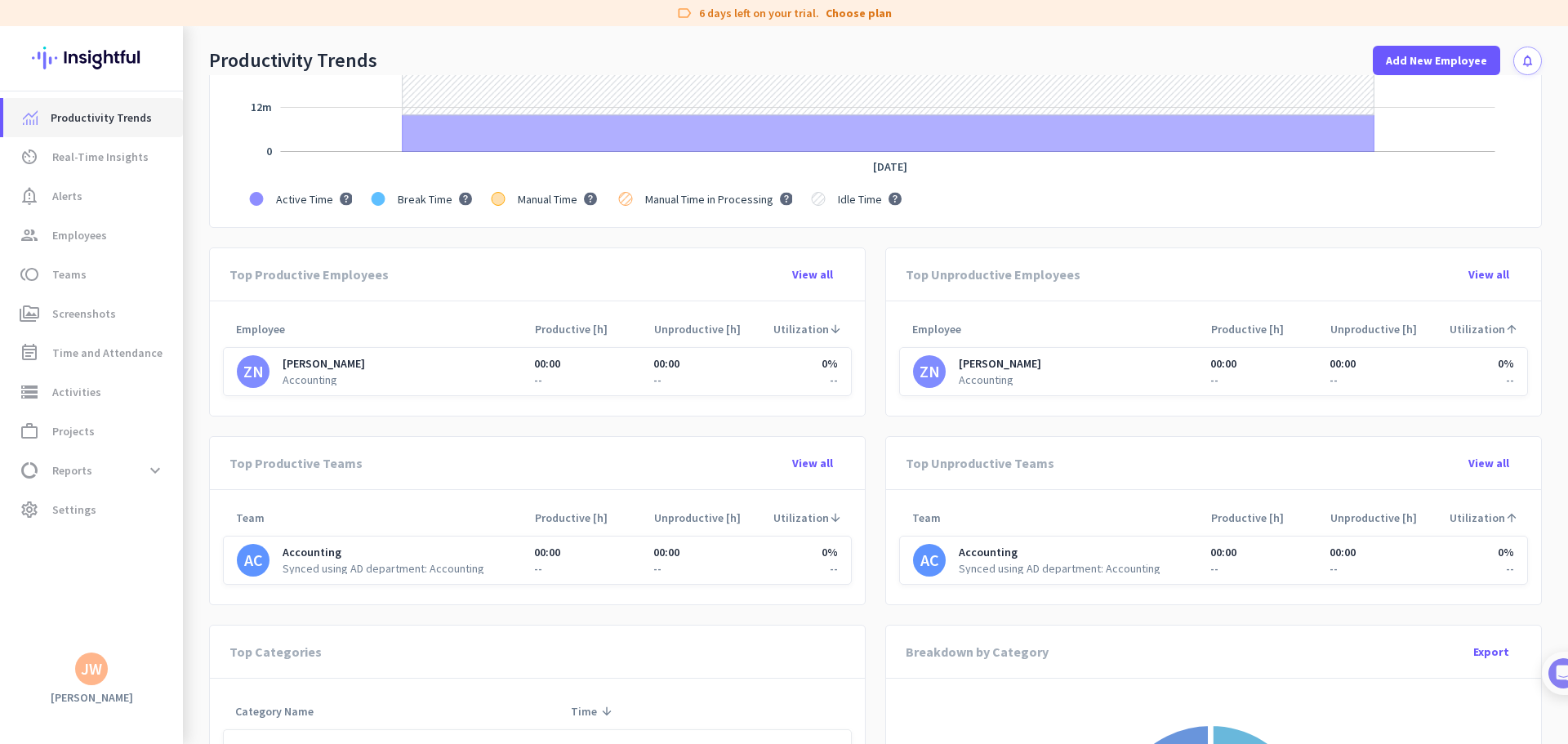
scroll to position [490, 0]
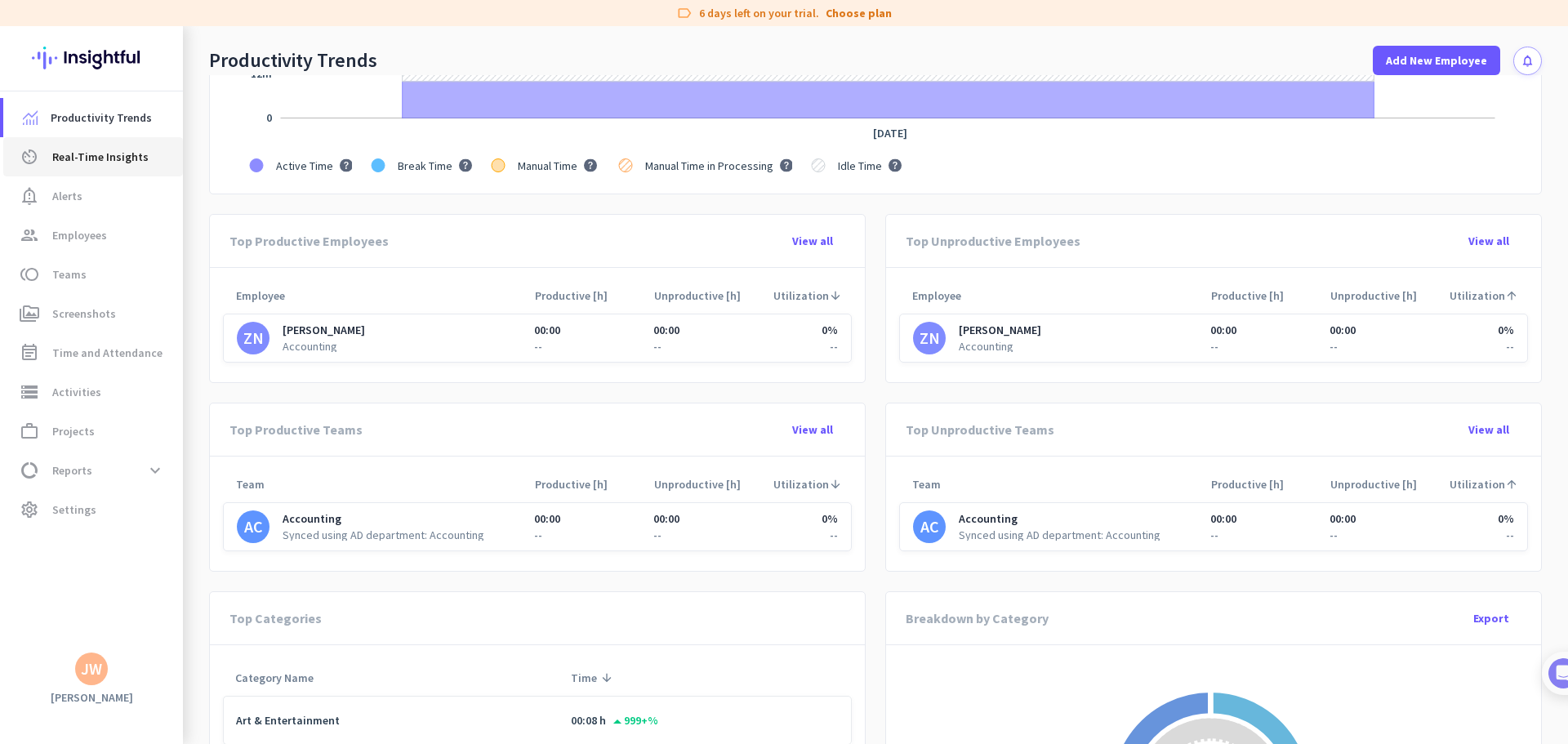
click at [84, 145] on link "av_timer Real-Time Insights" at bounding box center [92, 157] width 180 height 39
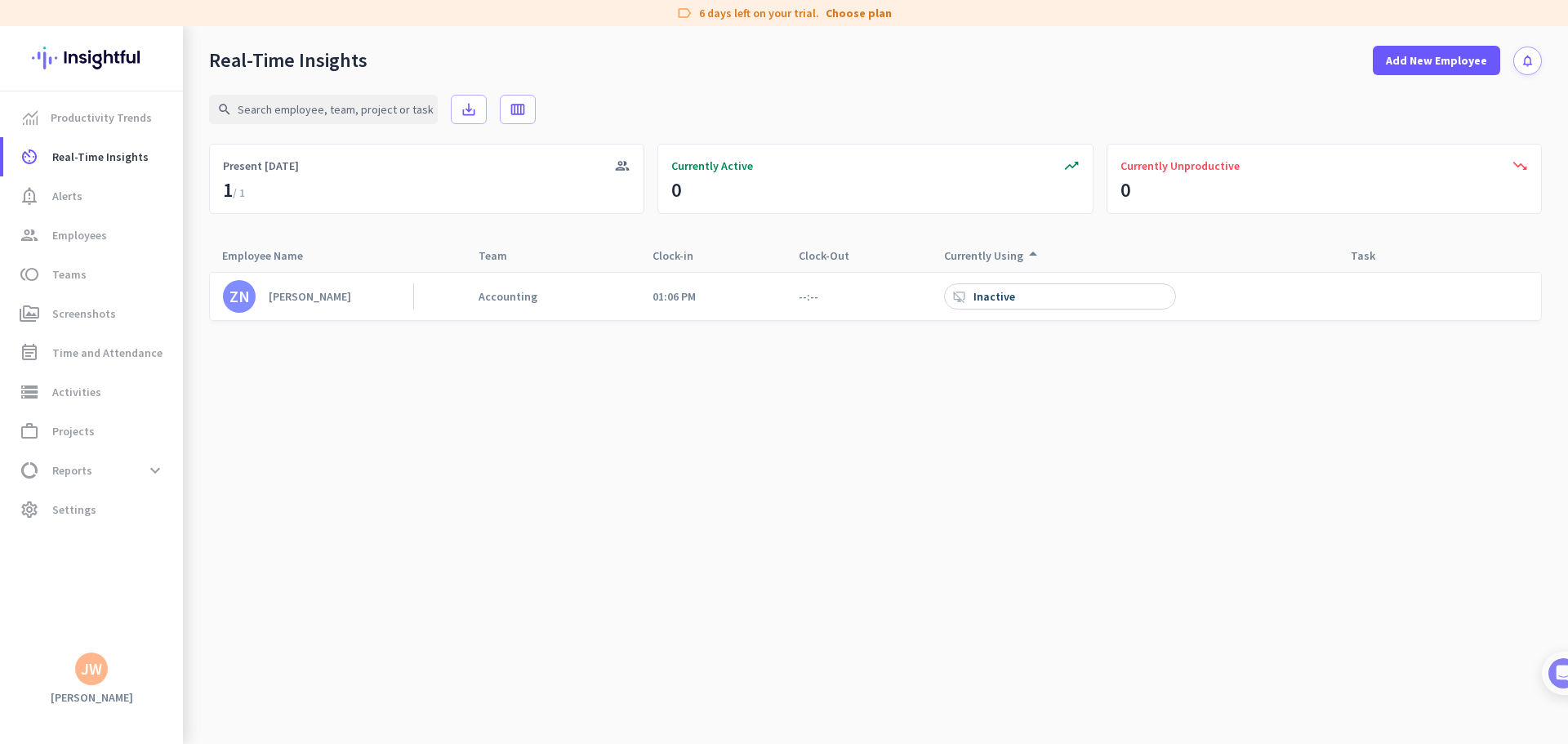
click at [1081, 299] on div "desktop_access_disabled Inactive" at bounding box center [1060, 296] width 232 height 26
click at [993, 301] on div "Inactive" at bounding box center [996, 296] width 45 height 15
click at [1001, 301] on div "Inactive" at bounding box center [996, 296] width 45 height 15
drag, startPoint x: 1016, startPoint y: 303, endPoint x: 990, endPoint y: 302, distance: 26.0
click at [1015, 303] on div "desktop_access_disabled Inactive" at bounding box center [1060, 296] width 232 height 26
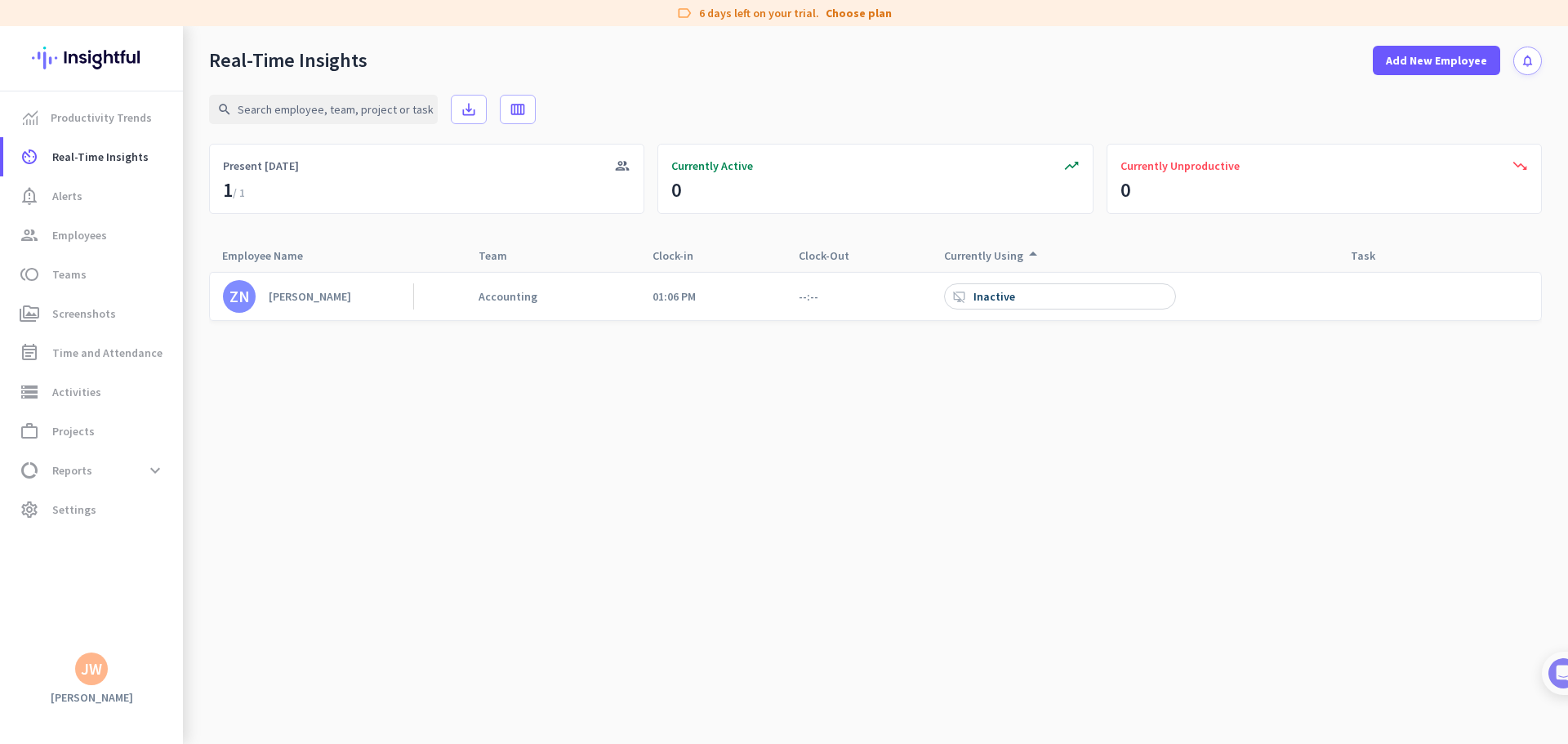
click at [285, 303] on link "ZN [PERSON_NAME]" at bounding box center [318, 297] width 191 height 33
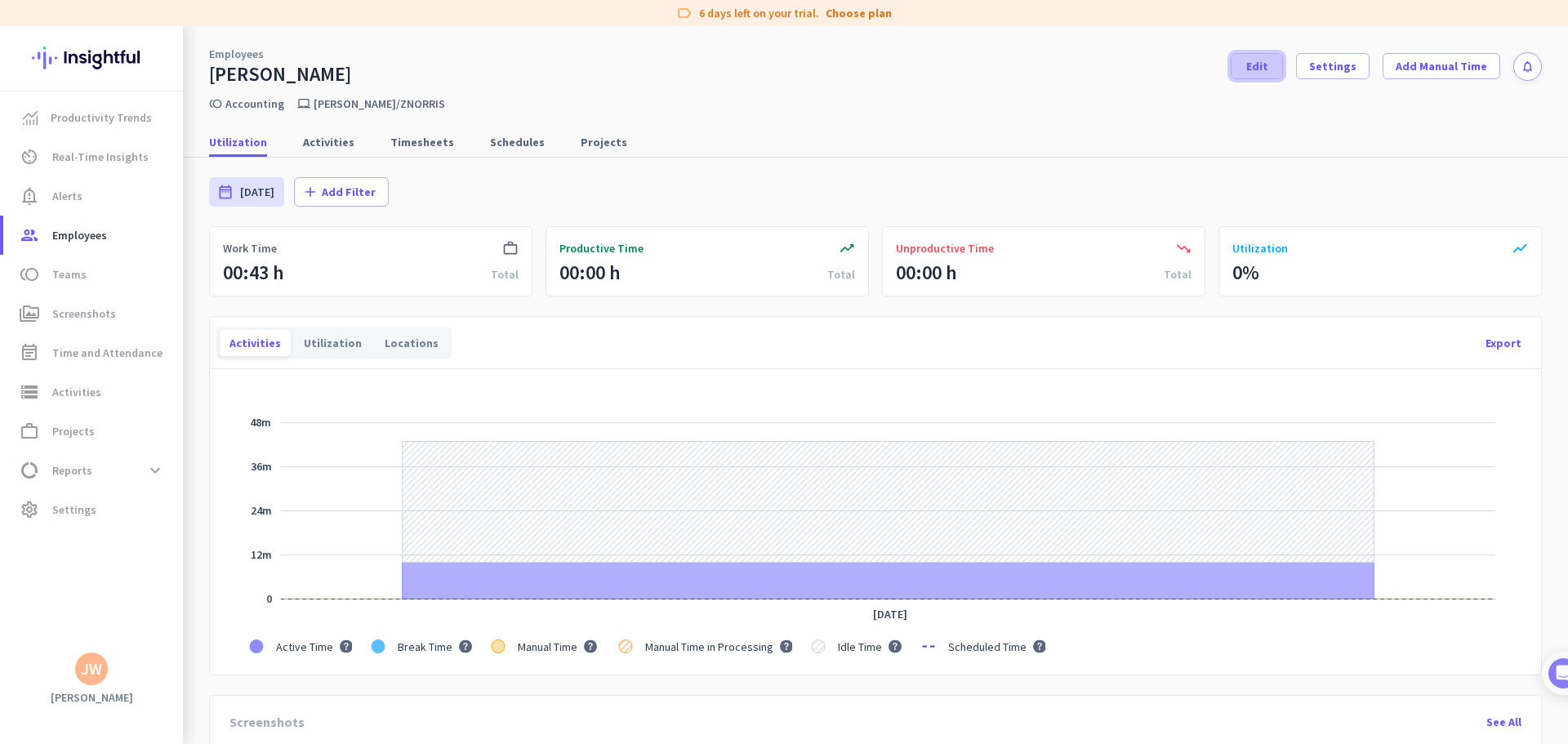
click at [1250, 79] on span at bounding box center [1257, 66] width 51 height 39
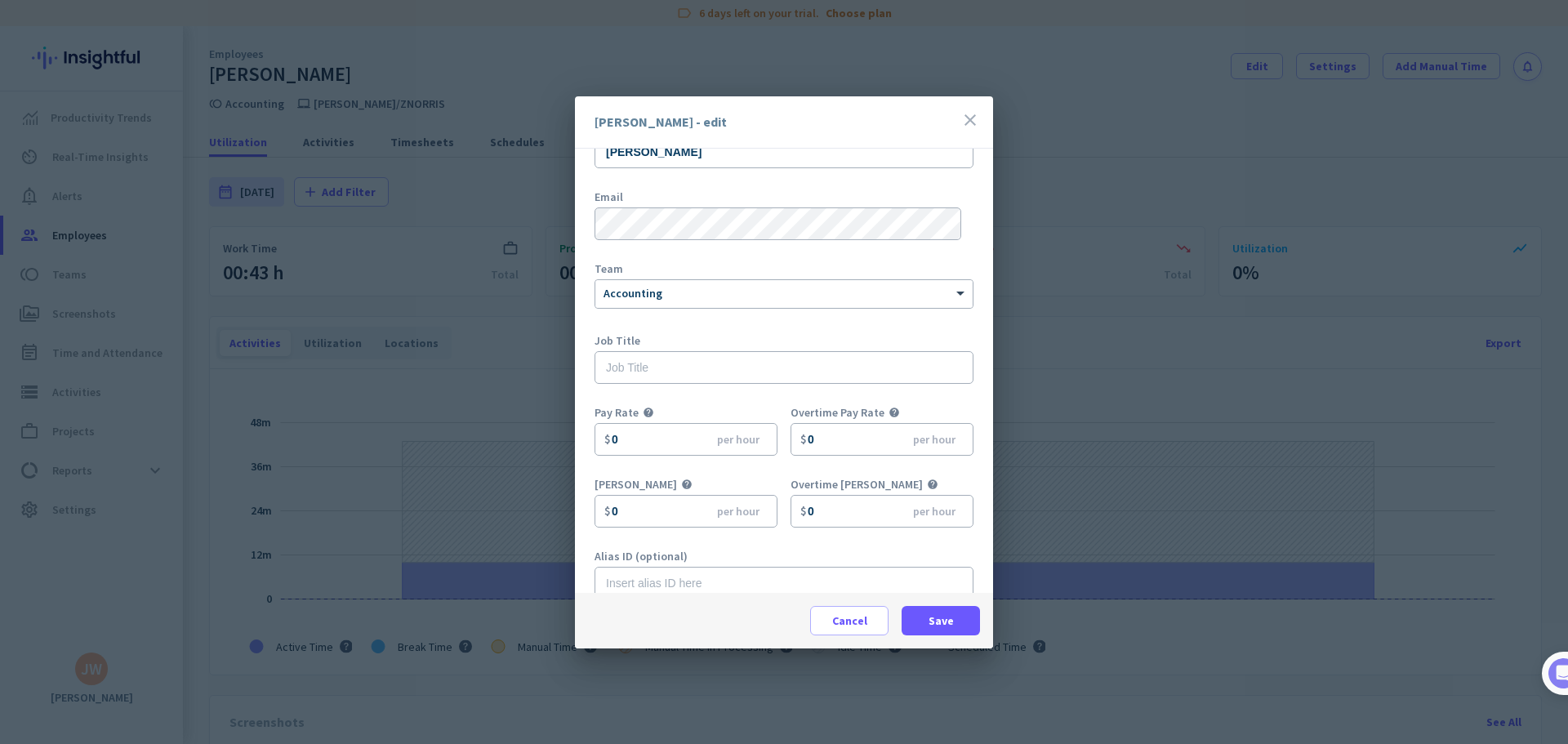
scroll to position [72, 0]
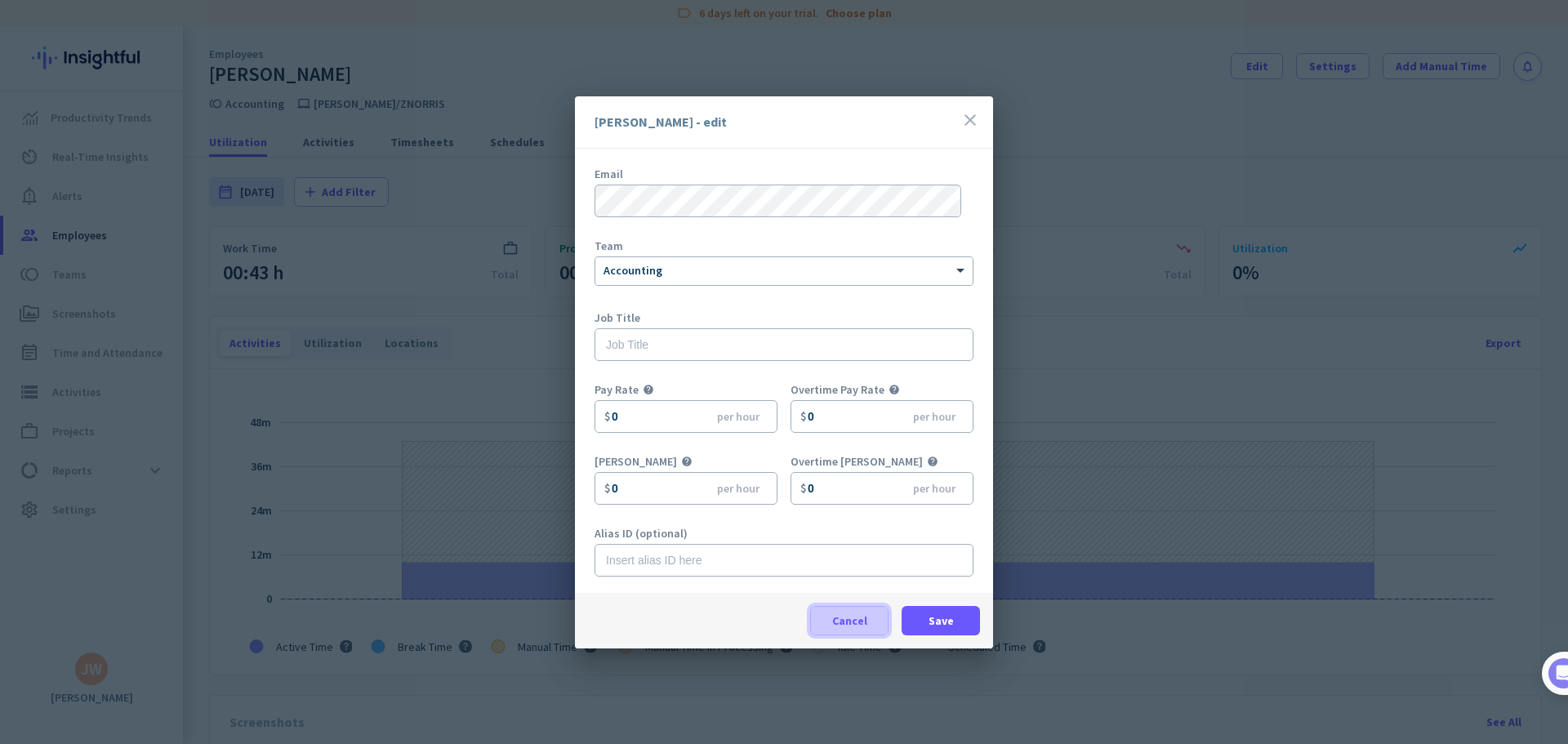
click at [852, 624] on span "Cancel" at bounding box center [850, 620] width 35 height 17
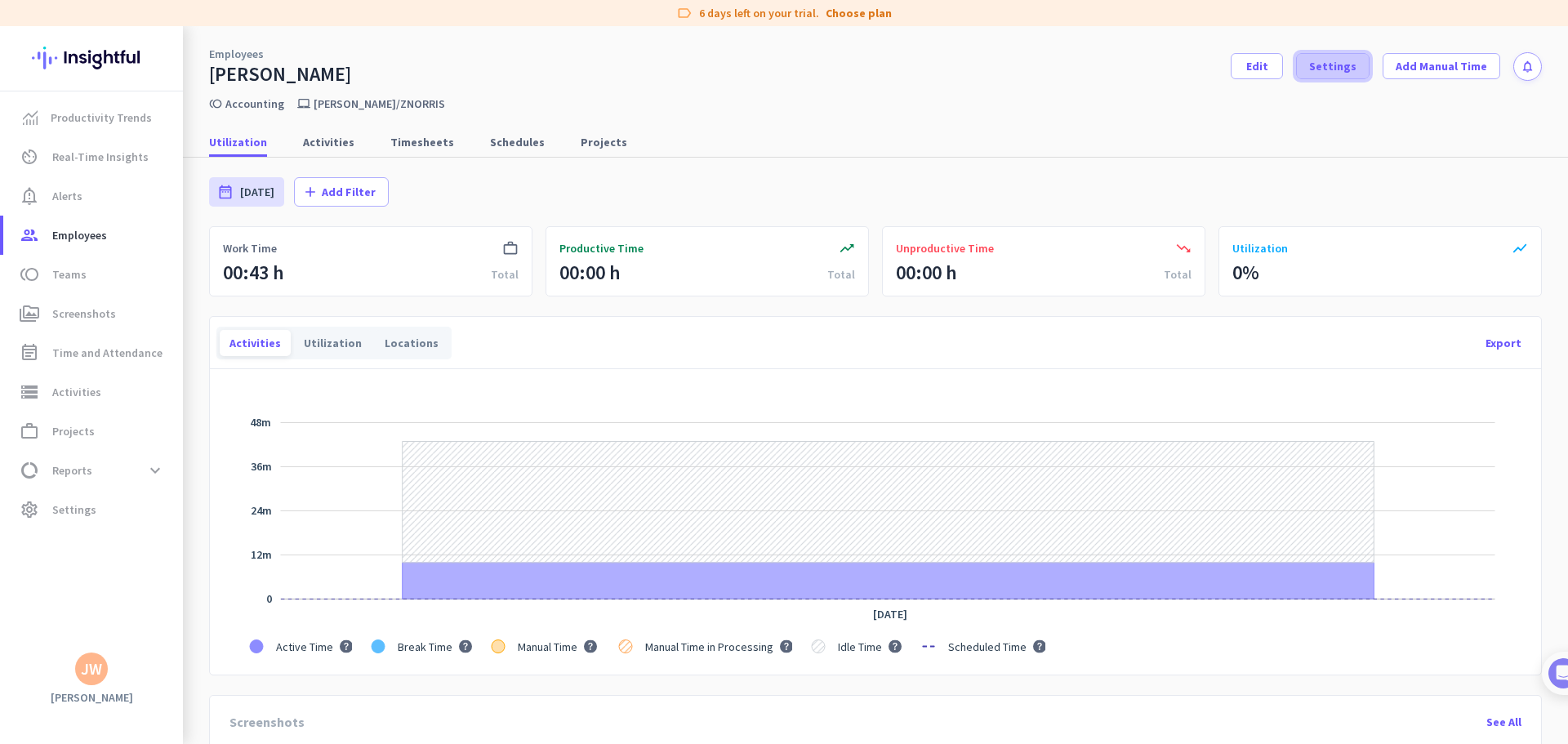
click at [1334, 65] on span "Settings" at bounding box center [1333, 66] width 48 height 17
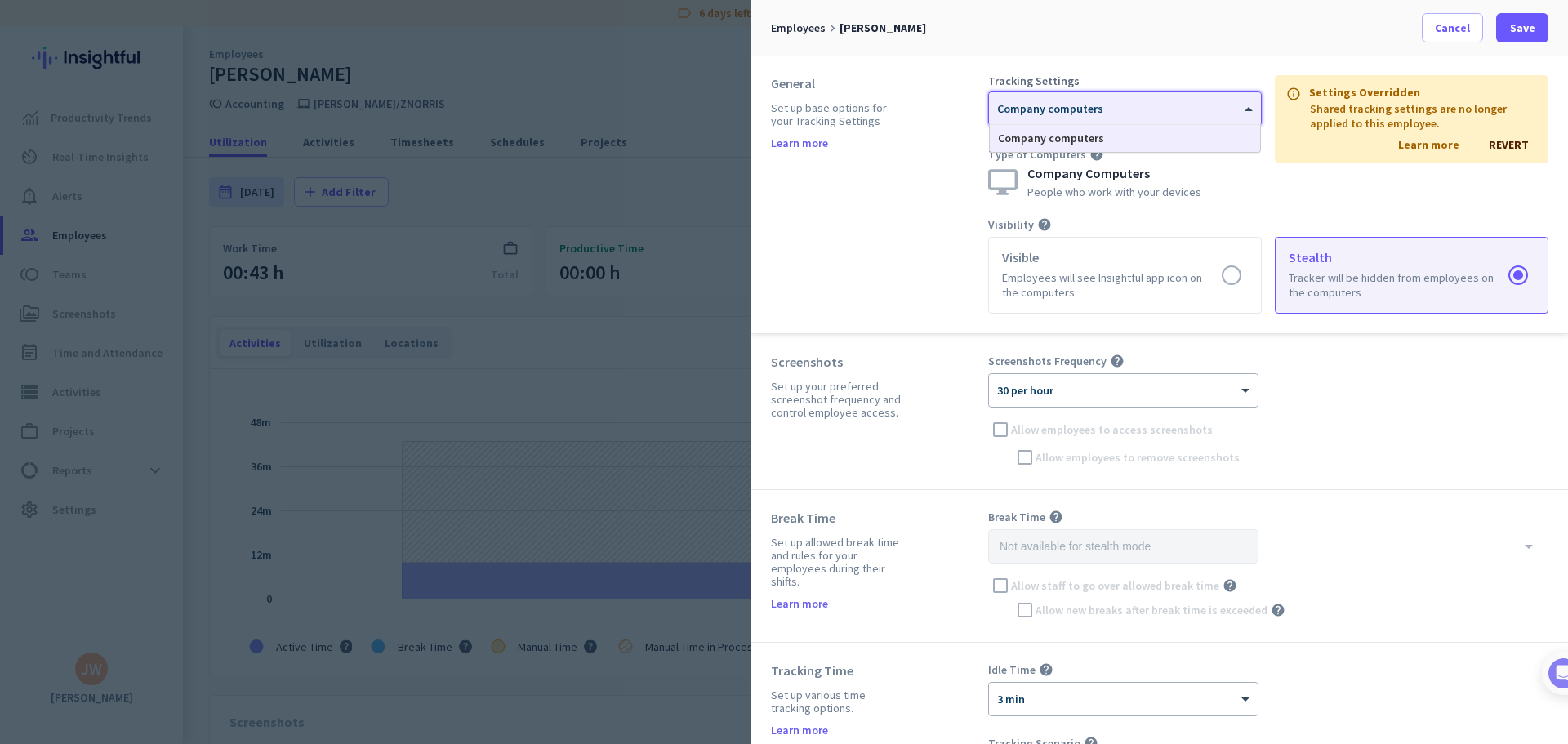
click at [1204, 110] on div at bounding box center [1125, 103] width 272 height 14
click at [1496, 146] on span "REVERT" at bounding box center [1509, 144] width 40 height 15
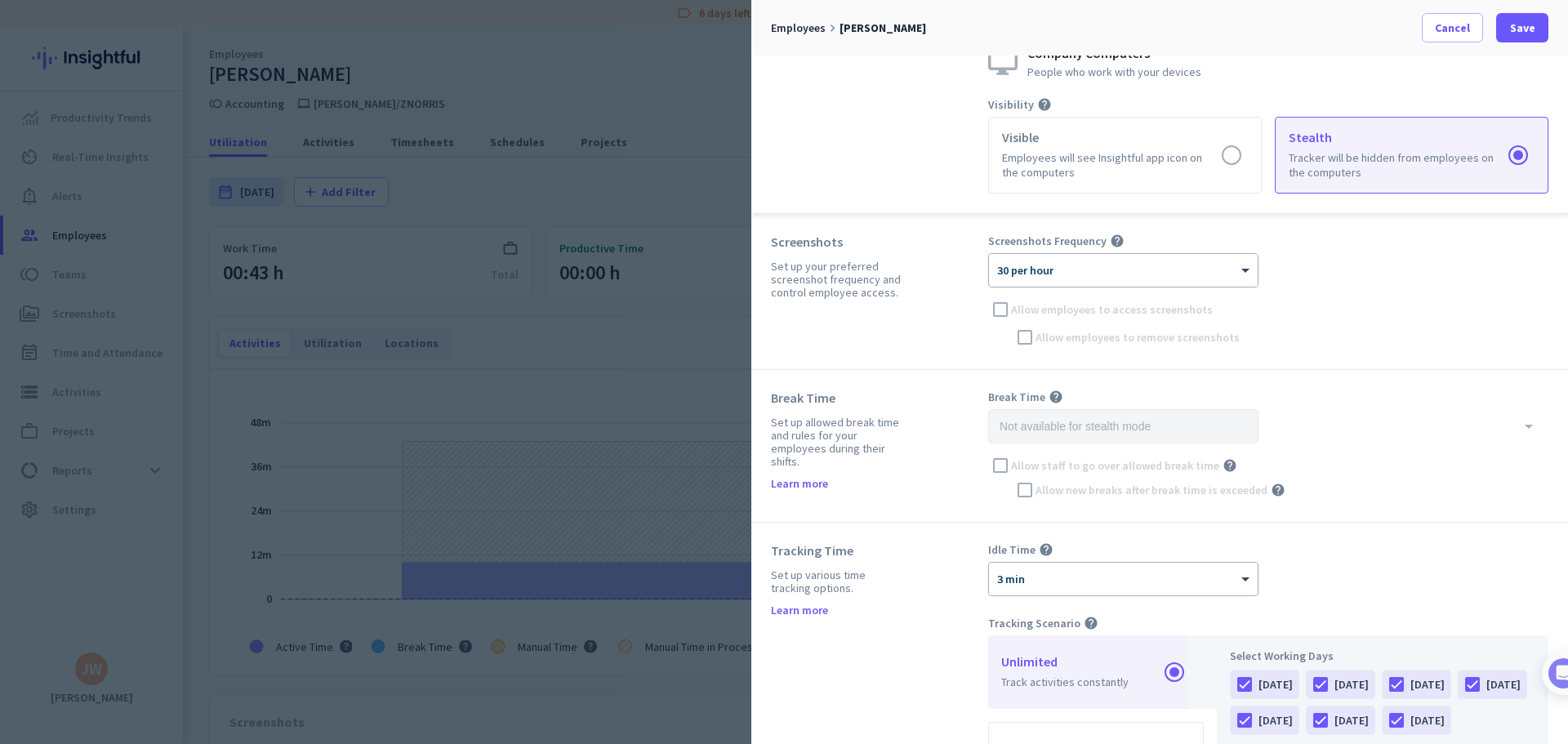
scroll to position [0, 0]
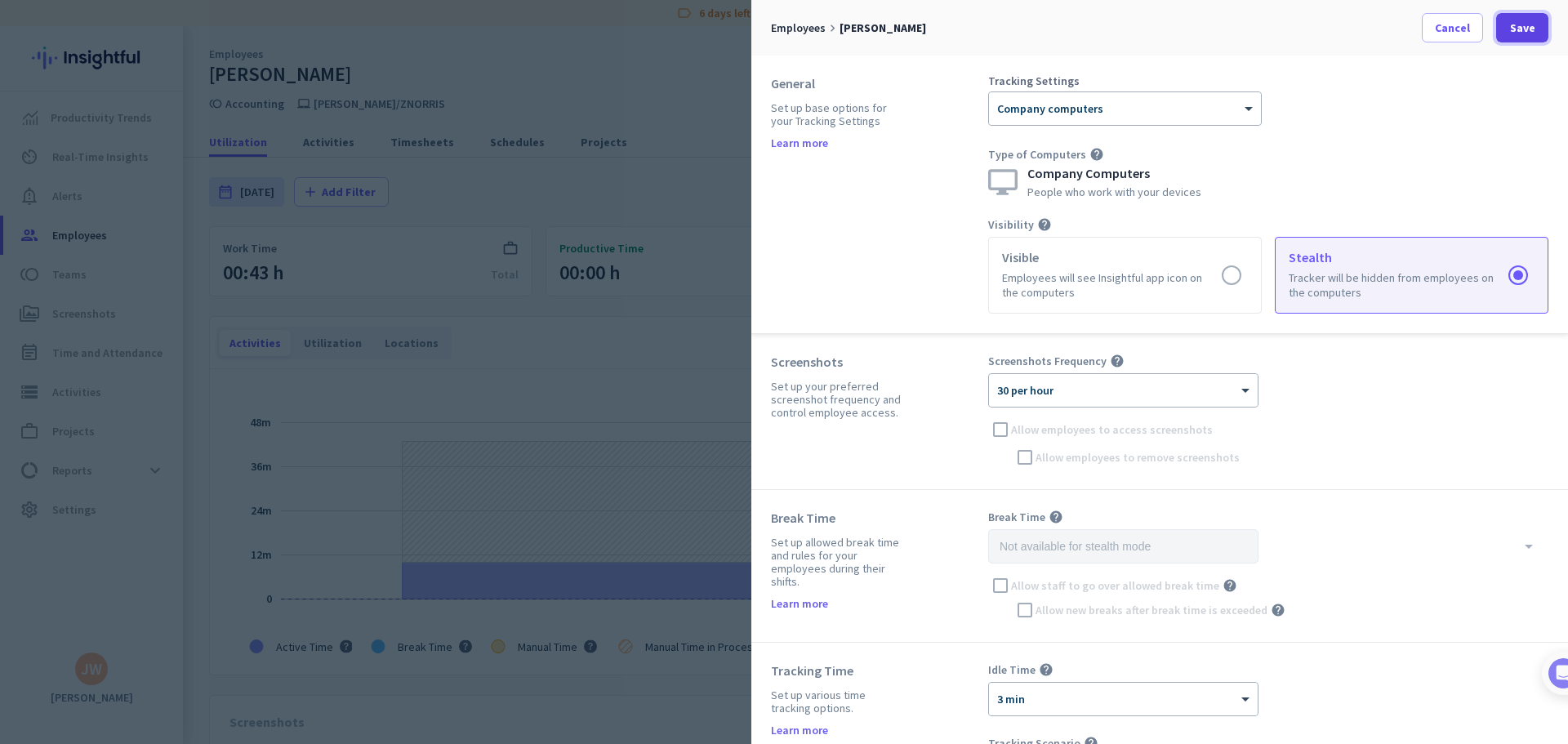
click at [1525, 33] on span "Save" at bounding box center [1523, 27] width 25 height 17
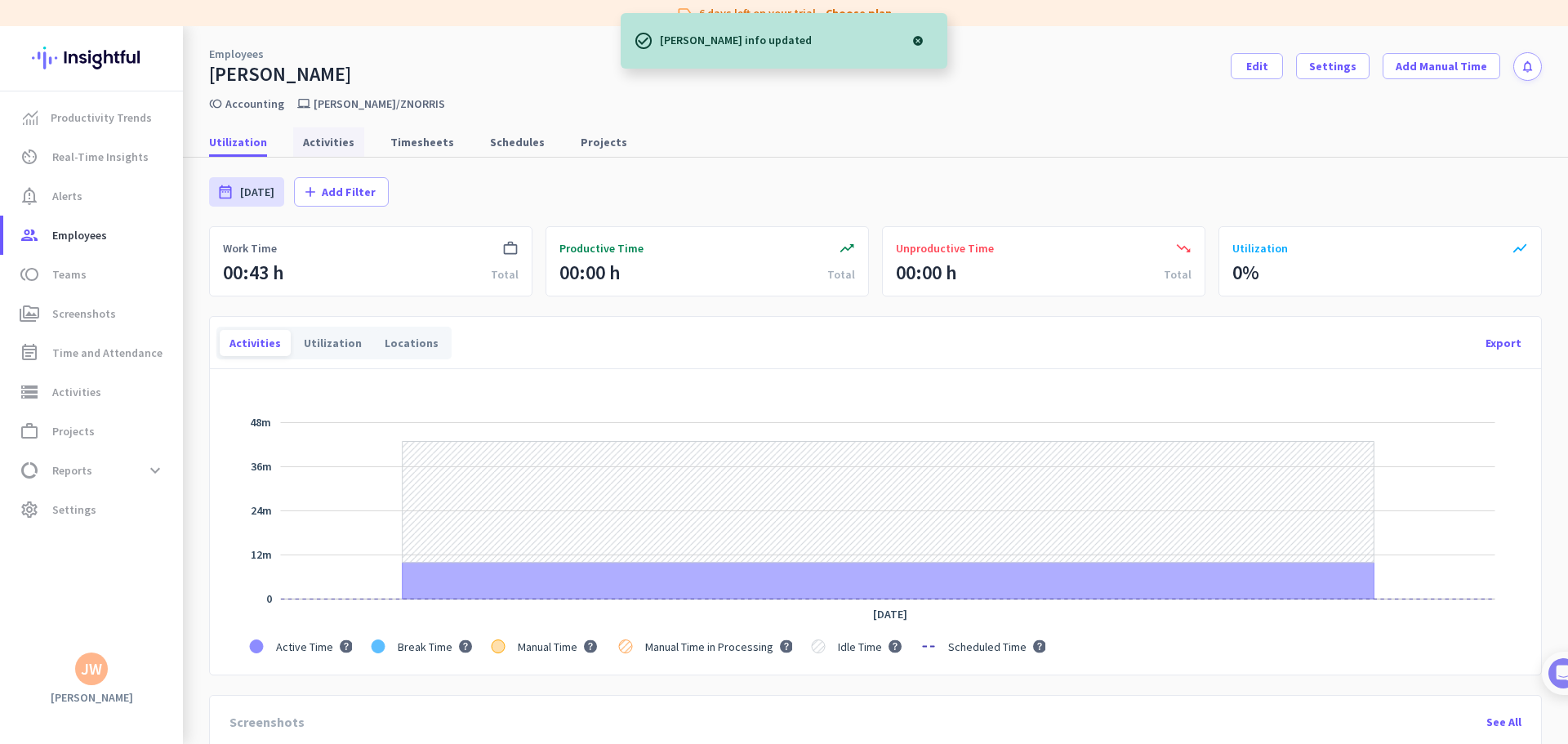
click at [319, 141] on span "Activities" at bounding box center [329, 142] width 52 height 17
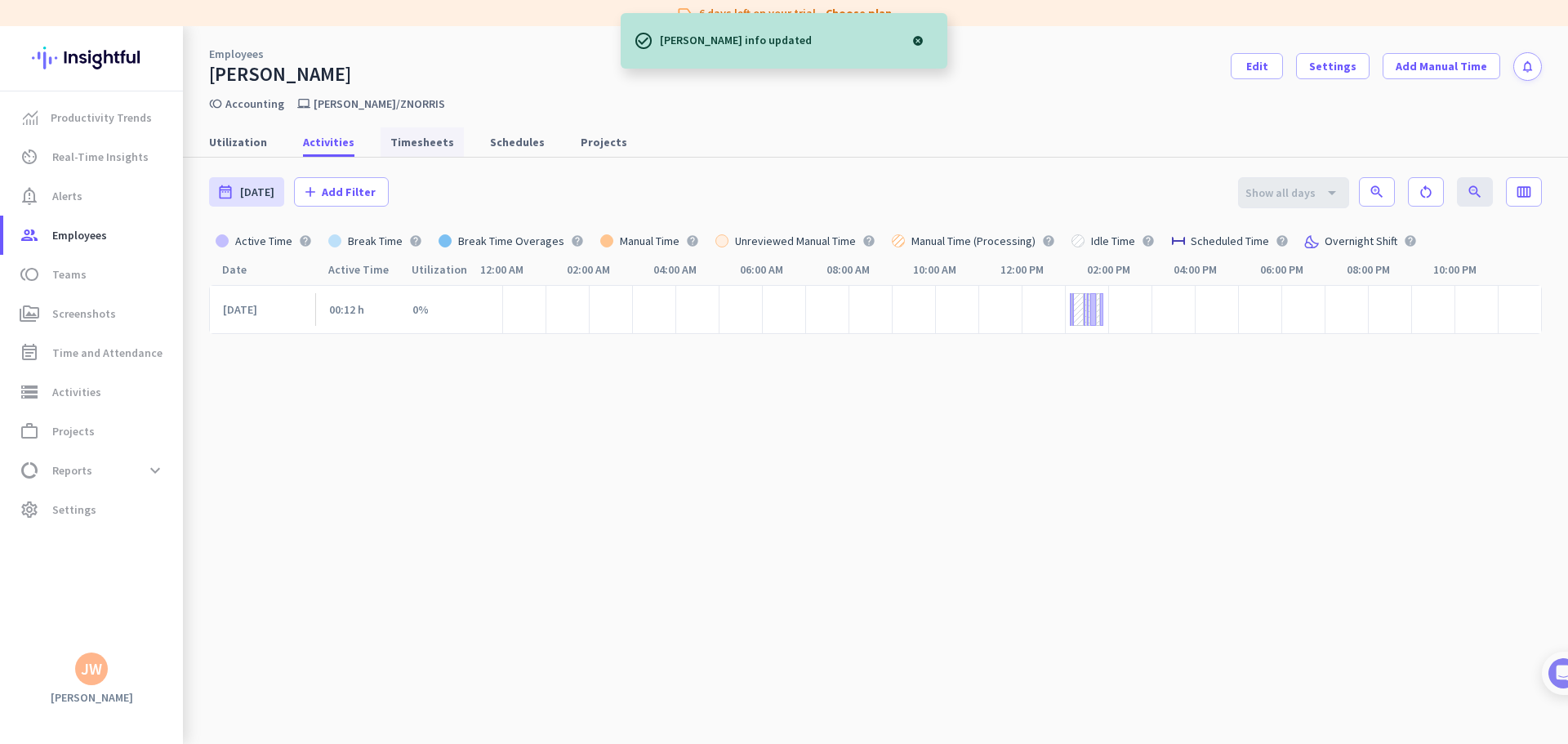
click at [410, 137] on span "Timesheets" at bounding box center [421, 142] width 63 height 17
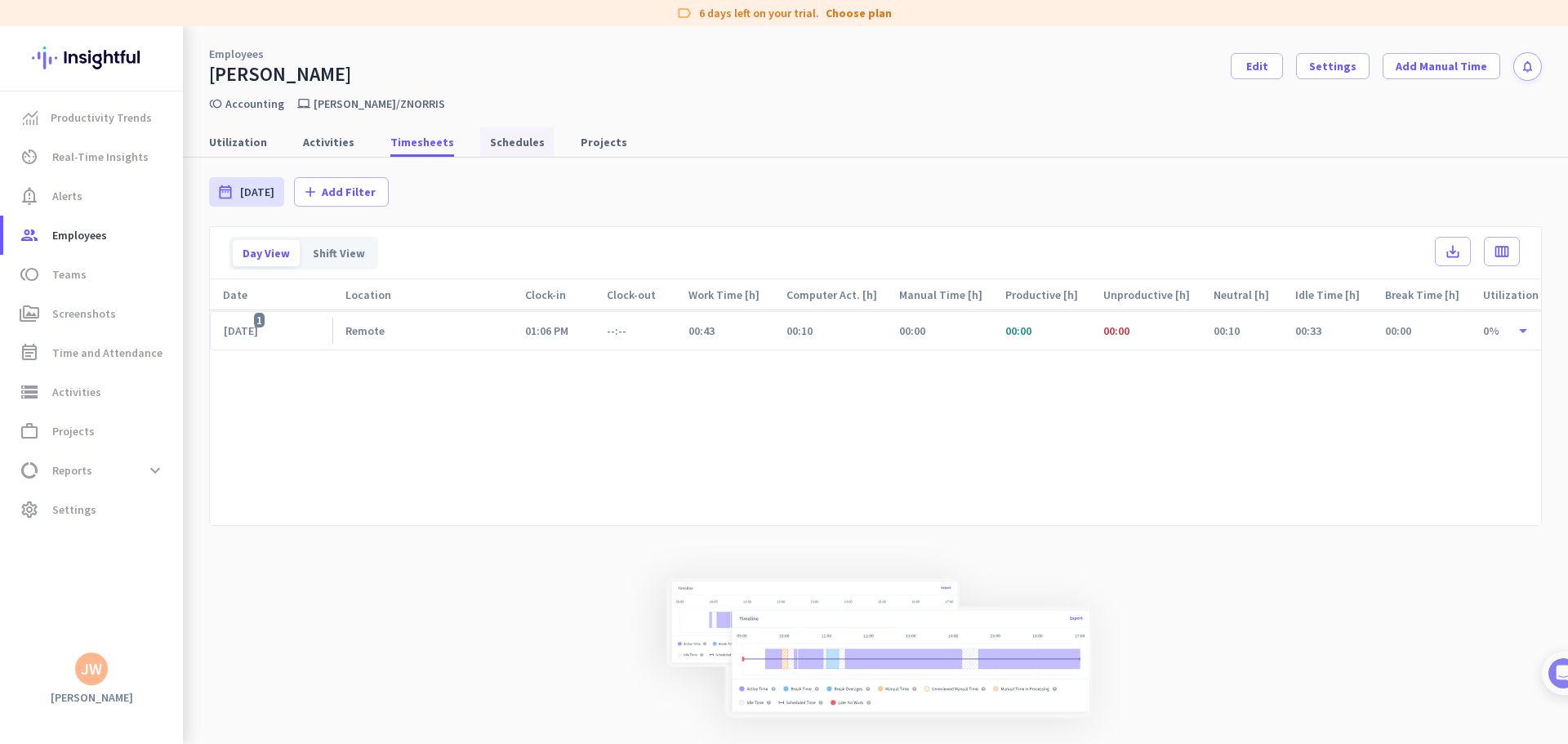
click at [501, 147] on span "Schedules" at bounding box center [517, 142] width 54 height 17
type input "[DATE] - [DATE]"
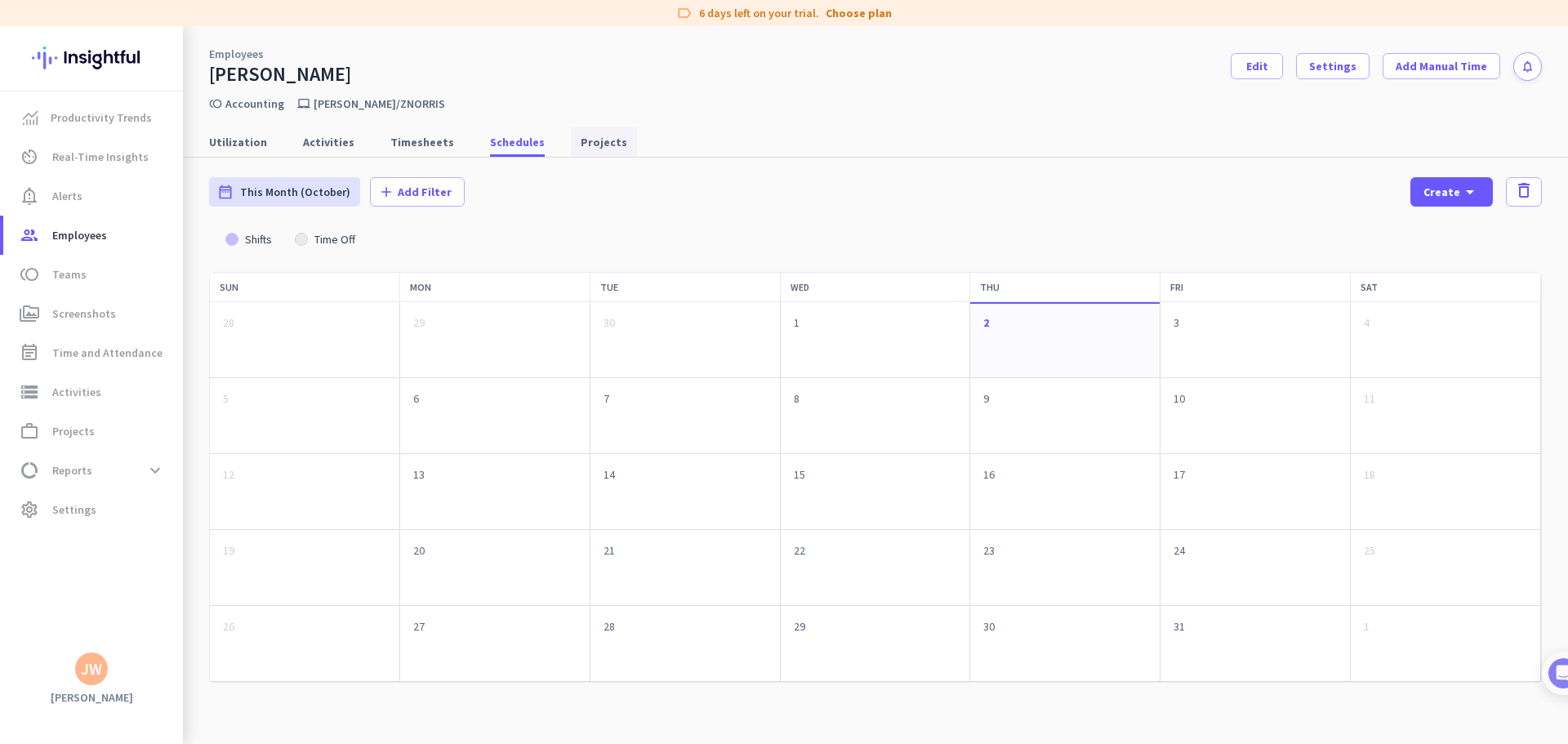
click at [588, 150] on span "Projects" at bounding box center [604, 142] width 47 height 17
type input "[DATE] - [DATE]"
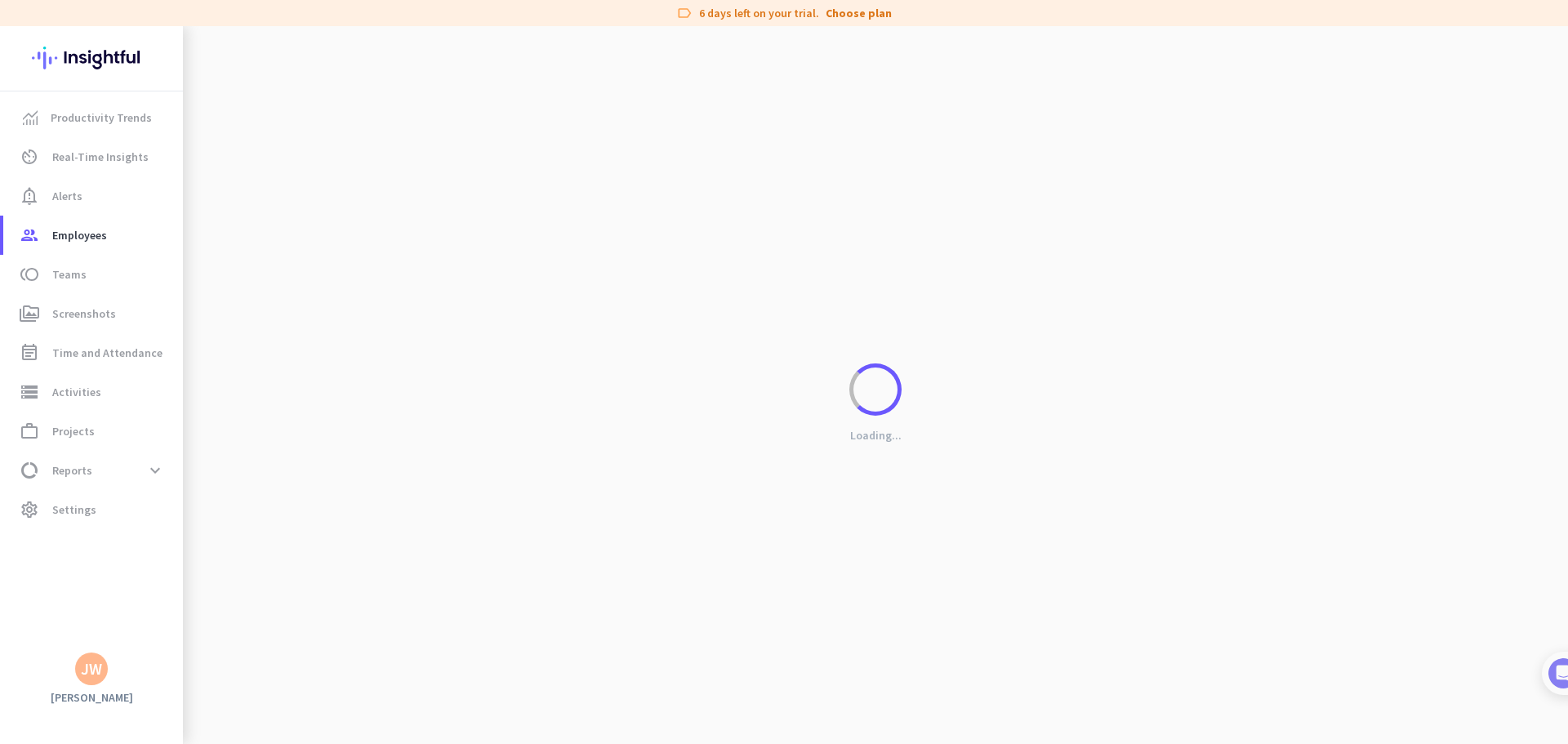
click at [235, 136] on div "Loading..." at bounding box center [875, 398] width 1385 height 744
click at [236, 147] on div "Loading..." at bounding box center [875, 398] width 1385 height 744
click at [71, 328] on link "perm_media Screenshots" at bounding box center [92, 313] width 180 height 39
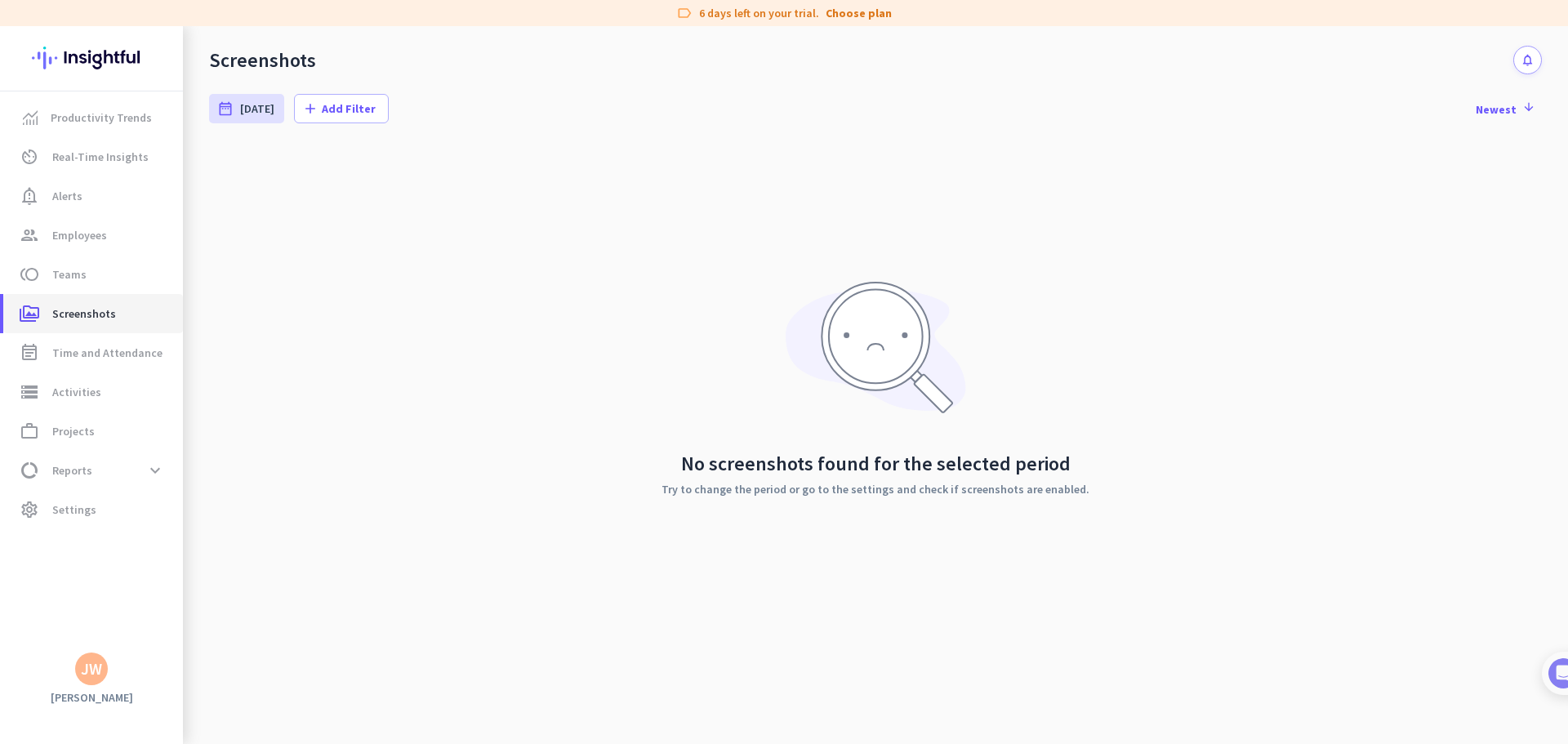
click at [71, 328] on link "perm_media Screenshots" at bounding box center [92, 313] width 180 height 39
click at [76, 359] on span "Time and Attendance" at bounding box center [107, 353] width 110 height 19
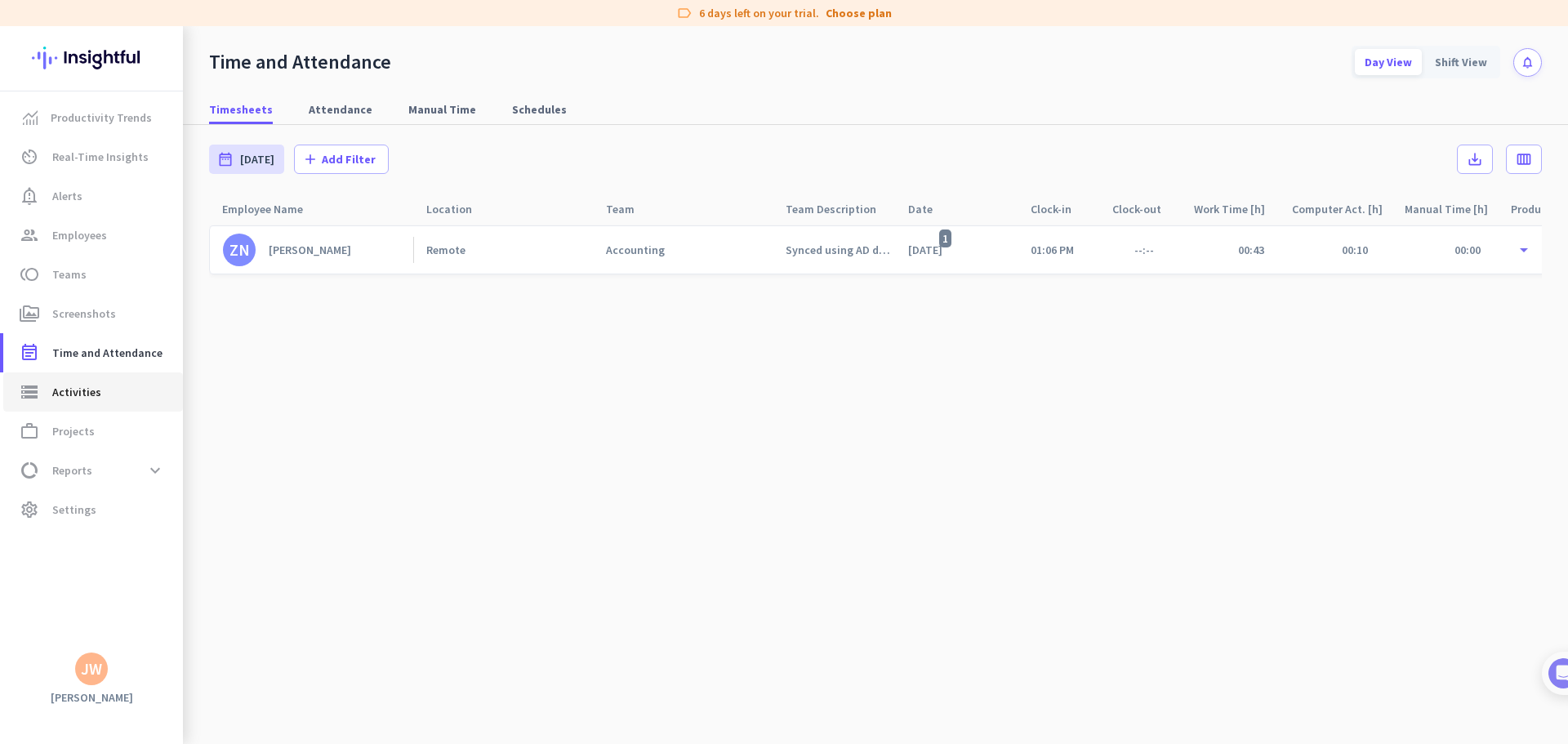
click at [67, 393] on span "Activities" at bounding box center [77, 392] width 49 height 19
type input "[DATE]"
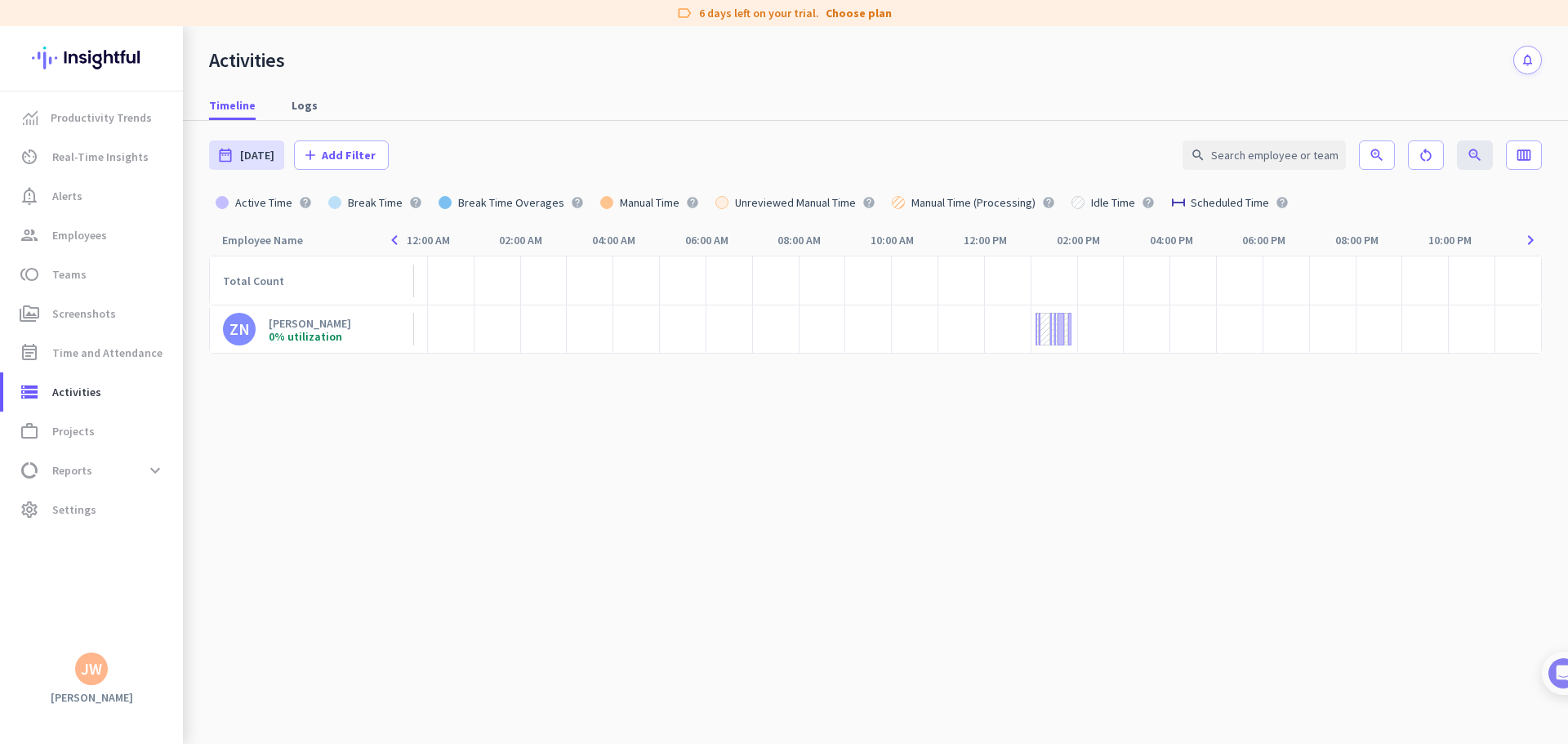
click at [258, 325] on link "ZN [PERSON_NAME] 0% utilization" at bounding box center [318, 330] width 191 height 33
type input "[DATE] - [DATE]"
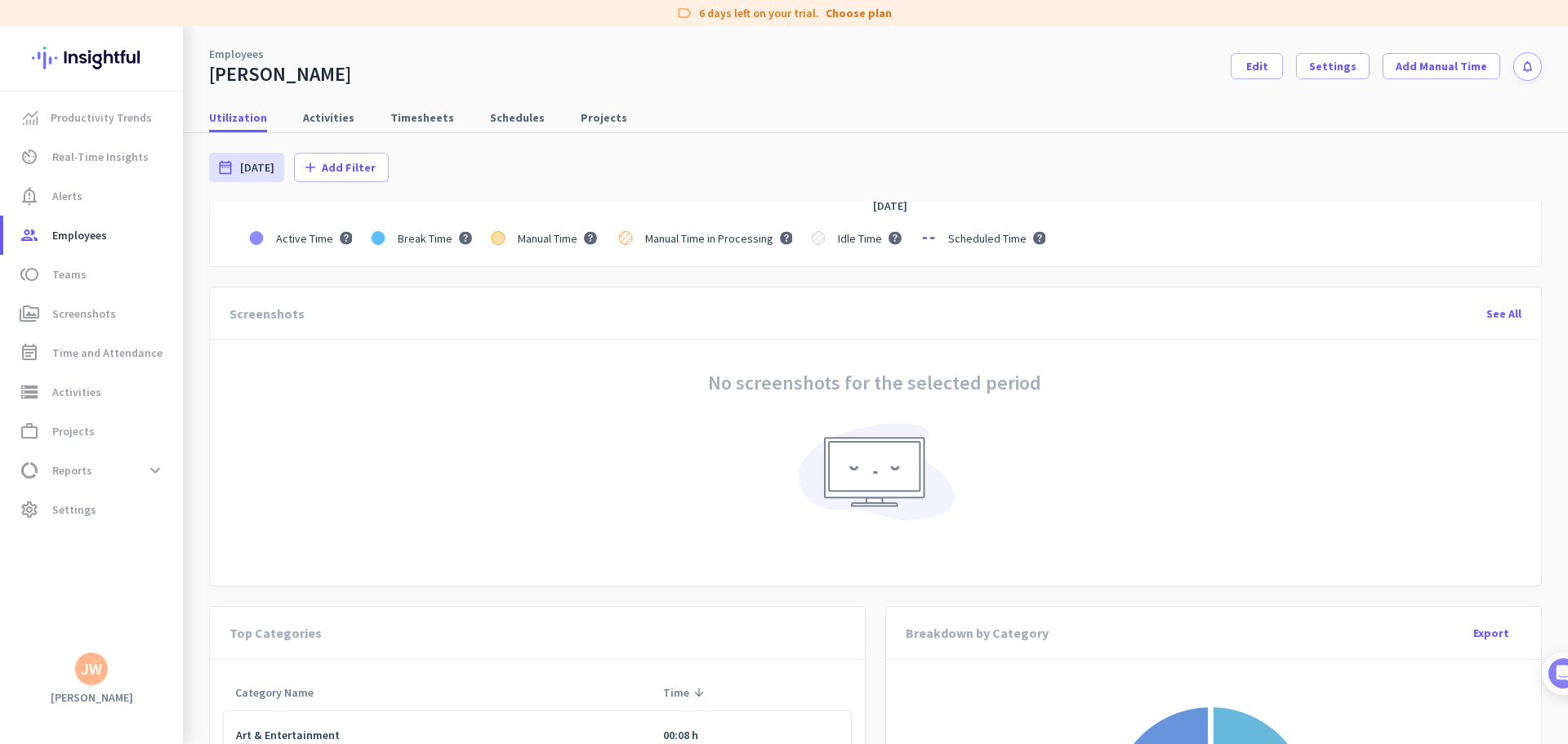
scroll to position [800, 0]
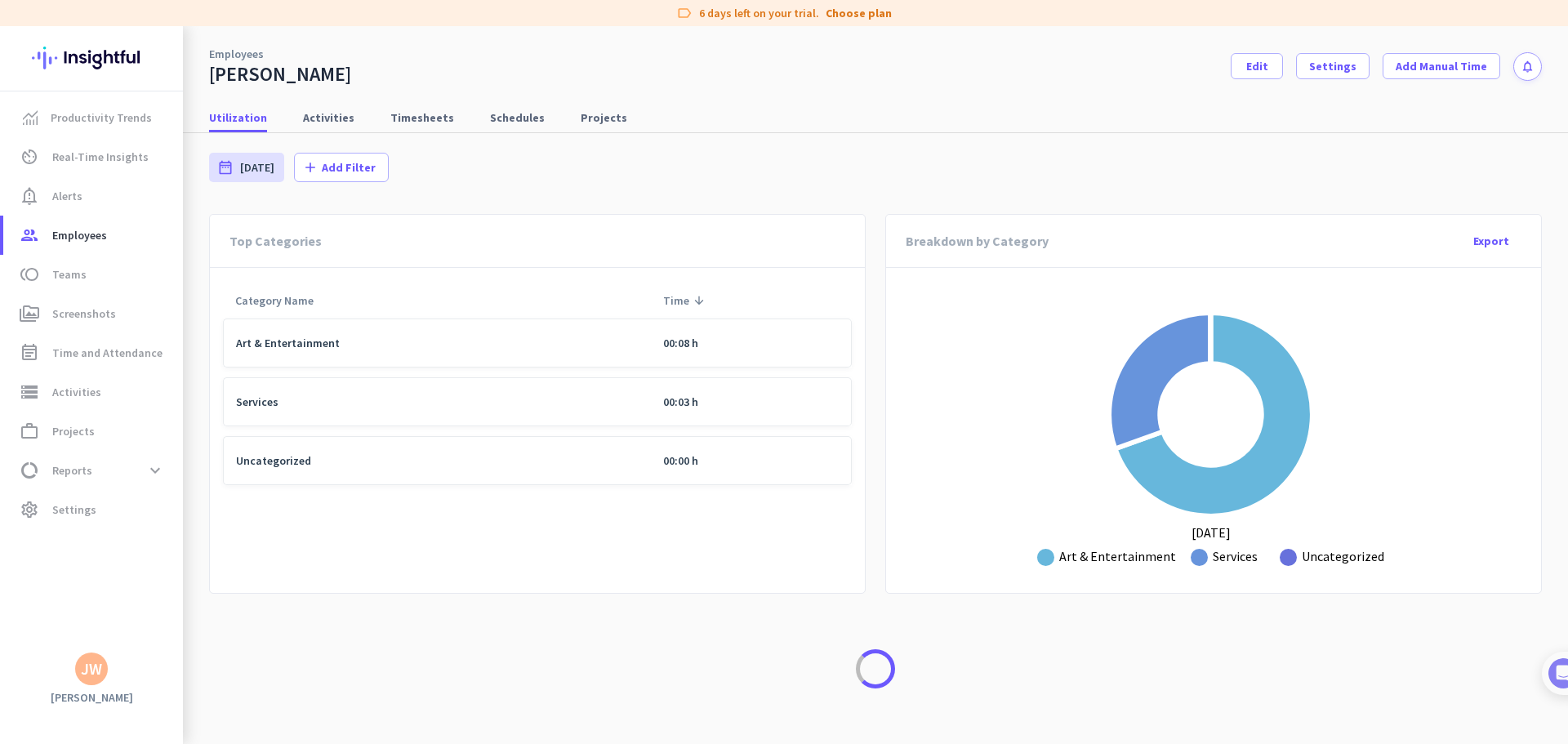
click at [624, 348] on td "Art & Entertainment" at bounding box center [437, 342] width 428 height 49
click at [319, 338] on td "Art & Entertainment" at bounding box center [437, 342] width 428 height 49
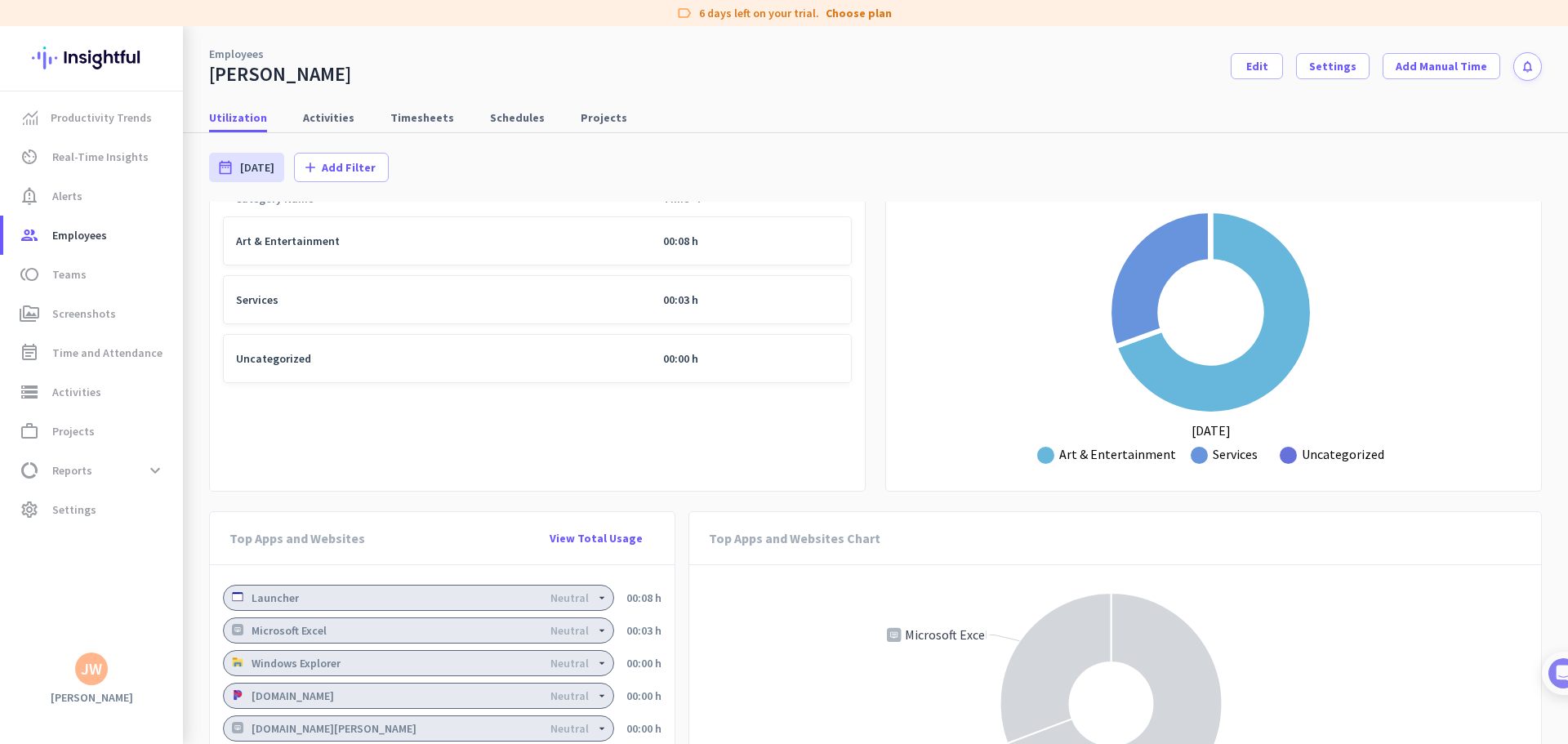
scroll to position [1090, 0]
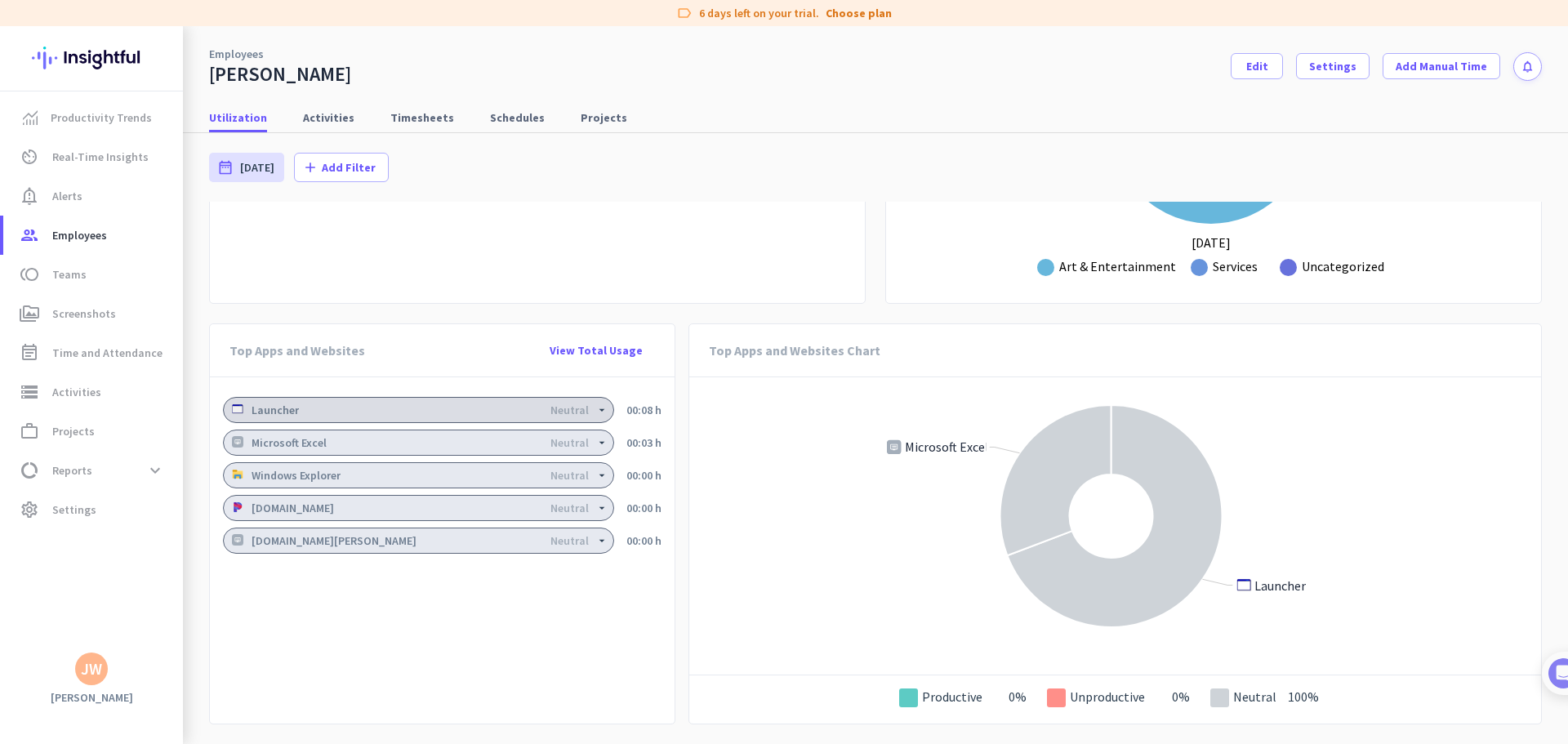
click at [593, 416] on div "Launcher Neutral" at bounding box center [418, 409] width 391 height 26
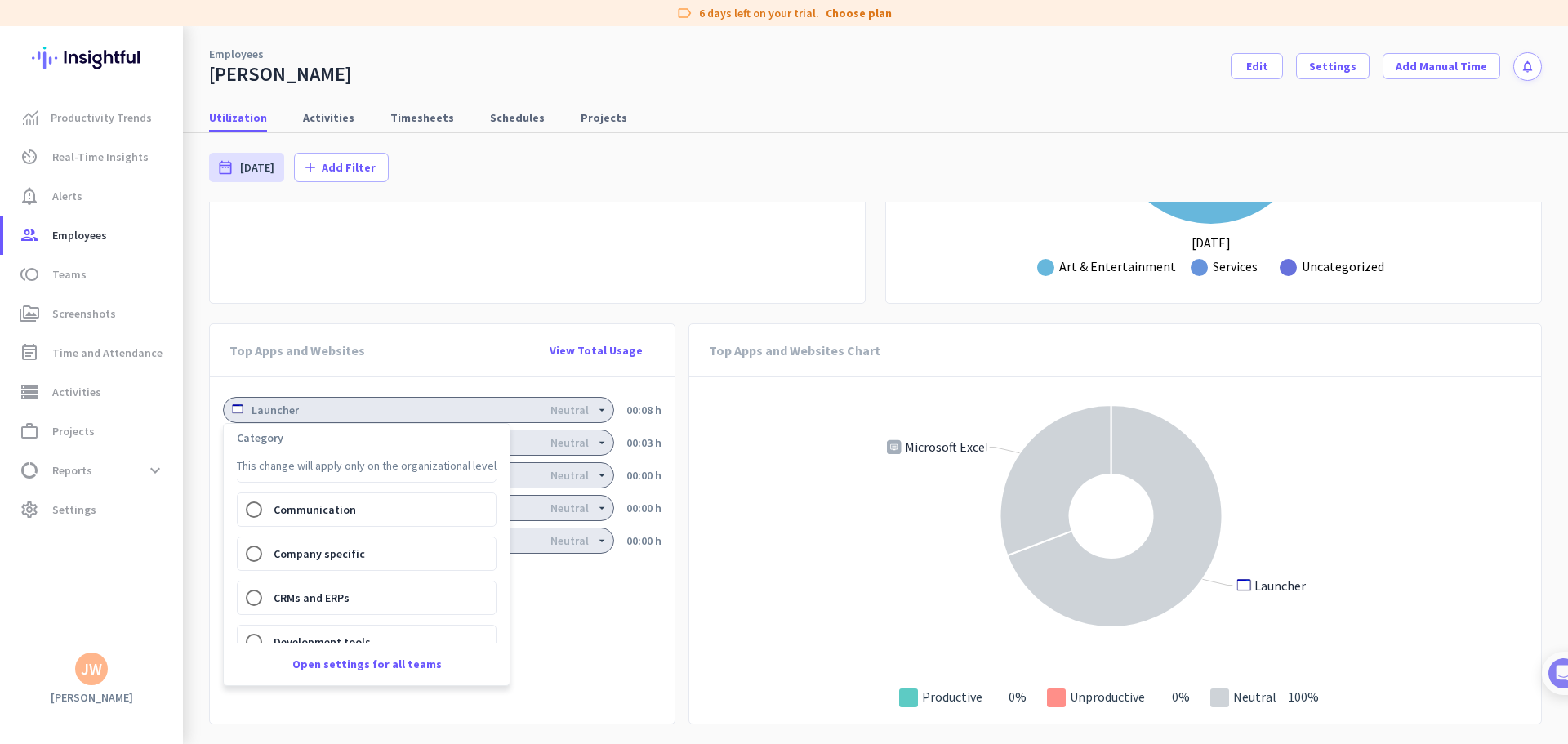
scroll to position [134, 0]
click at [514, 277] on div at bounding box center [784, 372] width 1568 height 744
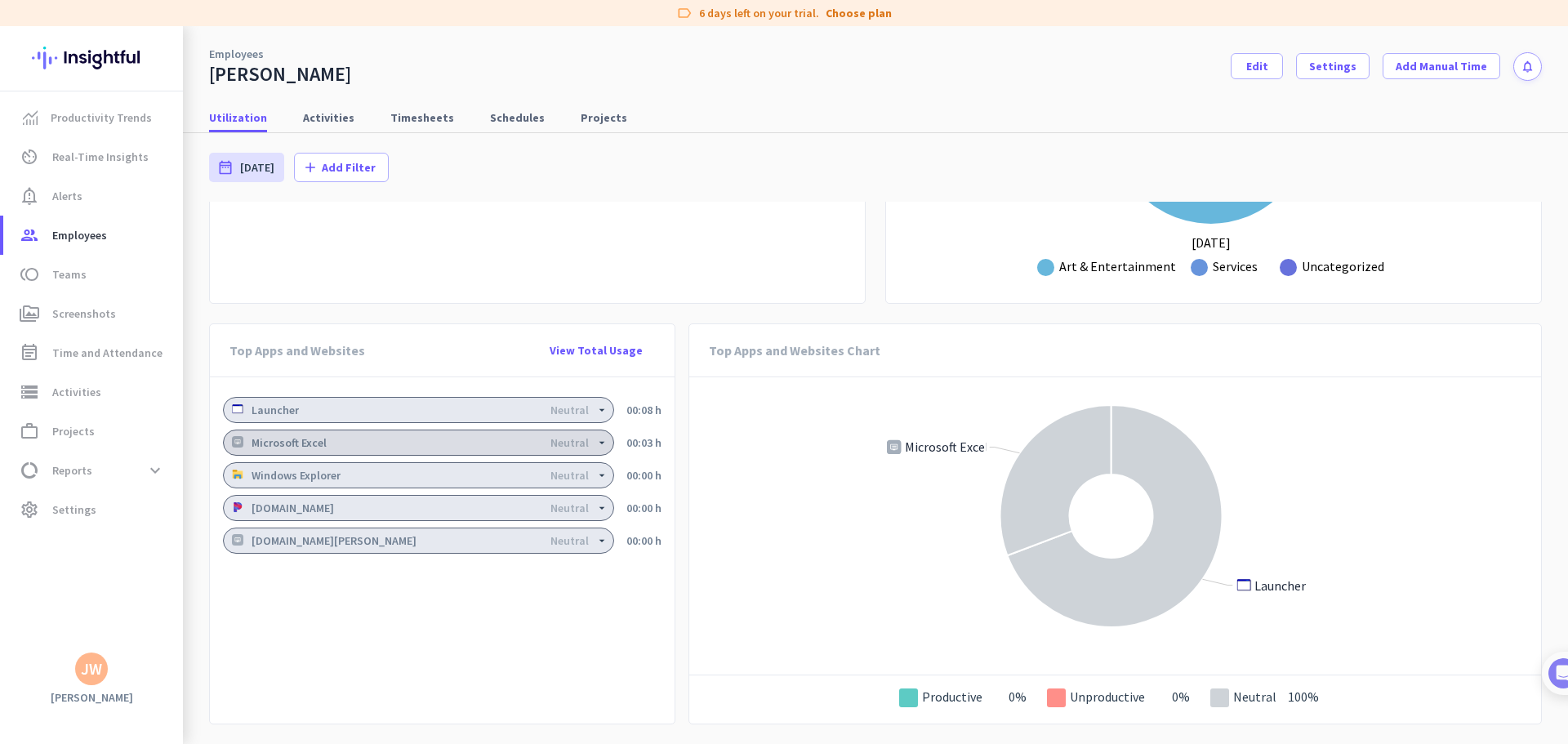
click at [584, 447] on div "Neutral" at bounding box center [569, 443] width 38 height 12
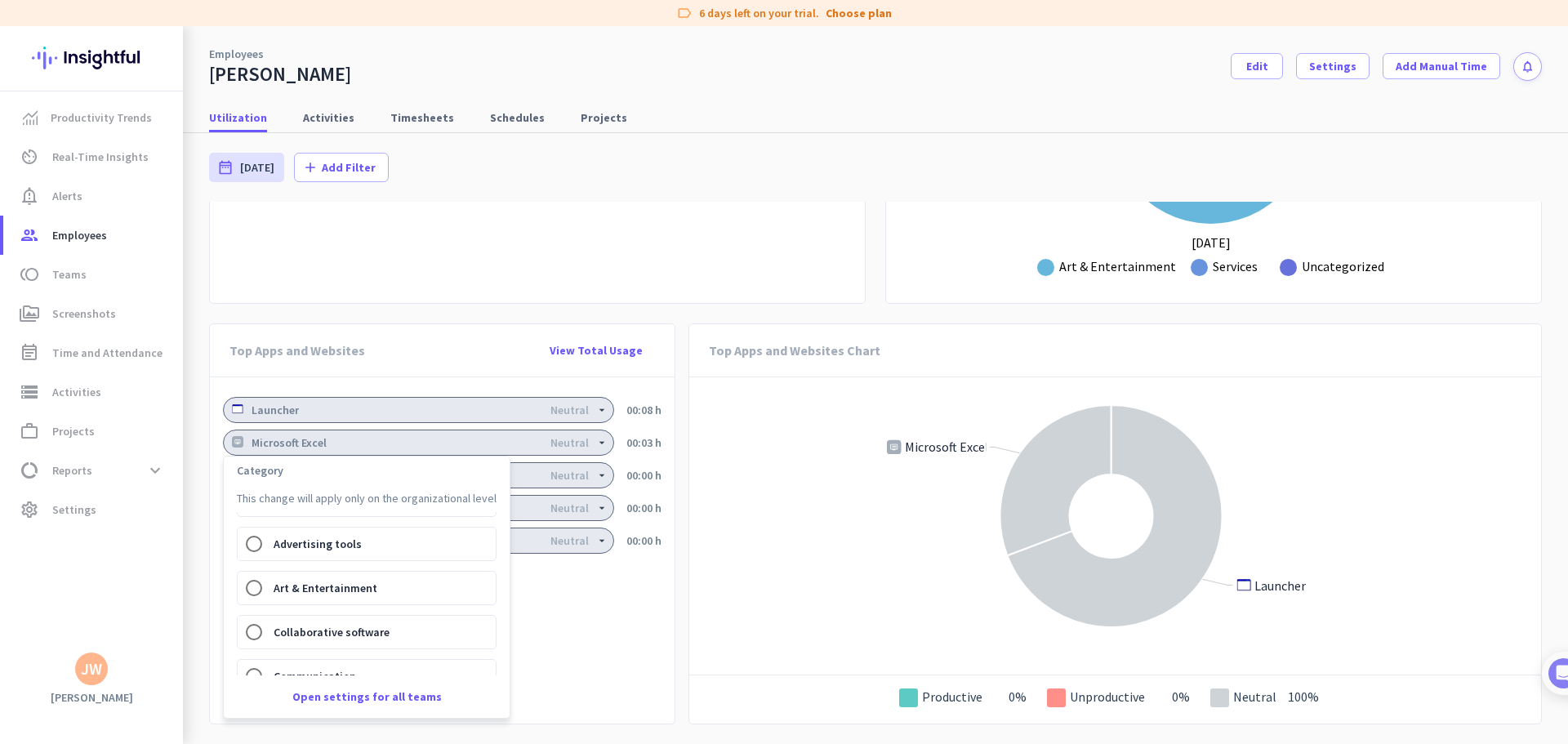
scroll to position [0, 0]
click at [365, 699] on link "Open settings for all teams" at bounding box center [368, 696] width 150 height 17
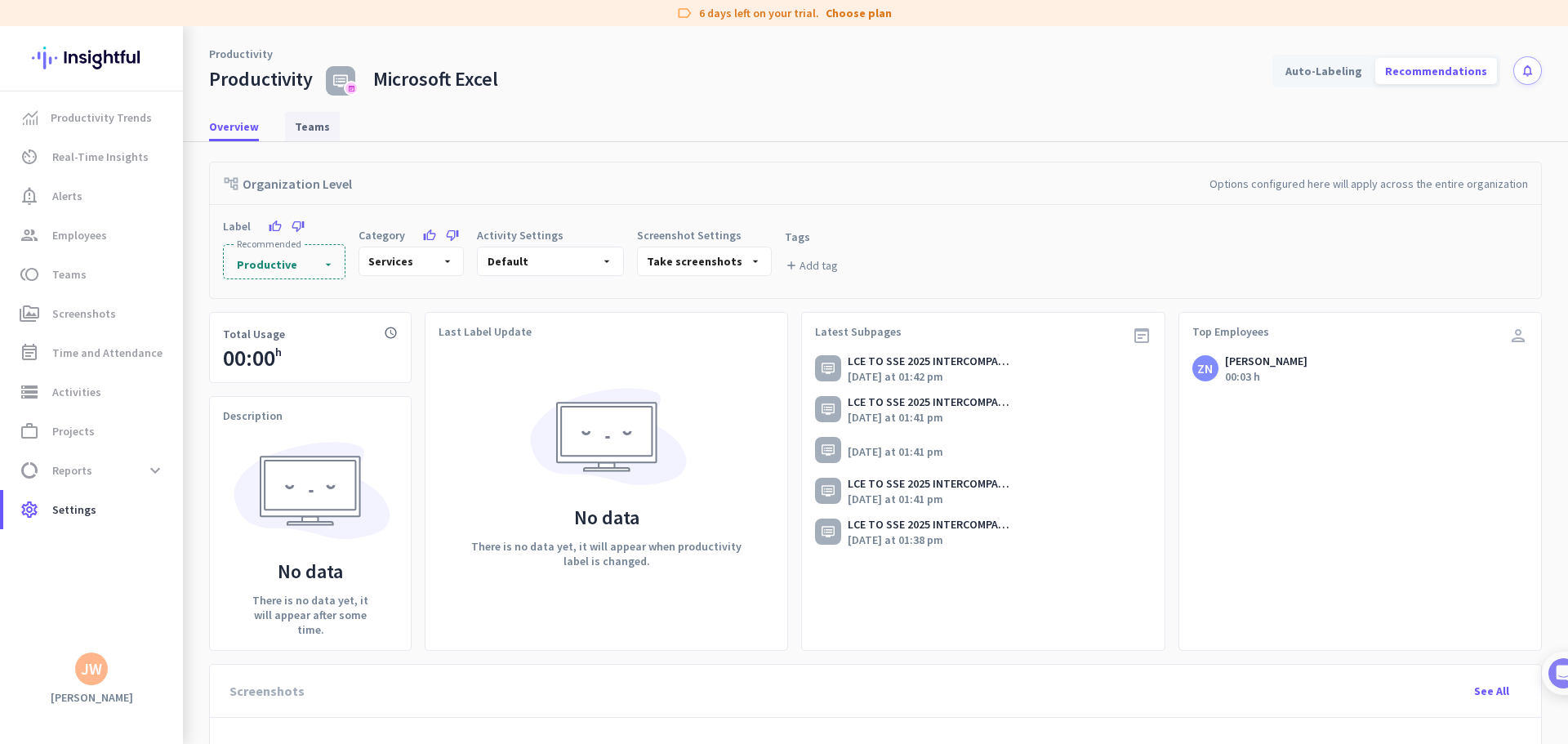
click at [312, 127] on span "Teams" at bounding box center [312, 126] width 35 height 17
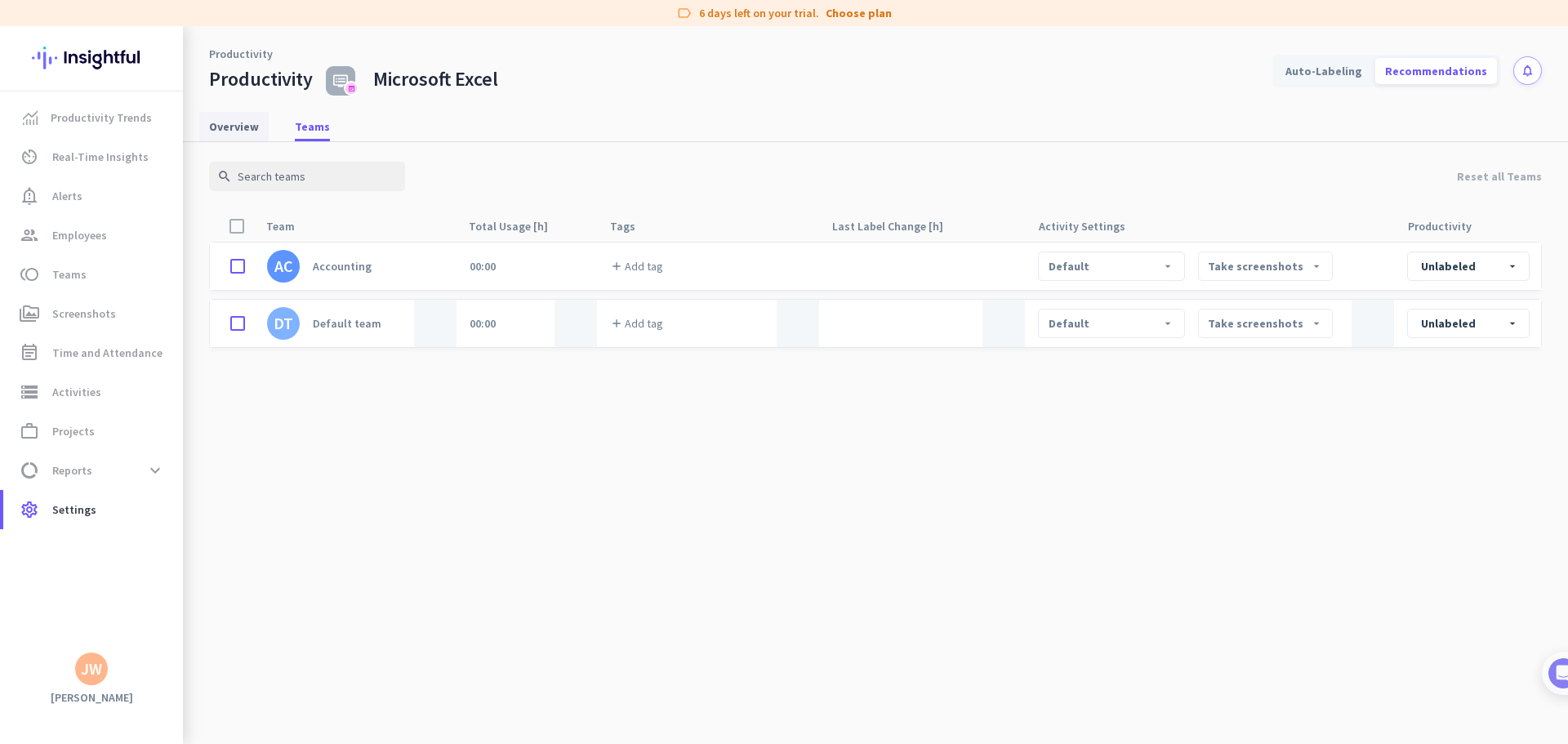
click at [218, 130] on span "Overview" at bounding box center [233, 126] width 50 height 17
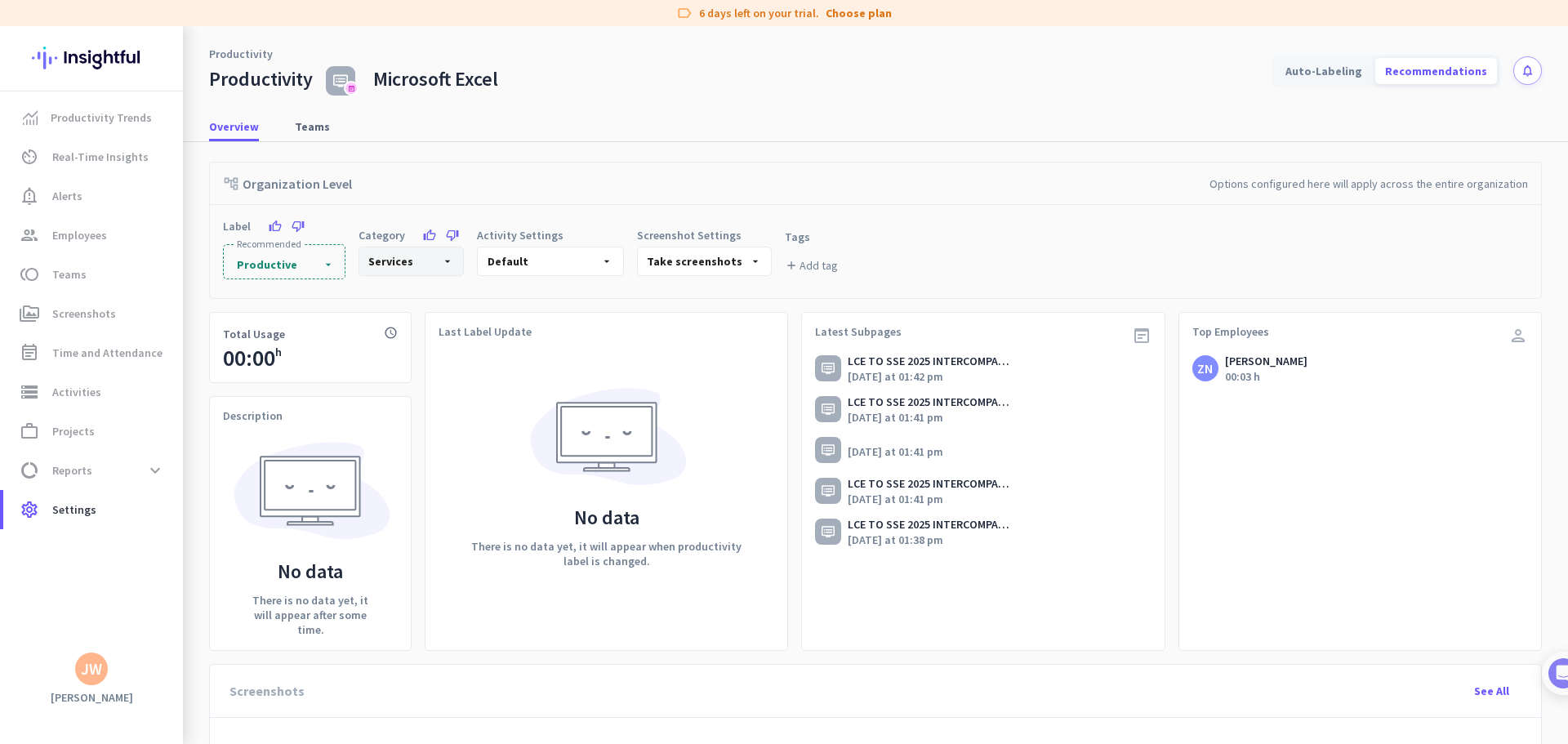
click at [431, 267] on div "Services arrow_drop_down" at bounding box center [411, 262] width 105 height 29
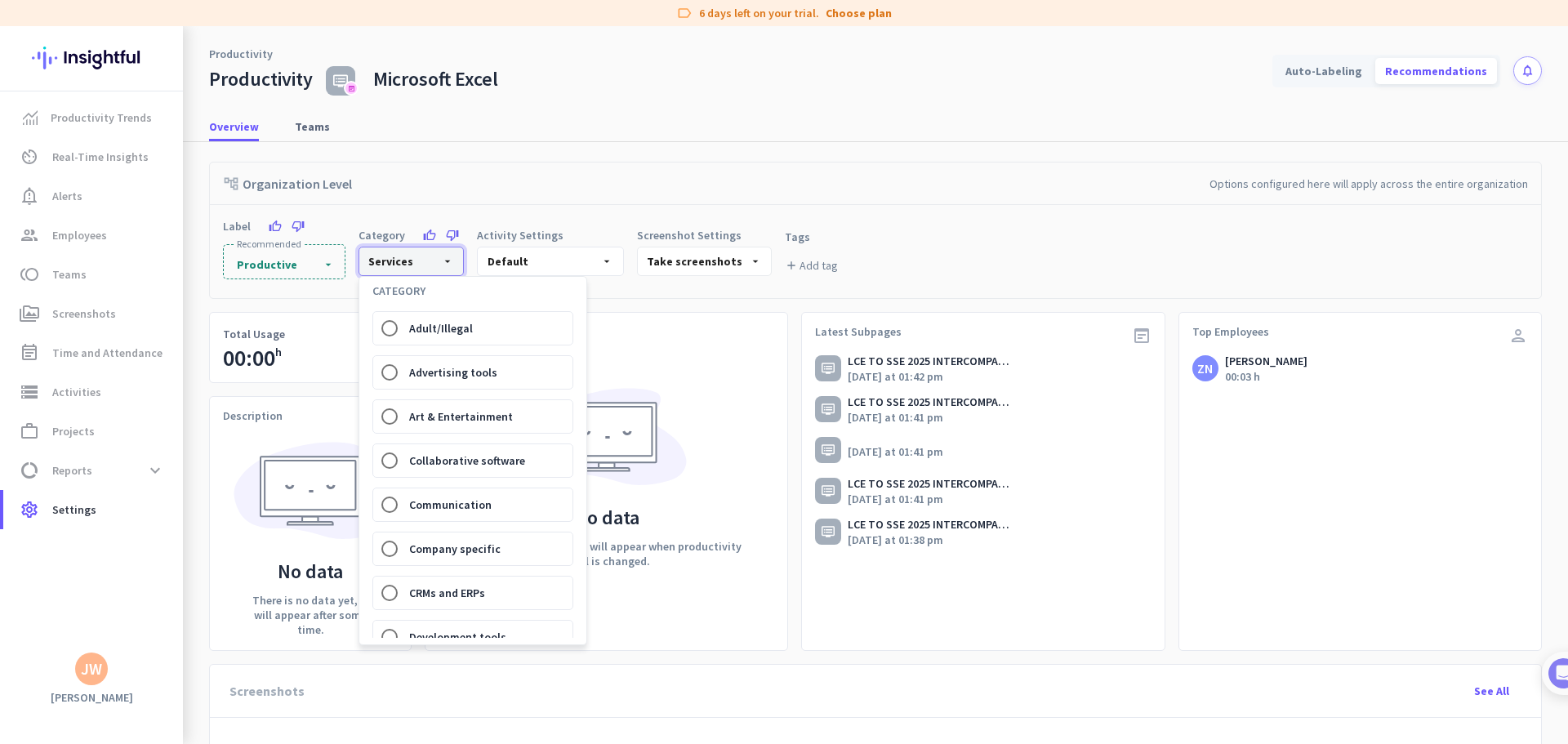
click at [431, 267] on div at bounding box center [784, 372] width 1568 height 744
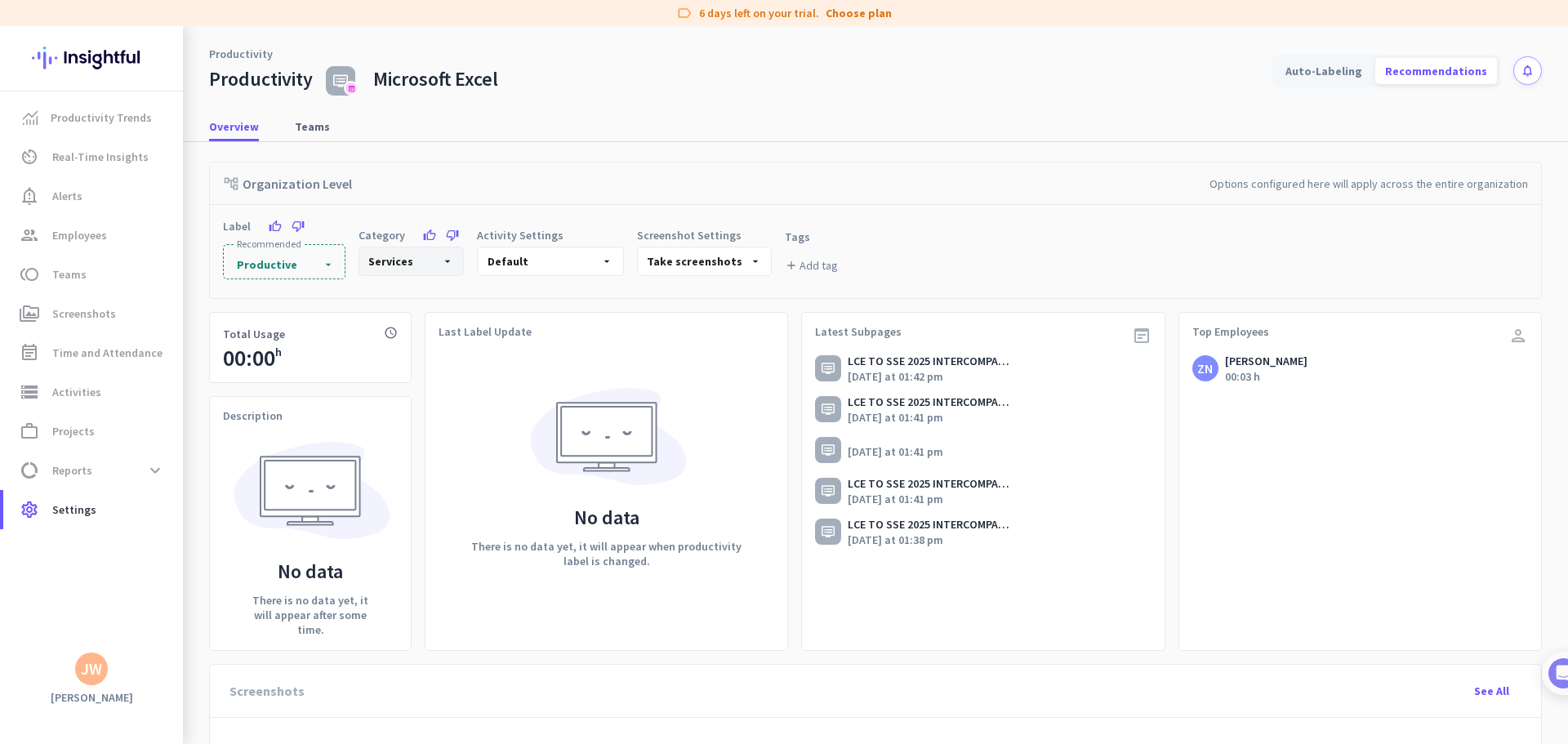
click at [415, 272] on div "Services arrow_drop_down" at bounding box center [411, 262] width 105 height 29
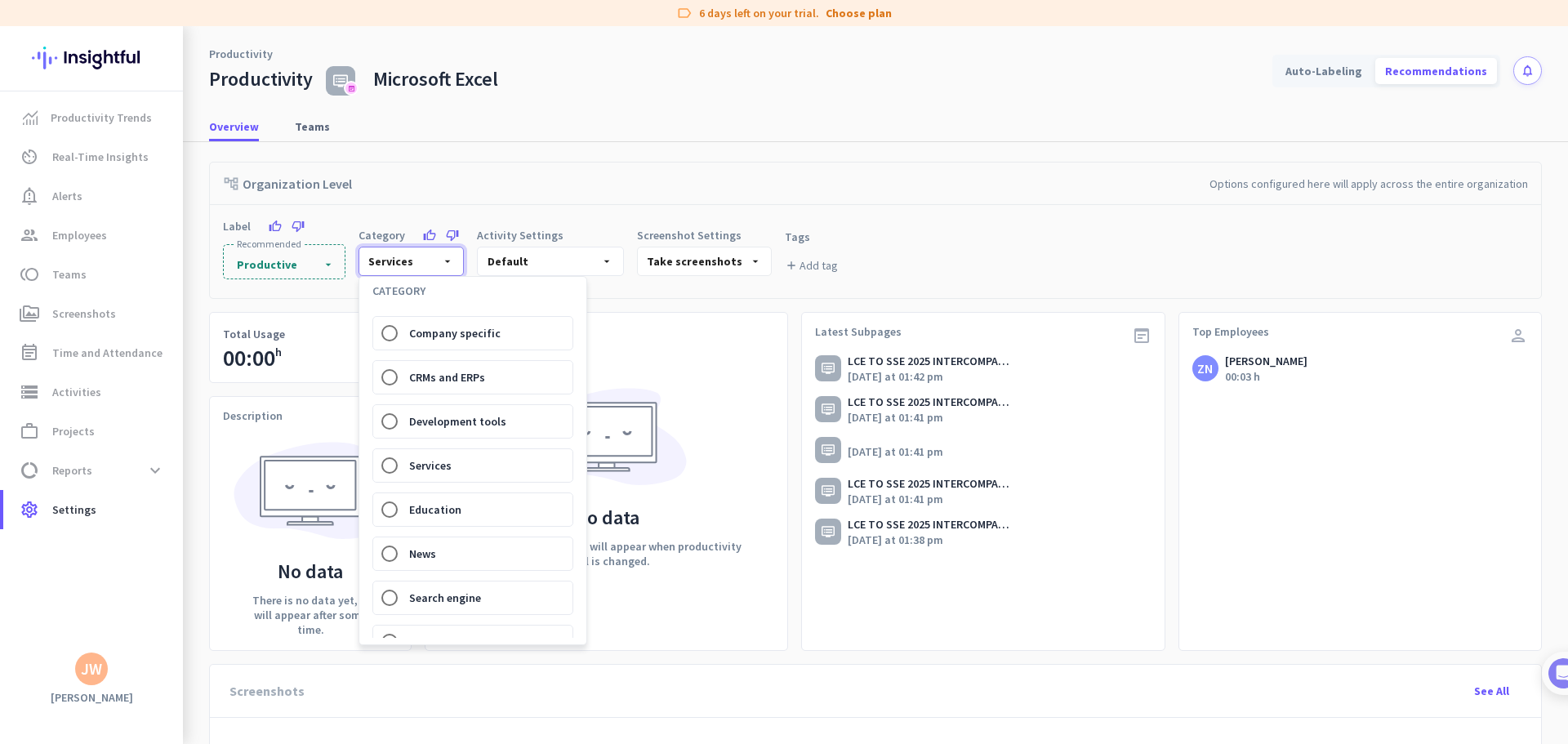
scroll to position [134, 0]
click at [436, 375] on span "Communication" at bounding box center [450, 371] width 83 height 17
click at [406, 375] on input "Communication" at bounding box center [390, 371] width 33 height 33
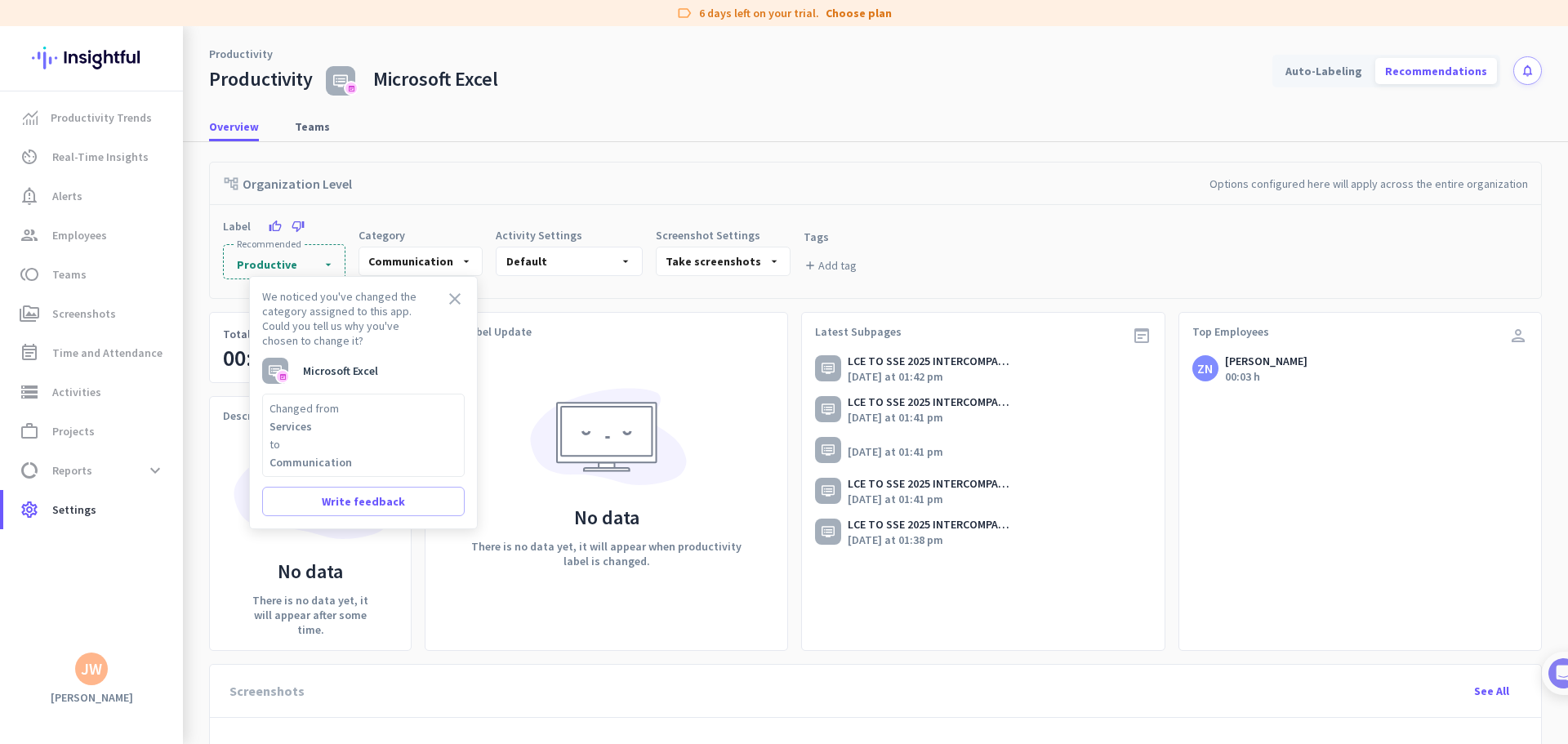
click at [466, 285] on div "We noticed you've changed the category assigned to this app. Could you tell us …" at bounding box center [363, 403] width 229 height 253
click at [459, 300] on span at bounding box center [455, 300] width 23 height 23
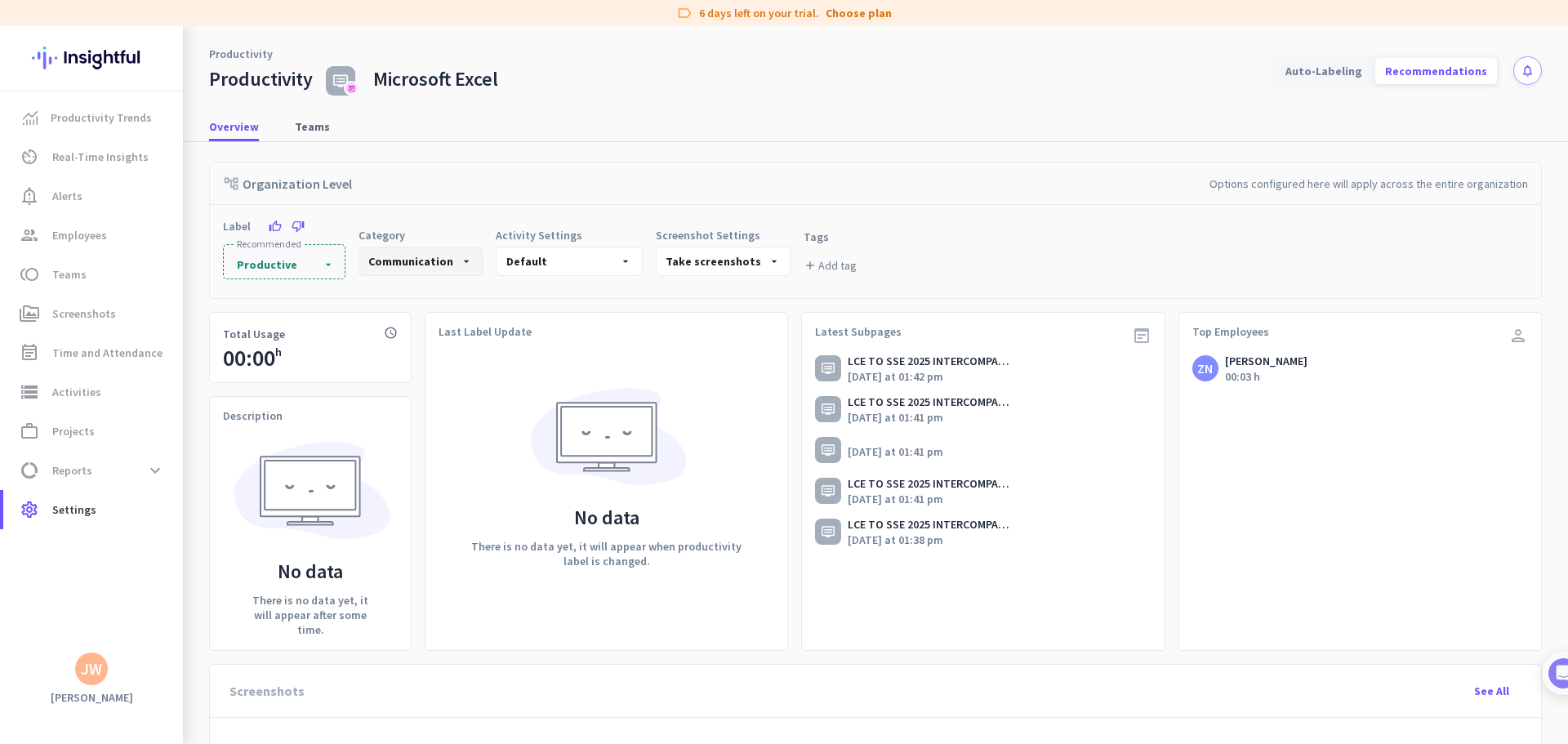
click at [460, 263] on icon "arrow_drop_down" at bounding box center [466, 261] width 13 height 13
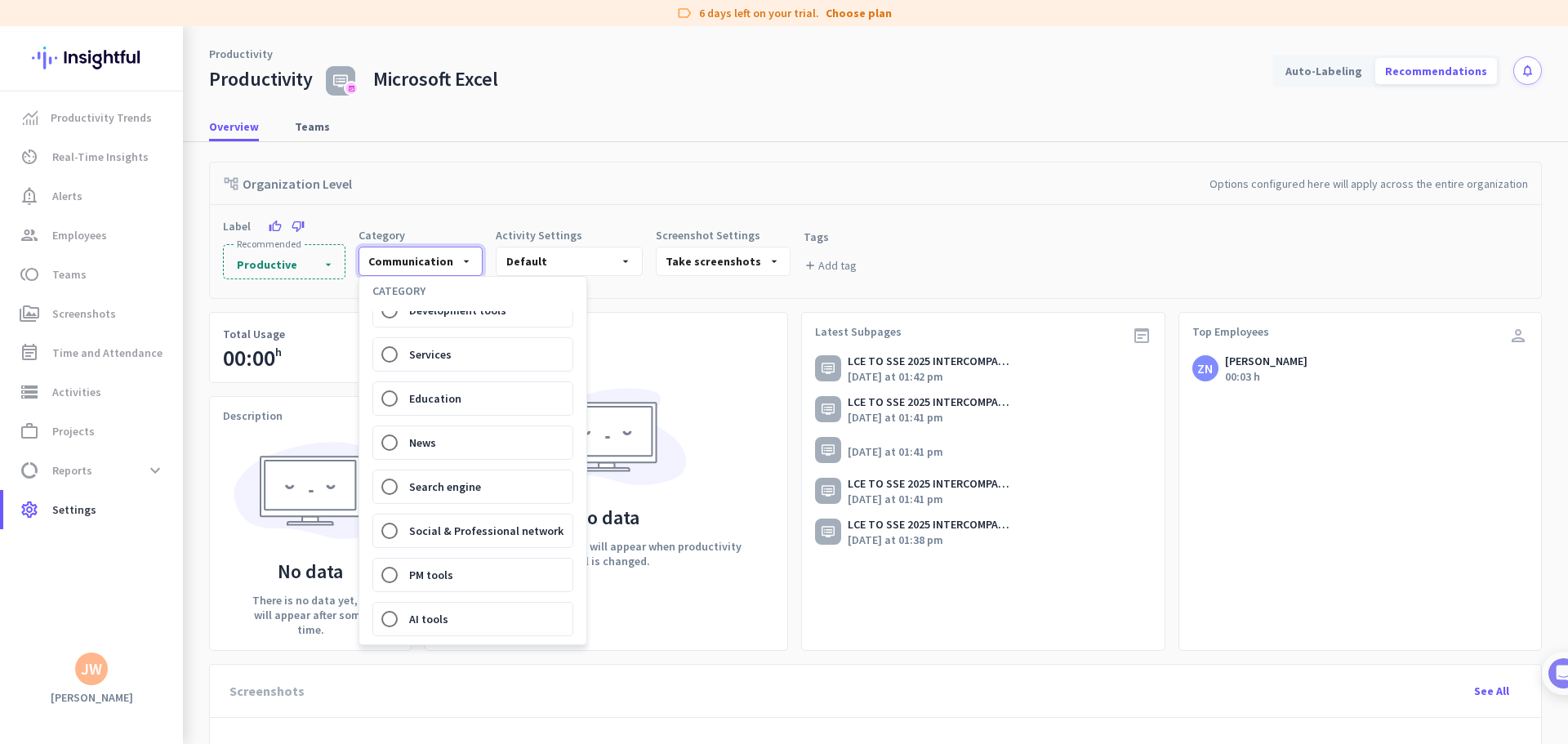
scroll to position [245, 0]
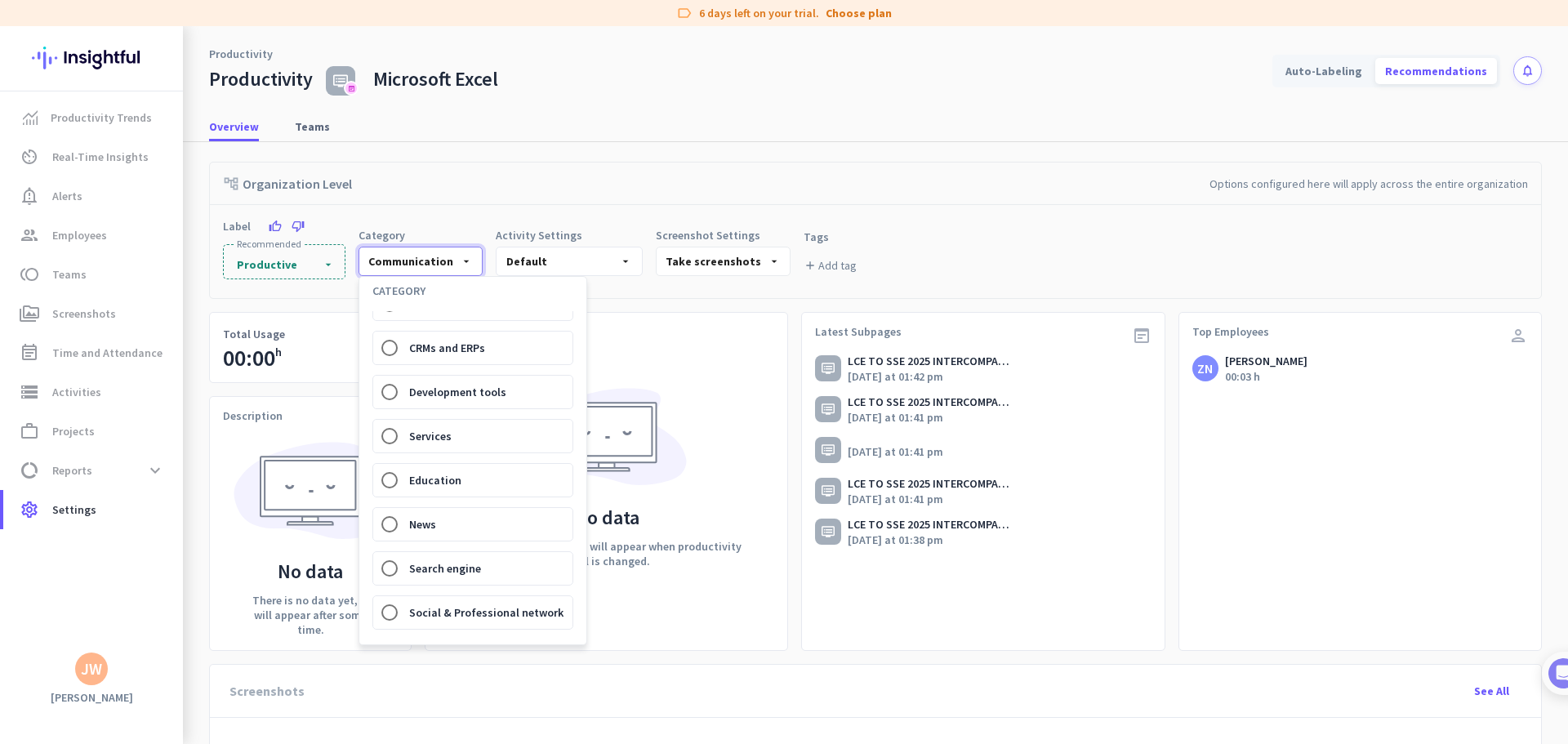
drag, startPoint x: 696, startPoint y: 334, endPoint x: 645, endPoint y: 290, distance: 67.4
click at [694, 329] on div at bounding box center [784, 372] width 1568 height 744
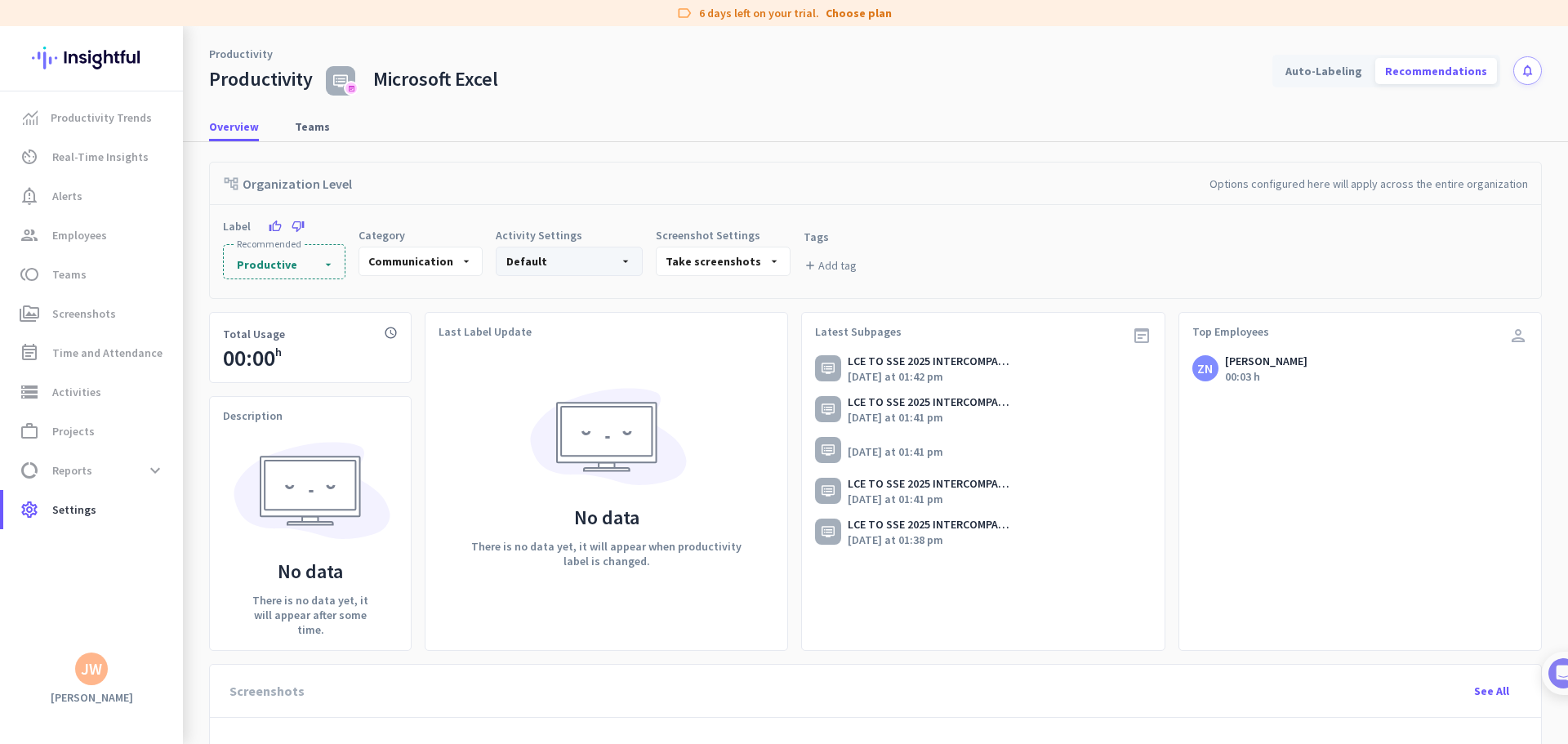
click at [611, 263] on div "Default arrow_drop_down" at bounding box center [569, 262] width 147 height 29
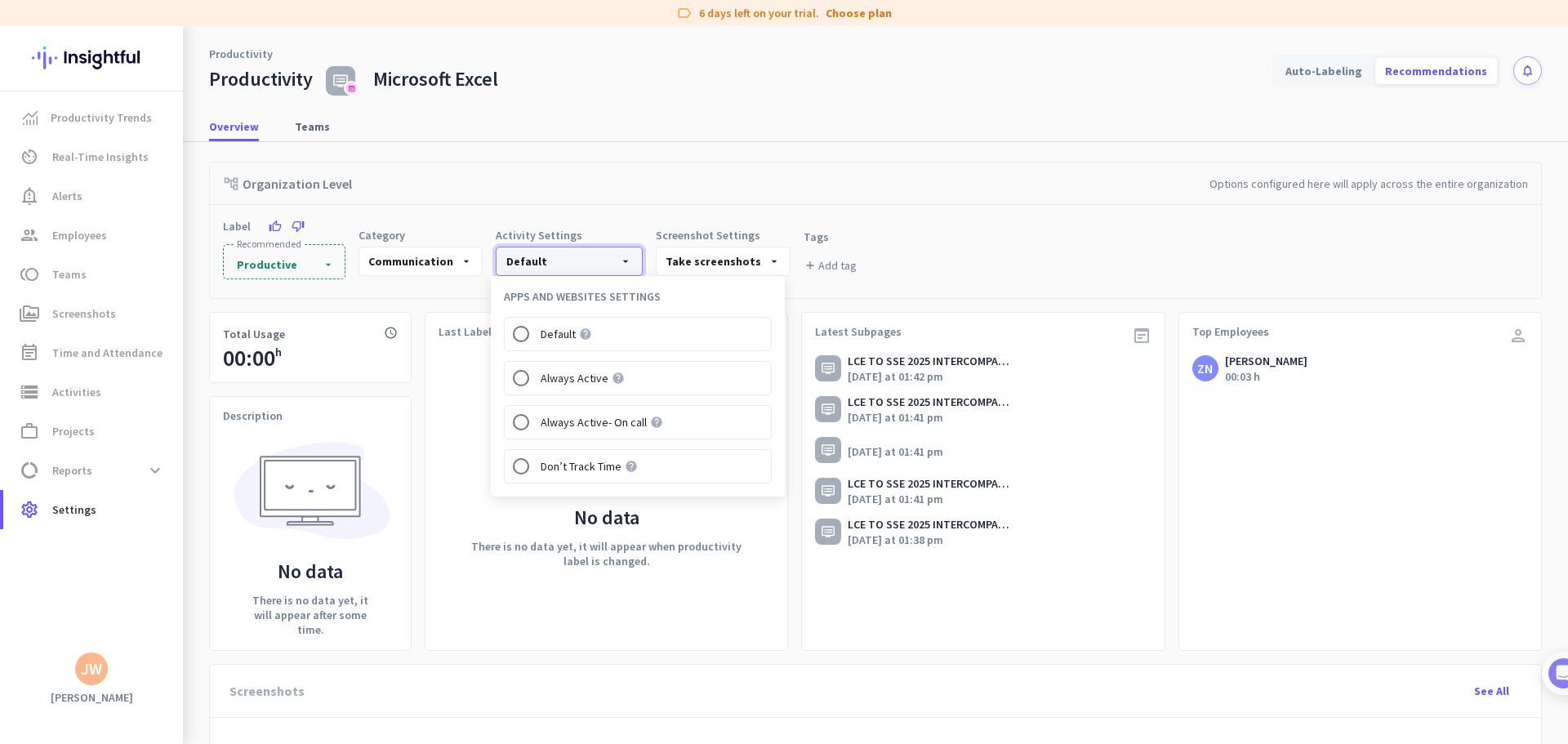
click at [611, 263] on div "Default arrow_drop_down" at bounding box center [569, 262] width 147 height 29
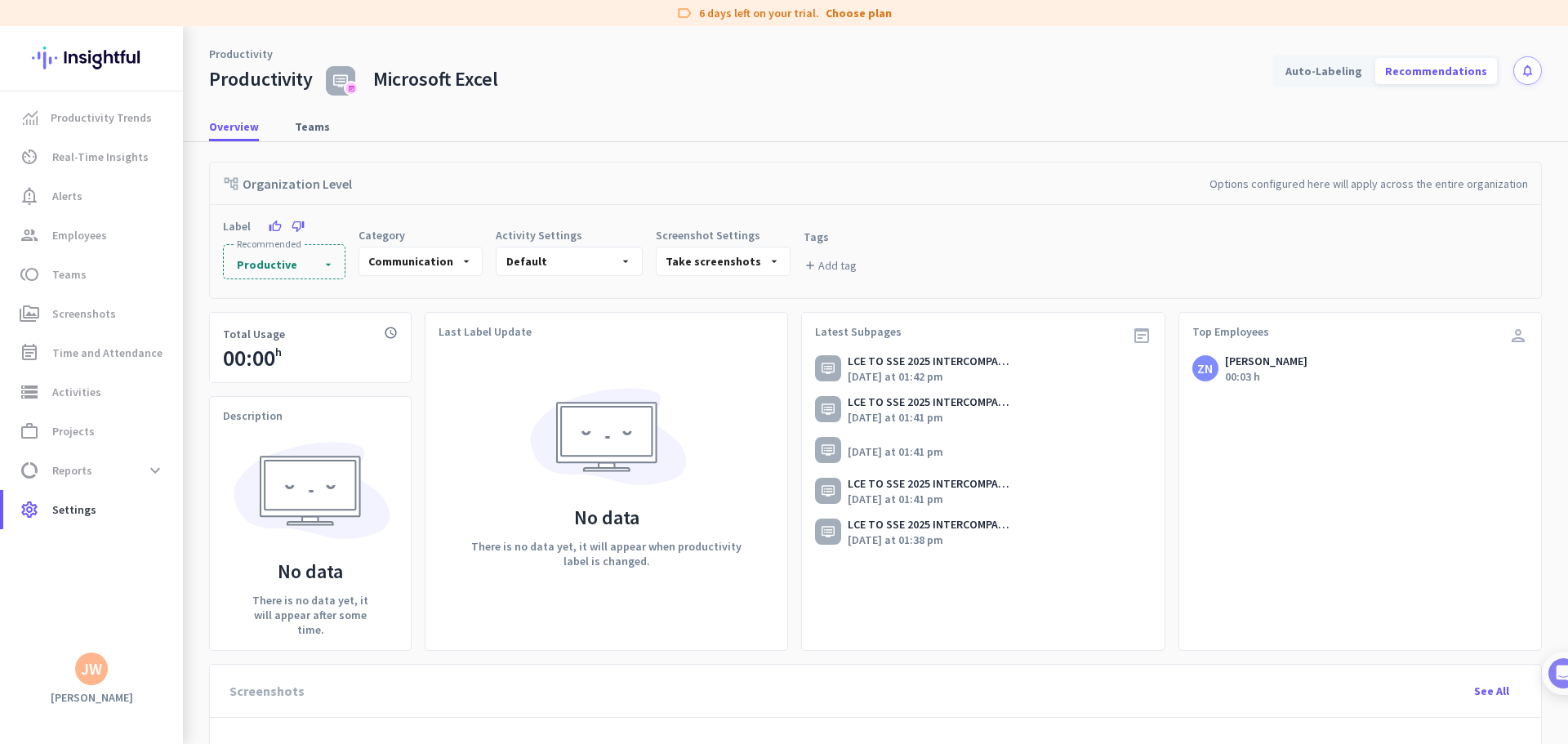
drag, startPoint x: 594, startPoint y: 197, endPoint x: 624, endPoint y: 199, distance: 30.1
click at [600, 197] on div "account_tree Organization Level Options configured here will apply across the e…" at bounding box center [875, 184] width 1332 height 43
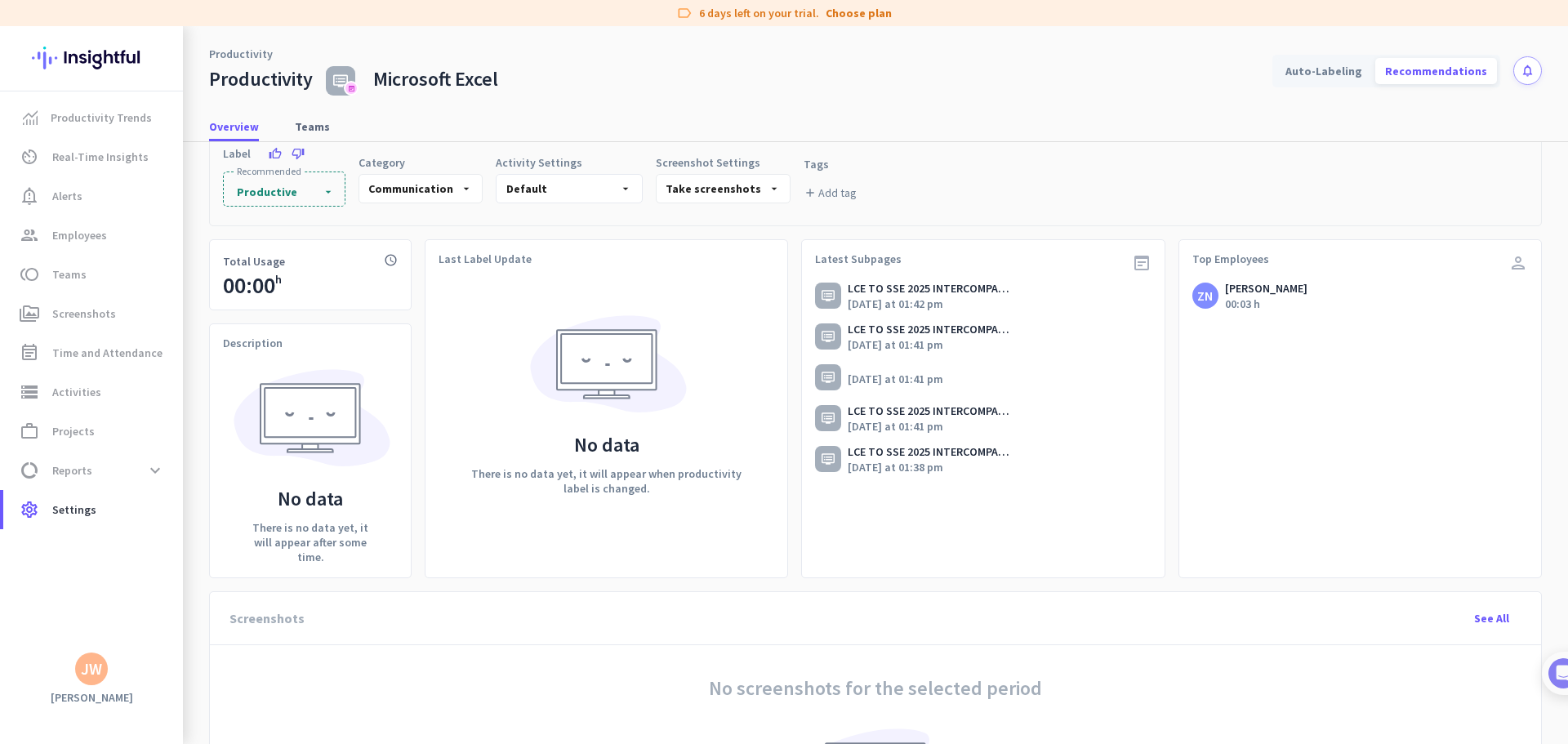
scroll to position [0, 0]
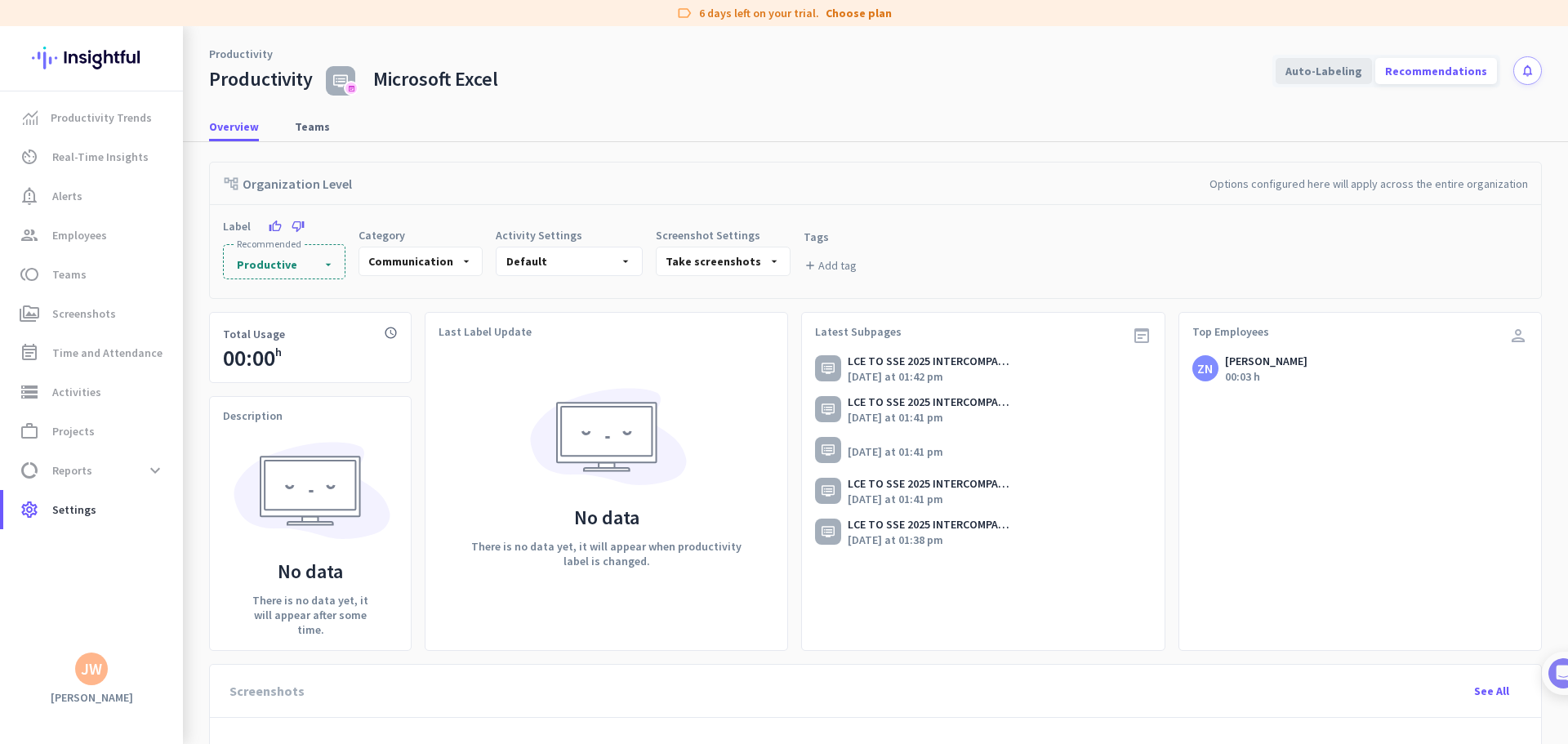
click at [1333, 76] on div "Auto-Labeling" at bounding box center [1324, 71] width 96 height 26
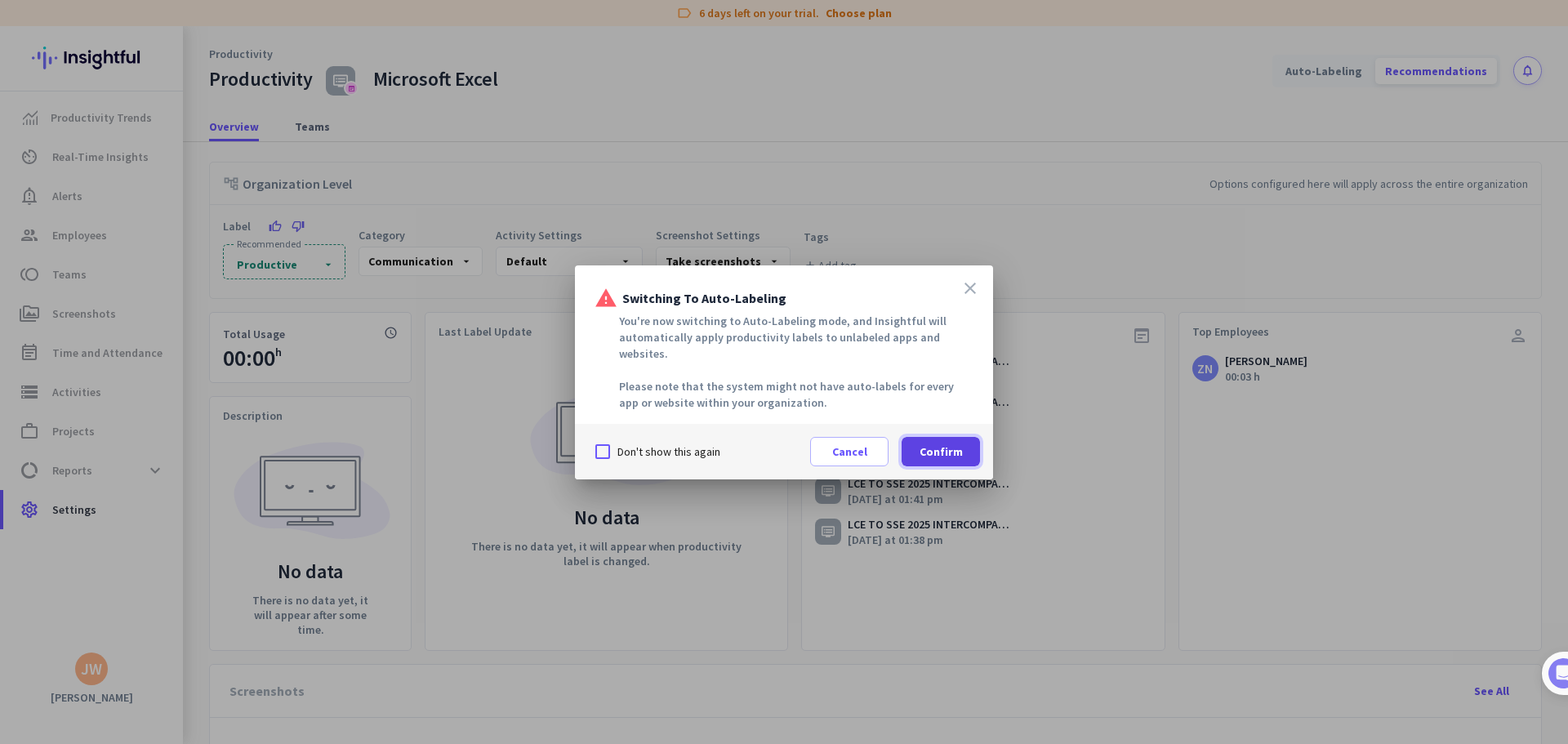
click at [937, 446] on span "Confirm" at bounding box center [942, 451] width 44 height 17
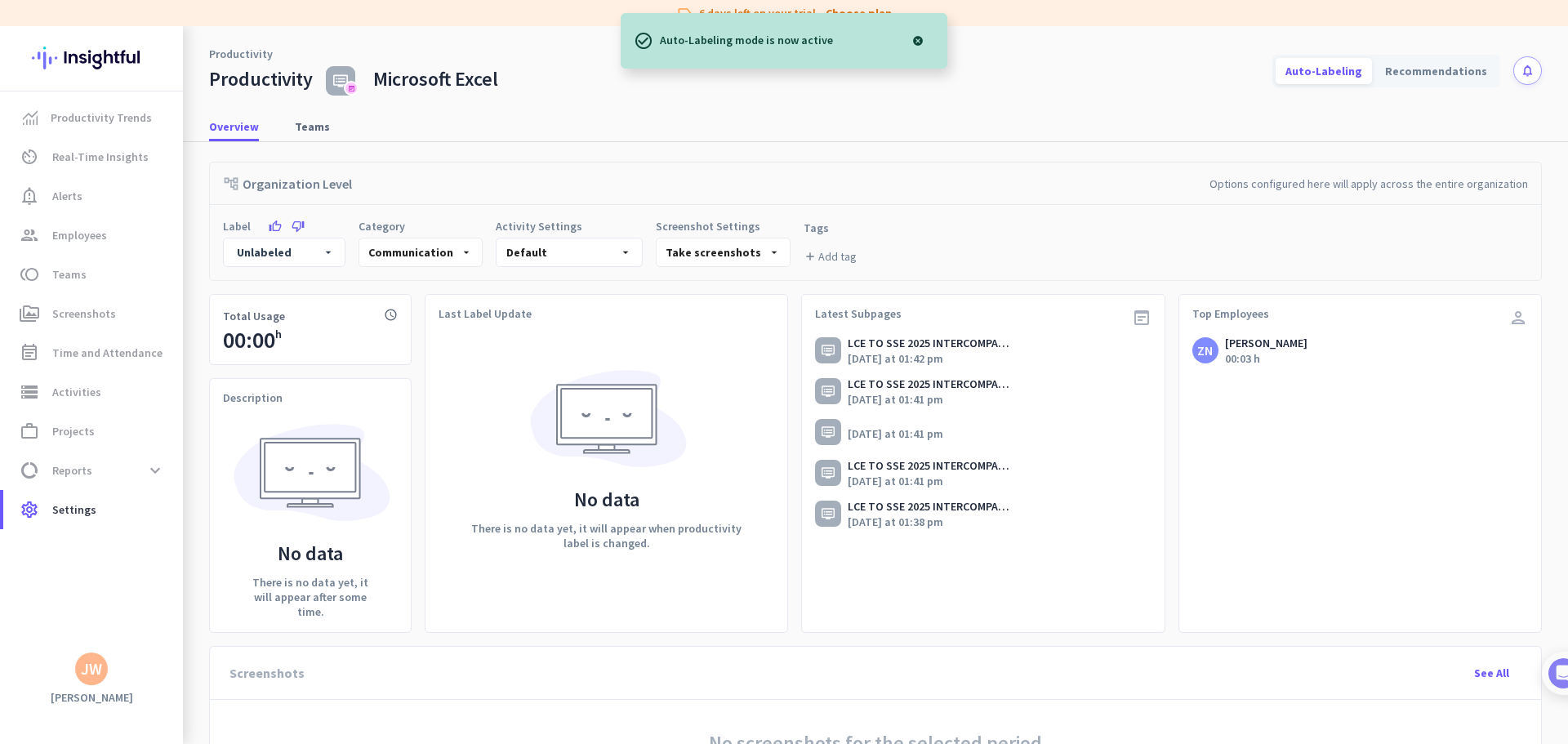
click at [227, 49] on link "Productivity" at bounding box center [240, 53] width 63 height 17
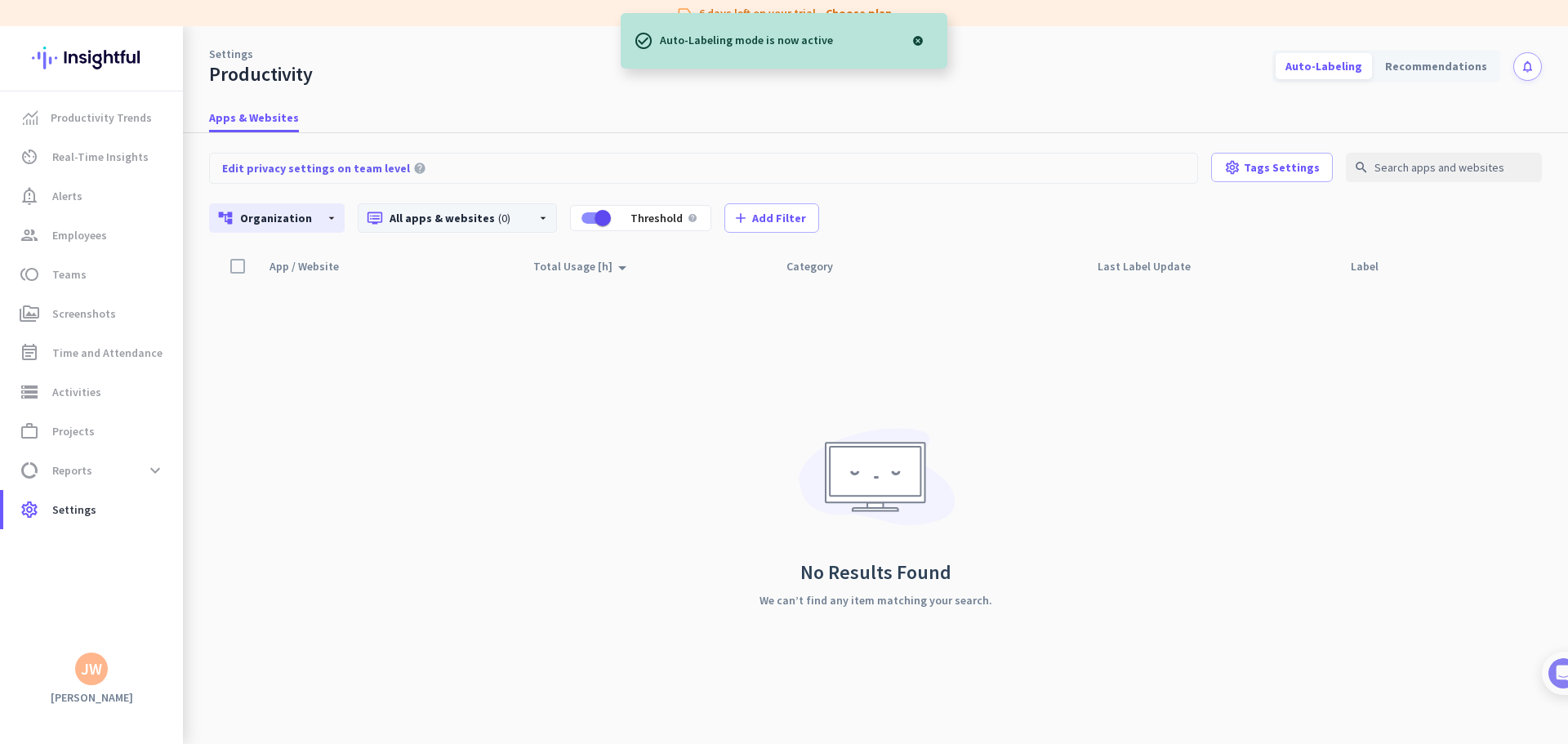
click at [474, 224] on p "dvr All apps & websites (0)" at bounding box center [445, 218] width 157 height 17
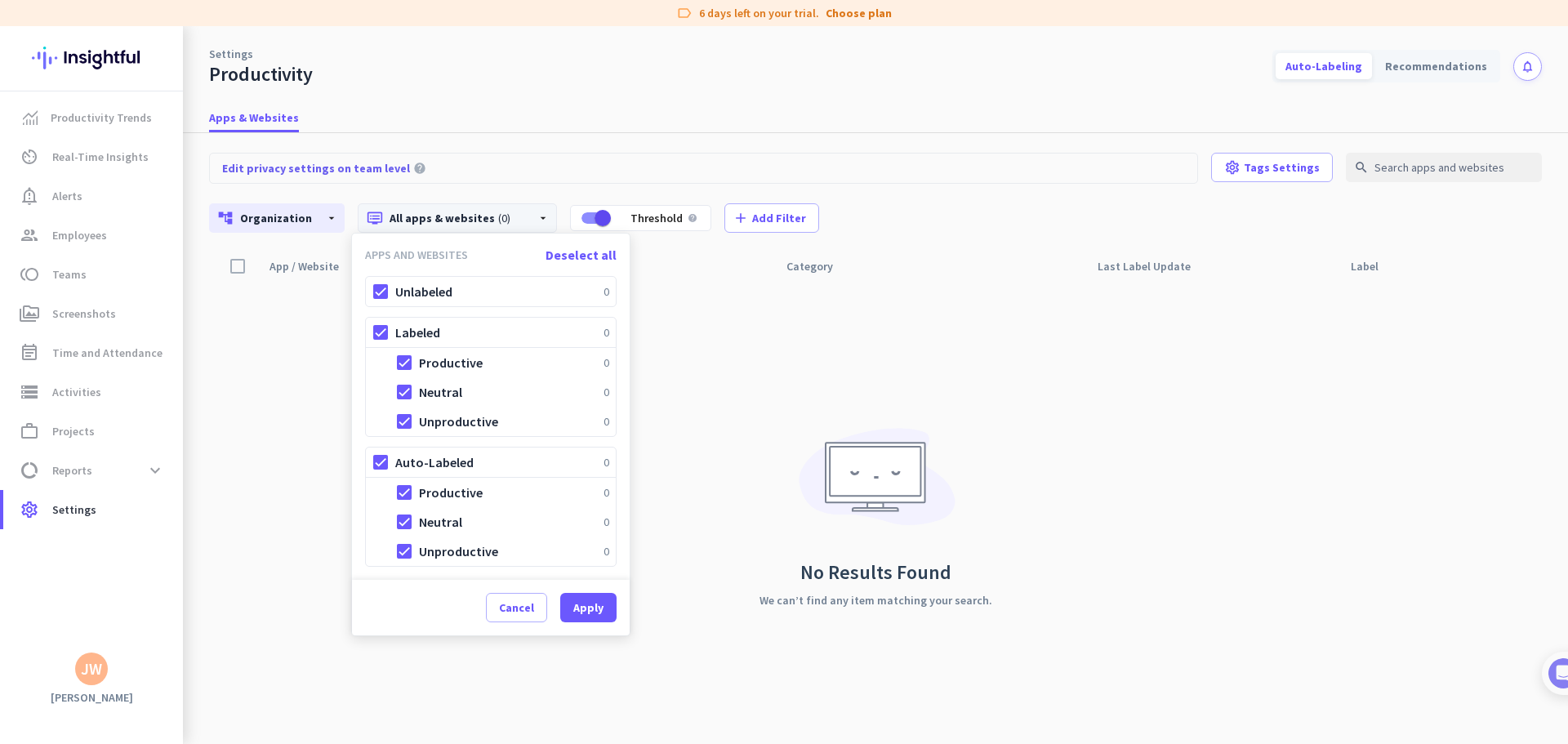
click at [307, 228] on div at bounding box center [784, 372] width 1568 height 744
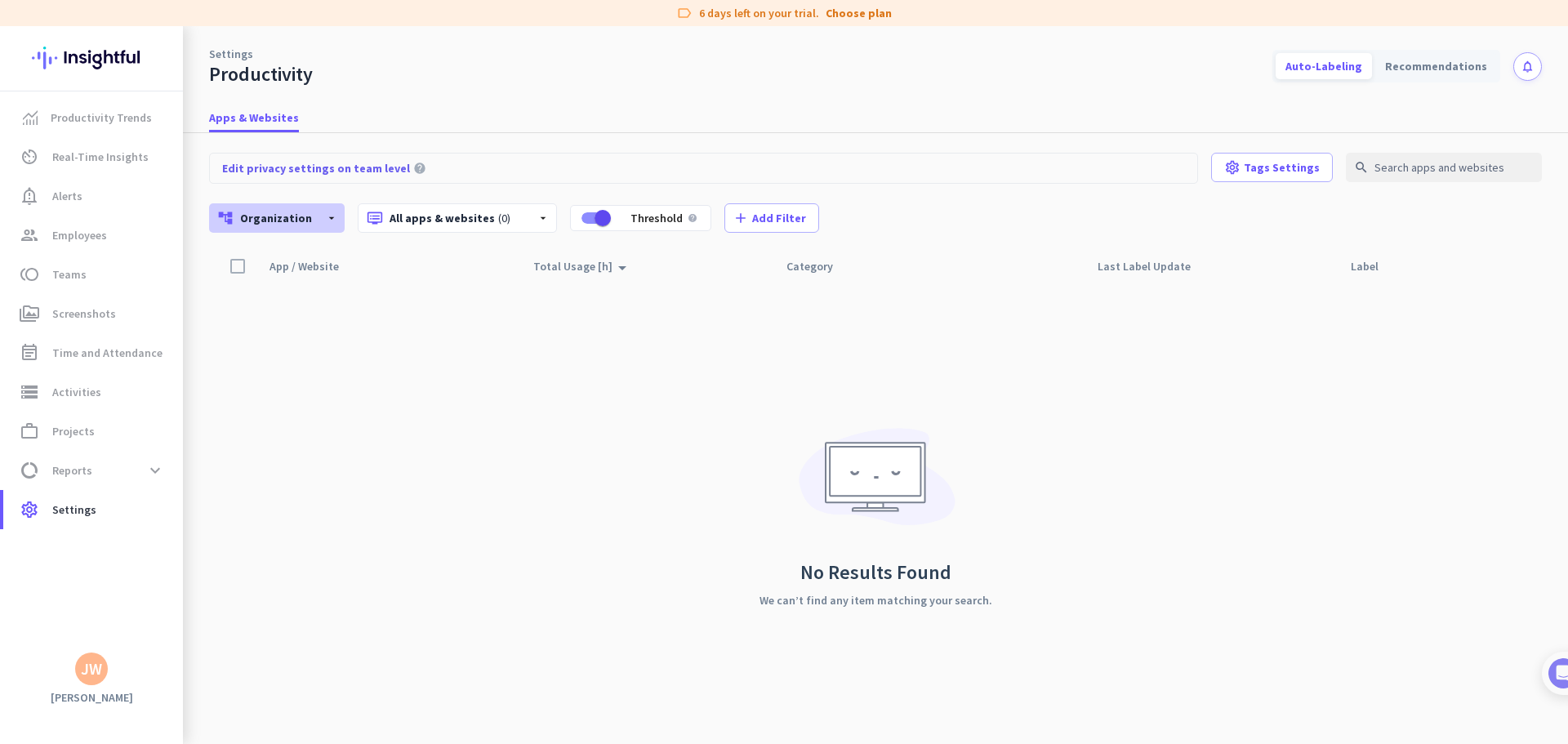
click at [327, 222] on icon "arrow_drop_down" at bounding box center [331, 217] width 13 height 13
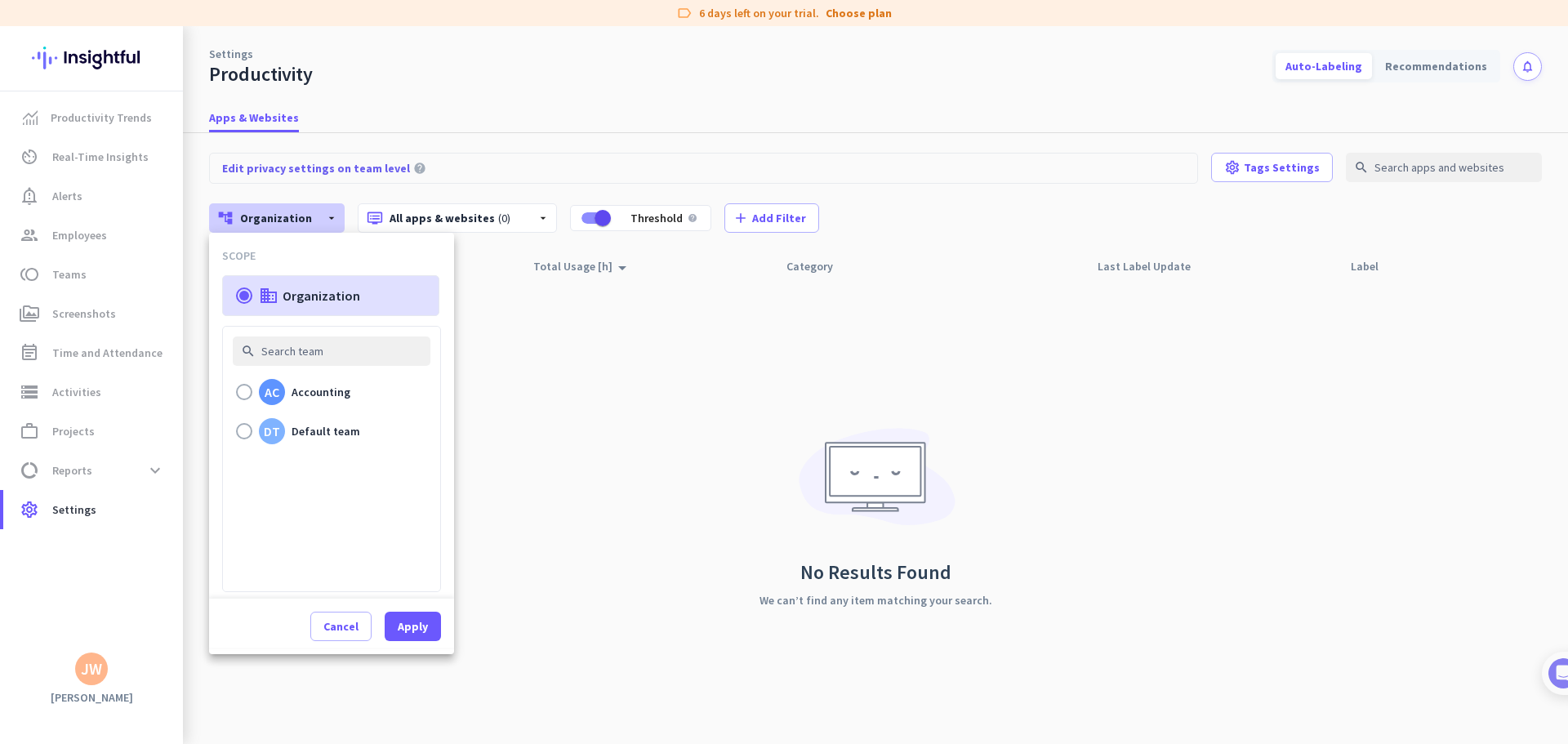
click at [320, 220] on div at bounding box center [784, 372] width 1568 height 744
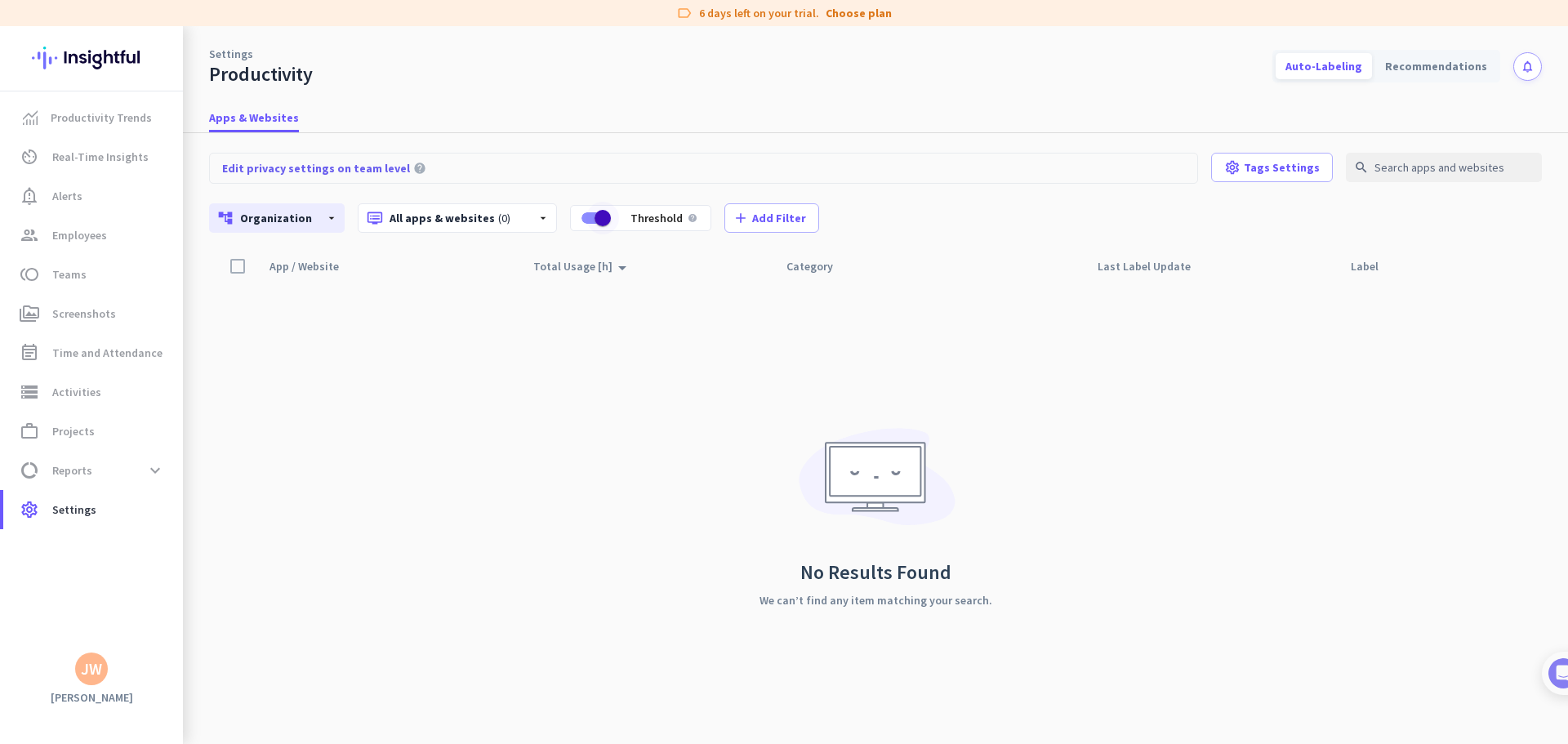
click at [594, 215] on span "button" at bounding box center [602, 218] width 17 height 17
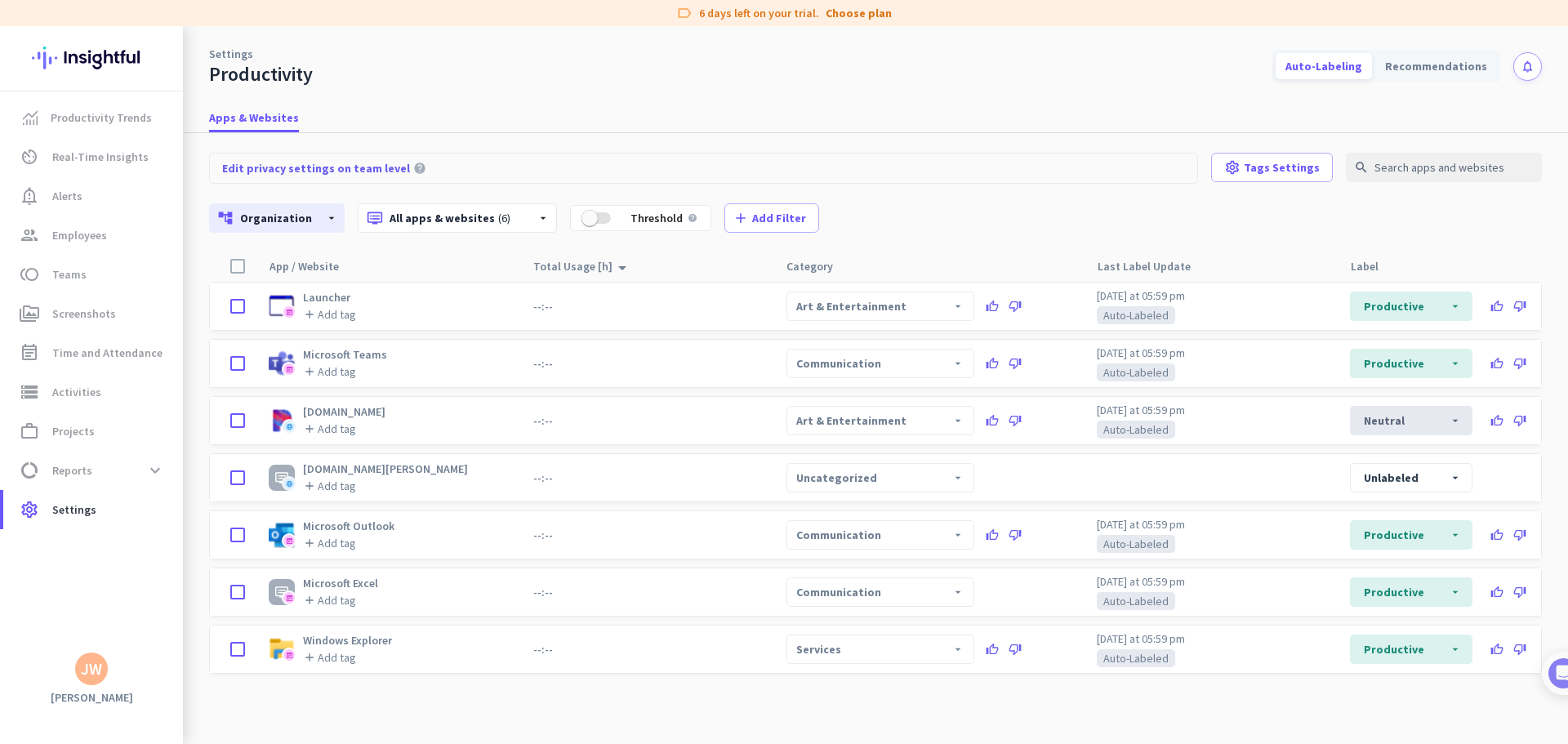
click at [1372, 498] on div "unlabeled arrow_drop_down" at bounding box center [1445, 478] width 191 height 49
click at [1387, 486] on fieldset "unlabeled arrow_drop_down" at bounding box center [1411, 478] width 123 height 29
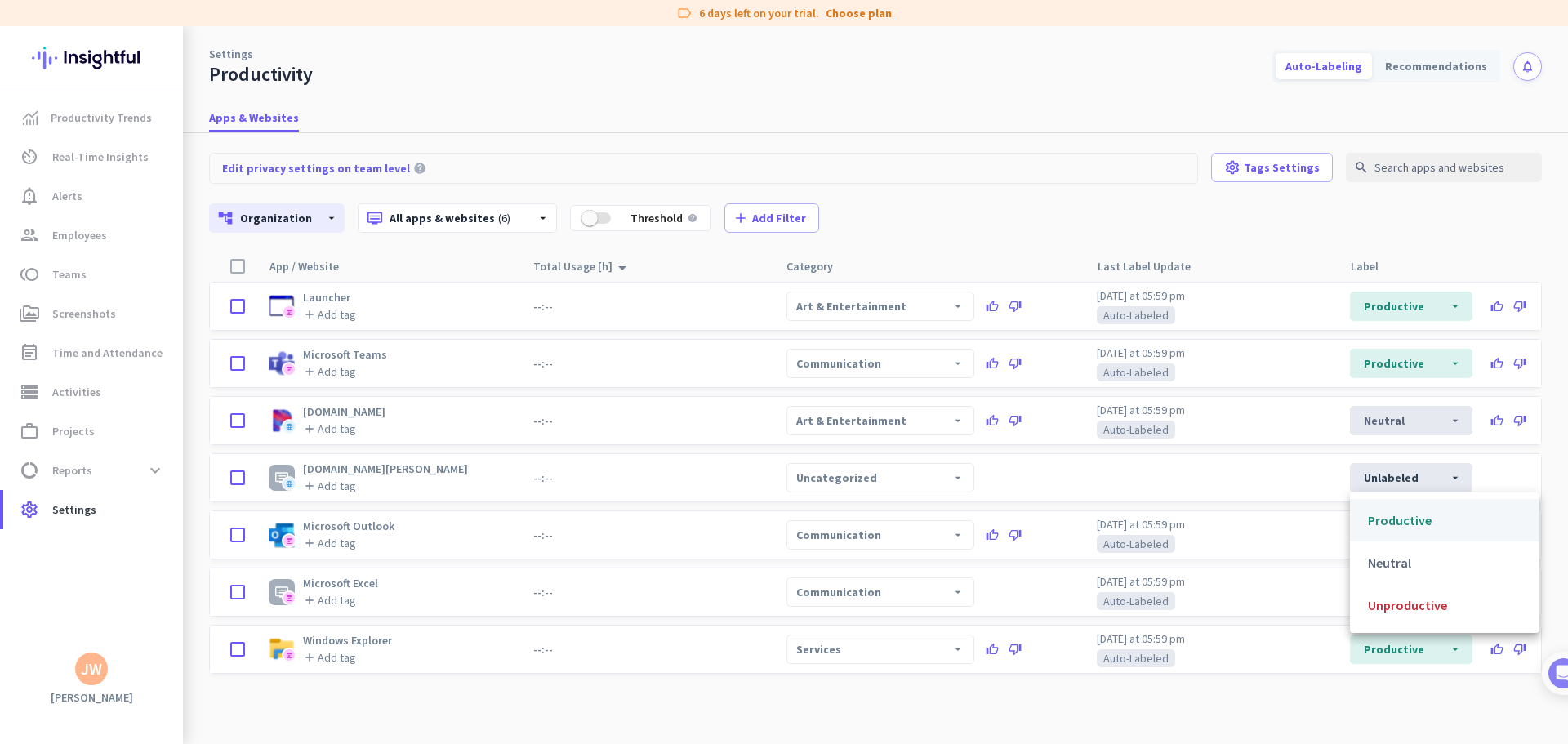
click at [1405, 520] on div "Productive" at bounding box center [1444, 520] width 190 height 38
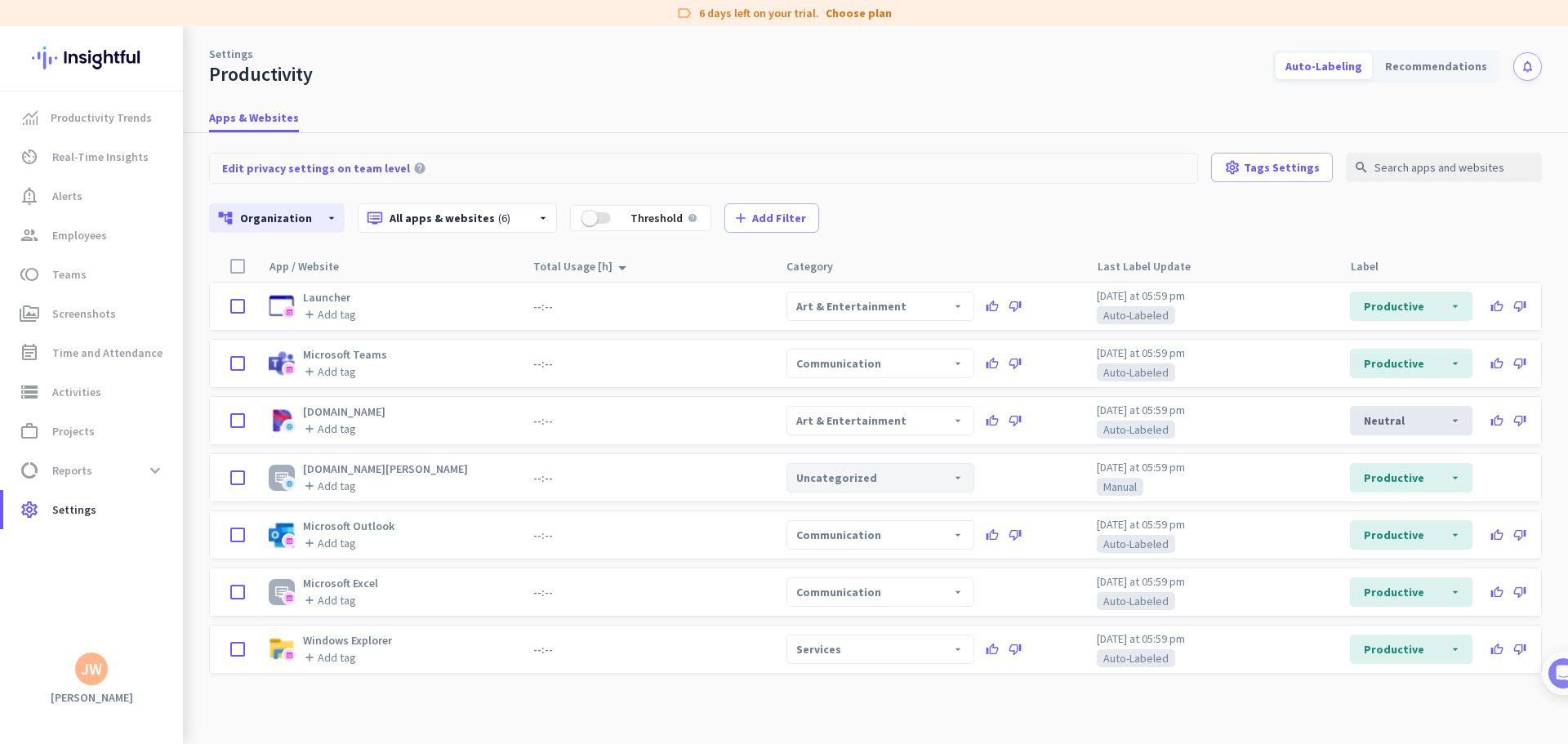
click at [879, 487] on div "Uncategorized arrow_drop_down" at bounding box center [880, 478] width 188 height 29
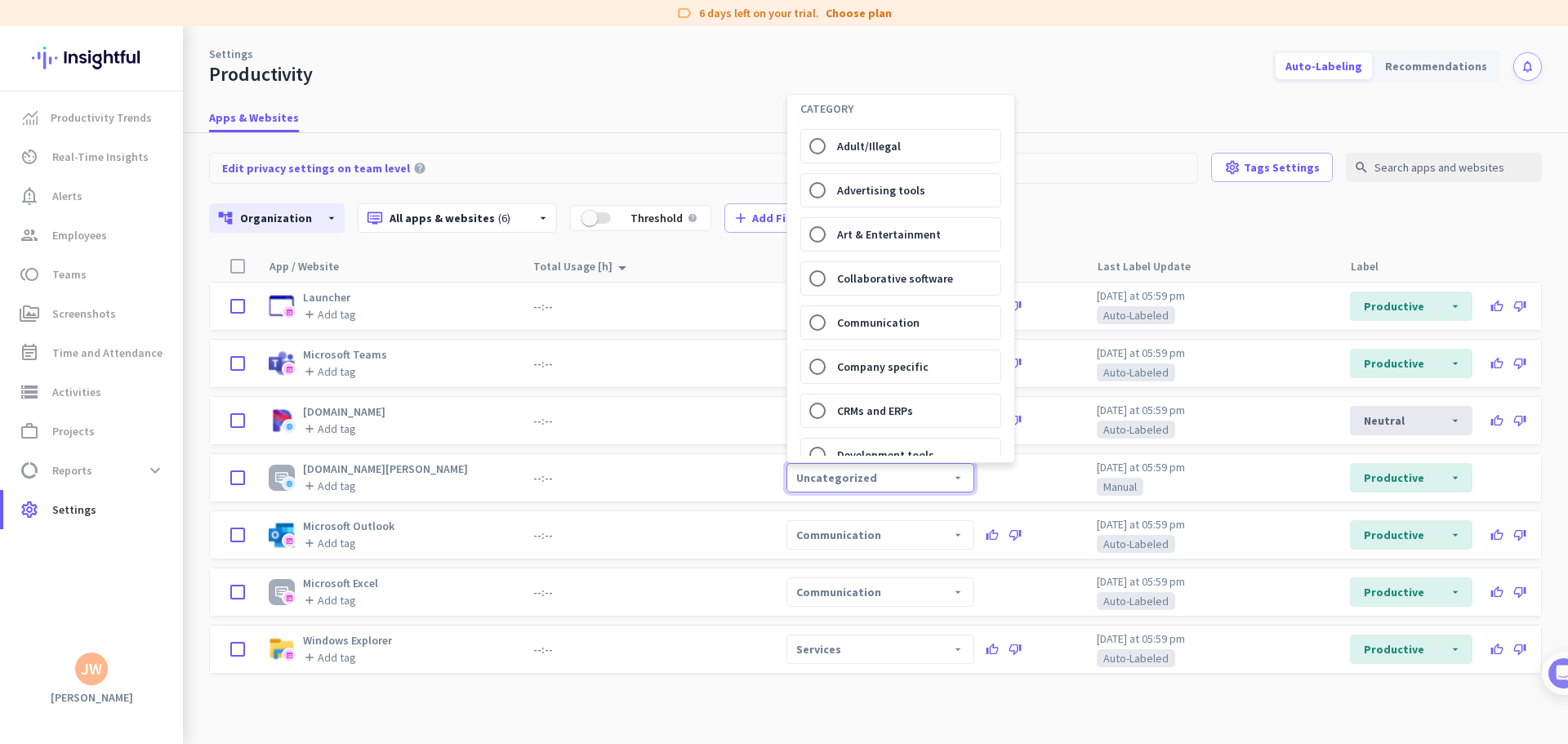
click at [889, 374] on div "Company specific" at bounding box center [901, 367] width 199 height 33
click at [828, 370] on input "Company specific" at bounding box center [818, 367] width 33 height 33
